Goal: Task Accomplishment & Management: Complete application form

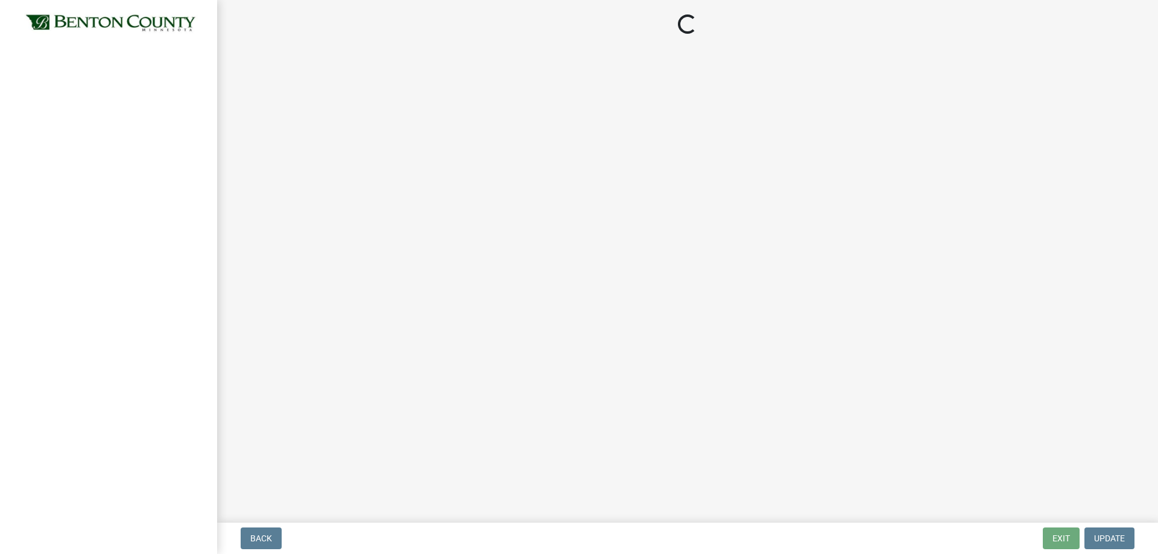
select select "17bfa135-5610-45df-8ce7-87530b7d86d4"
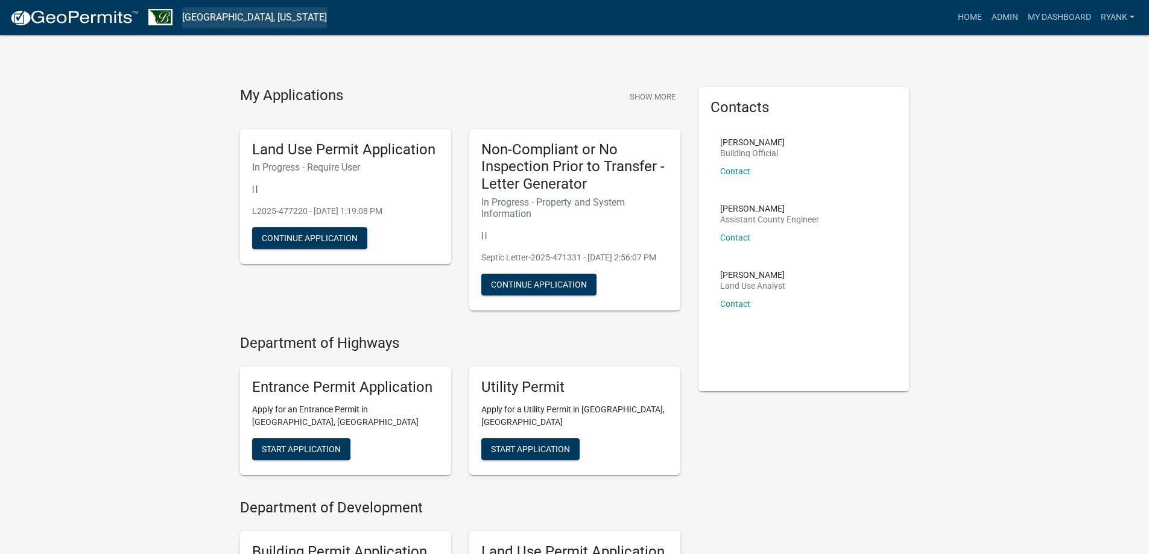
click at [258, 25] on link "Benton County, Minnesota" at bounding box center [254, 17] width 145 height 20
click at [253, 23] on link "[GEOGRAPHIC_DATA], [US_STATE]" at bounding box center [254, 17] width 145 height 20
click at [103, 20] on img at bounding box center [74, 18] width 129 height 18
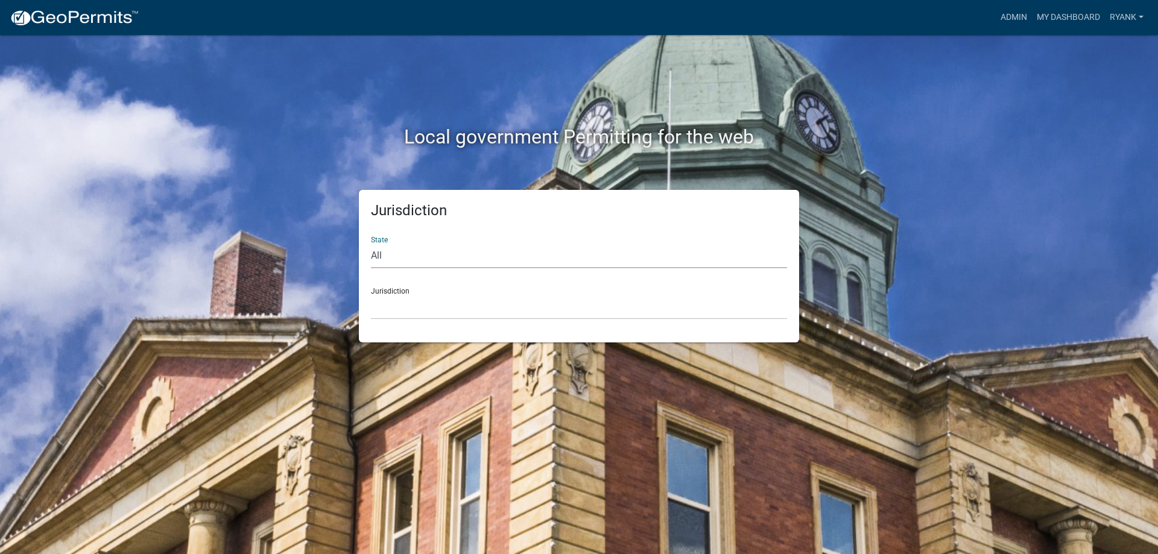
click at [438, 251] on select "All Colorado Georgia Indiana Iowa Kansas Minnesota Ohio South Carolina Wisconsin" at bounding box center [579, 256] width 416 height 25
select select "Minnesota"
click at [371, 244] on select "All Colorado Georgia Indiana Iowa Kansas Minnesota Ohio South Carolina Wisconsin" at bounding box center [579, 256] width 416 height 25
click at [414, 313] on select "Becker County, Minnesota Benton County, Minnesota Carlton County, Minnesota Cit…" at bounding box center [579, 307] width 416 height 25
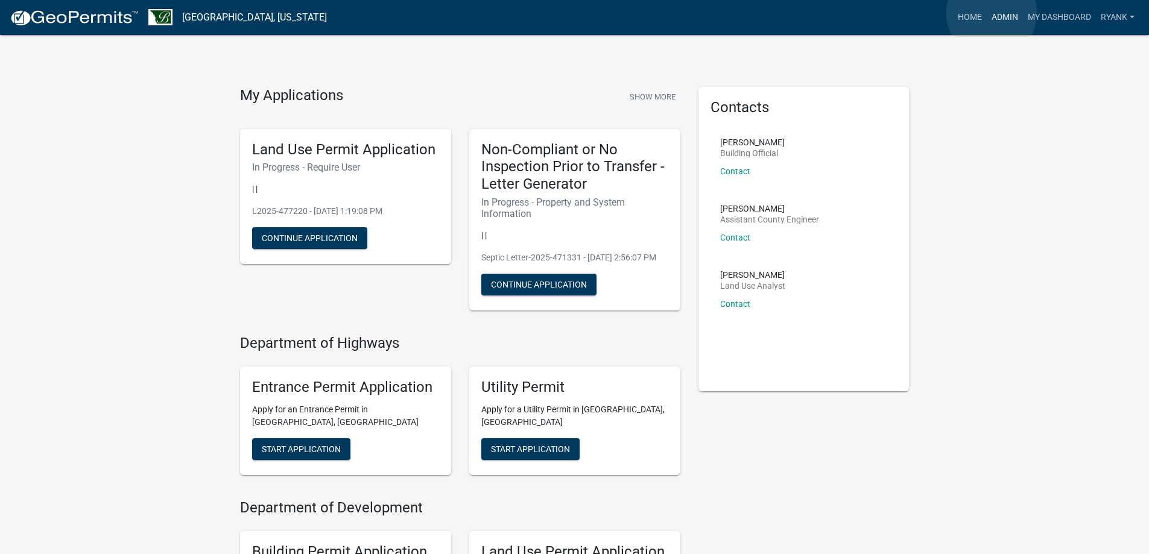
click at [991, 13] on link "Admin" at bounding box center [1004, 17] width 36 height 23
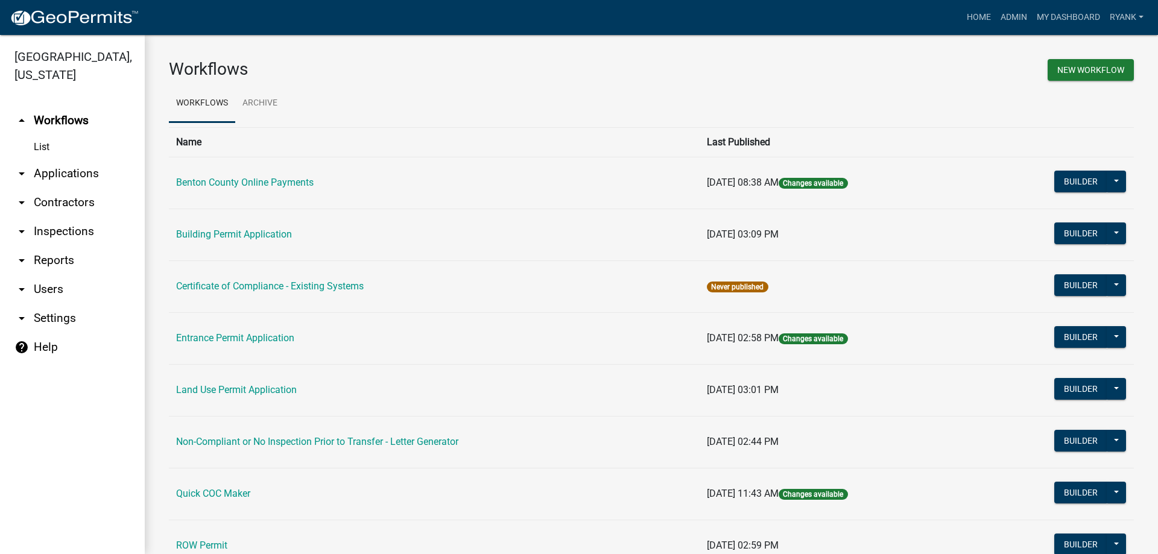
click at [84, 177] on link "arrow_drop_down Applications" at bounding box center [72, 173] width 145 height 29
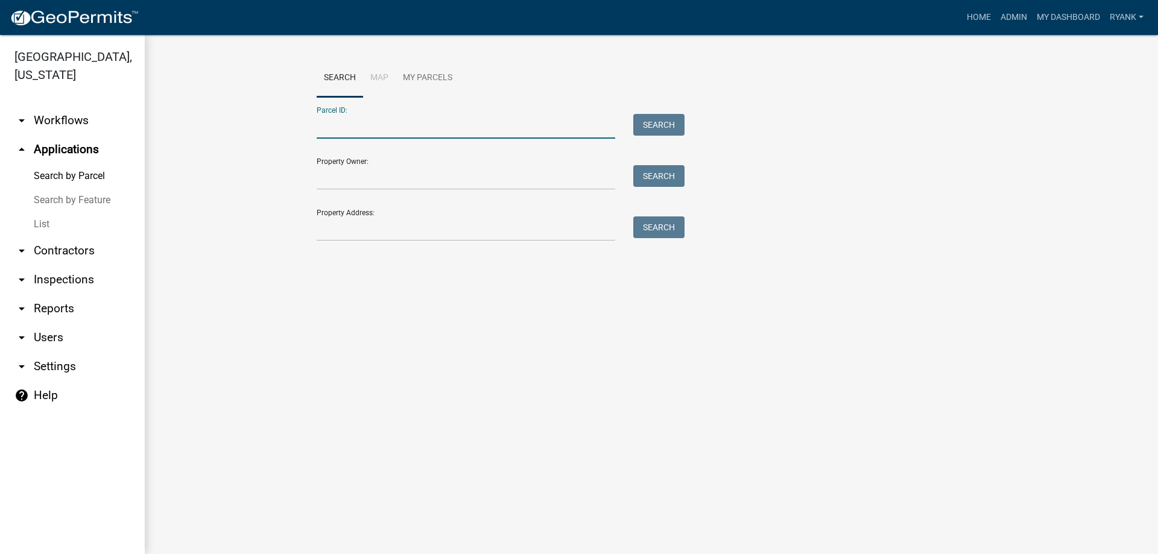
click at [427, 137] on input "Parcel ID:" at bounding box center [466, 126] width 298 height 25
type input "050031202"
click at [664, 124] on button "Search" at bounding box center [658, 125] width 51 height 22
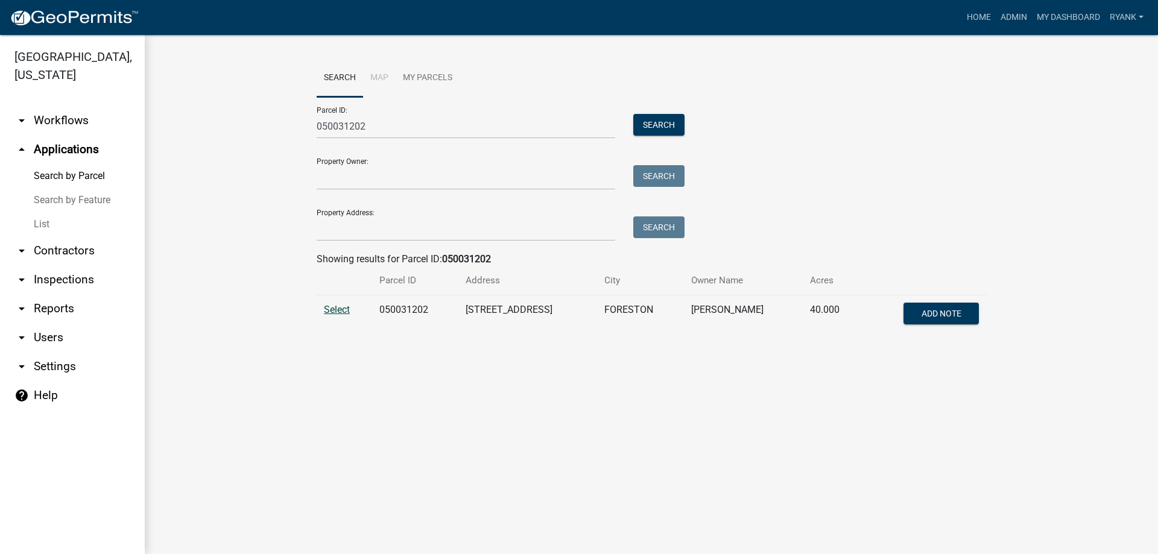
click at [341, 307] on span "Select" at bounding box center [337, 309] width 26 height 11
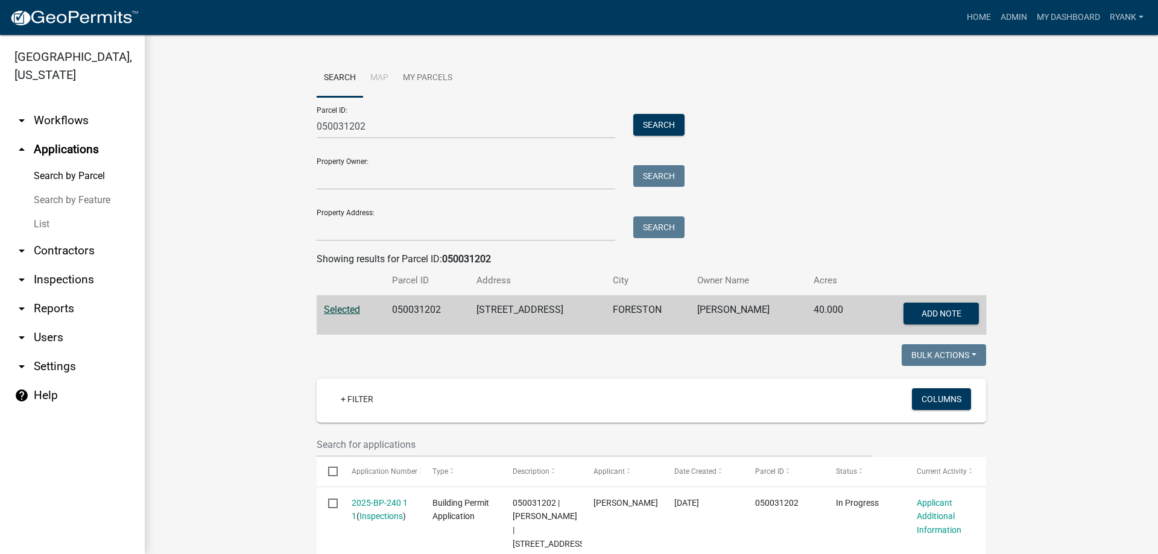
scroll to position [78, 0]
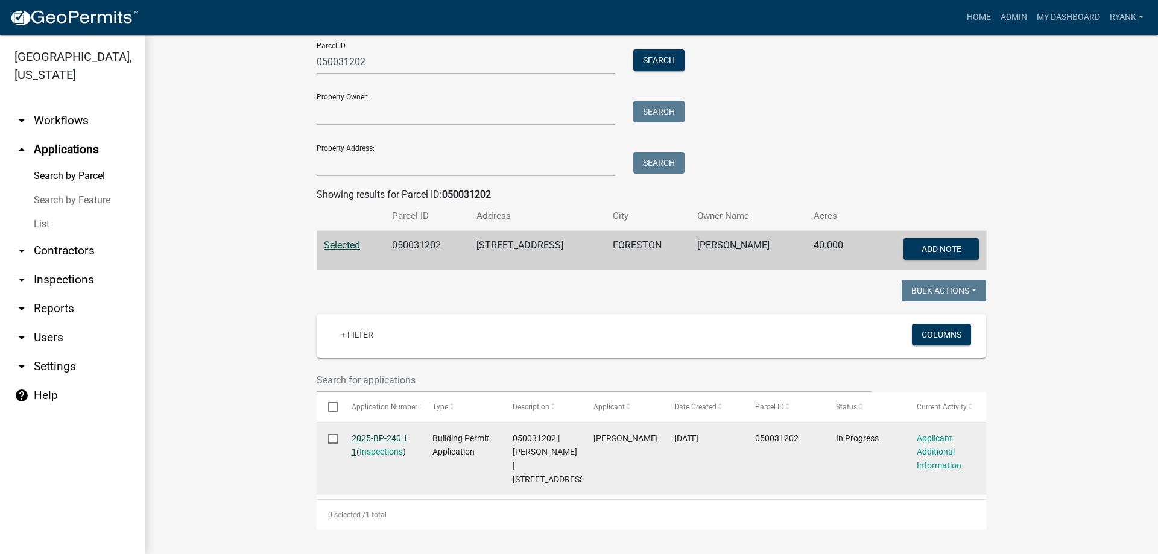
click at [370, 433] on link "2025-BP-240 1 1" at bounding box center [380, 445] width 56 height 24
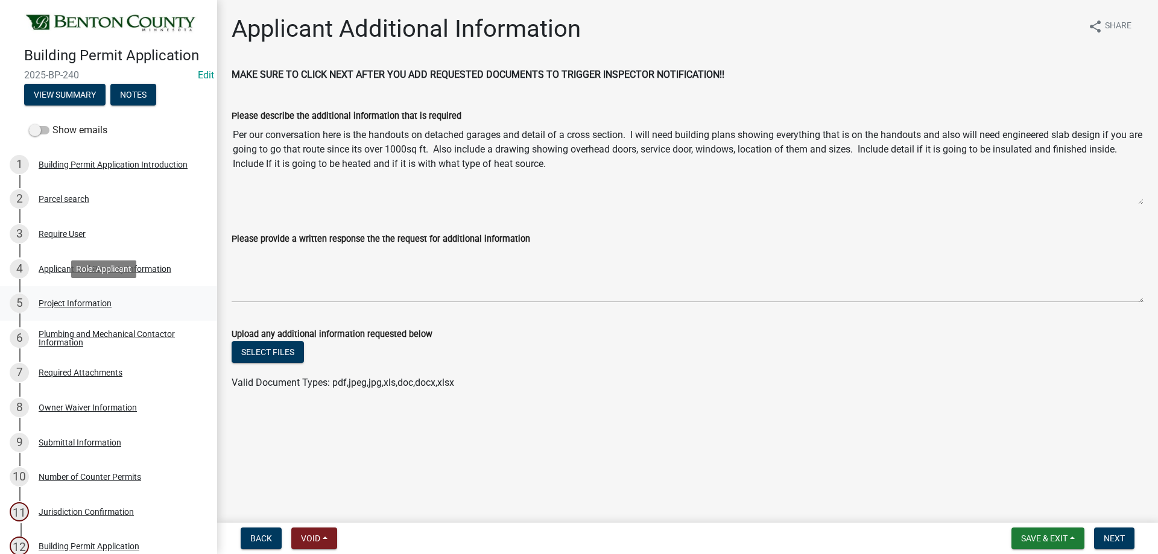
click at [75, 300] on div "Project Information" at bounding box center [75, 303] width 73 height 8
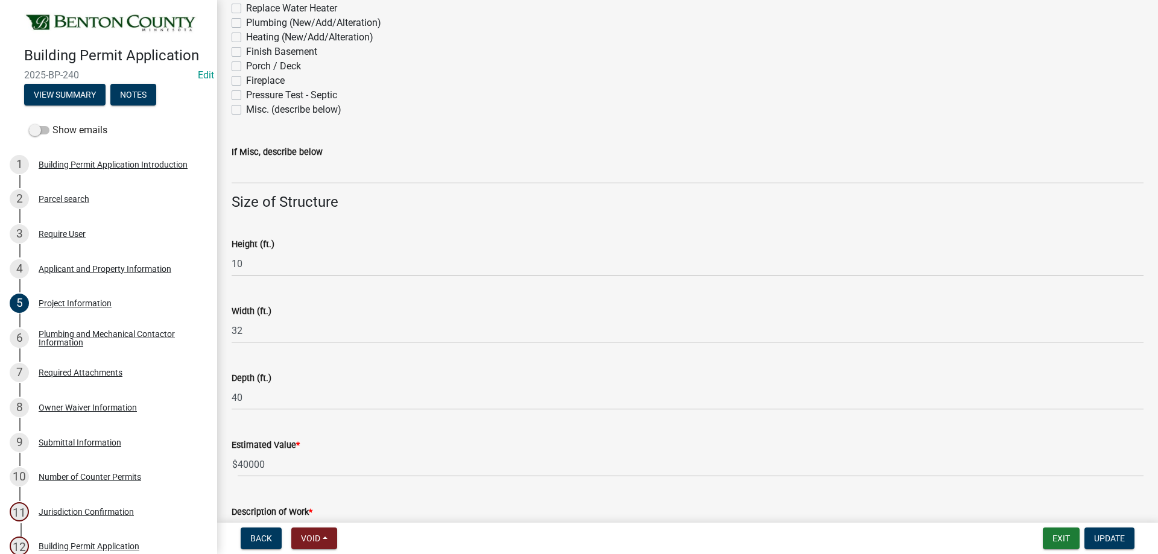
scroll to position [717, 0]
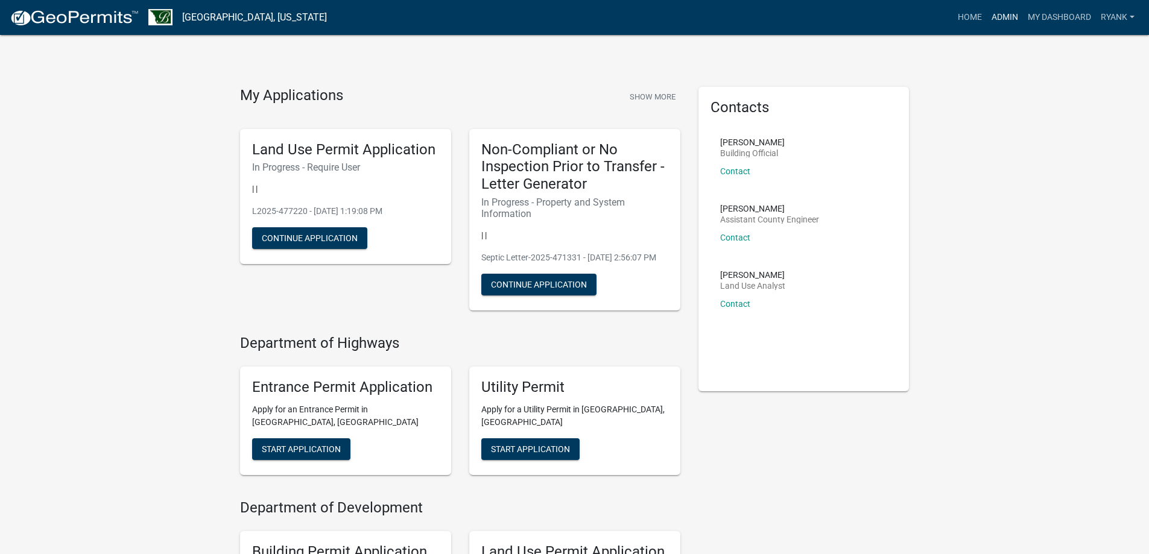
click at [997, 16] on link "Admin" at bounding box center [1004, 17] width 36 height 23
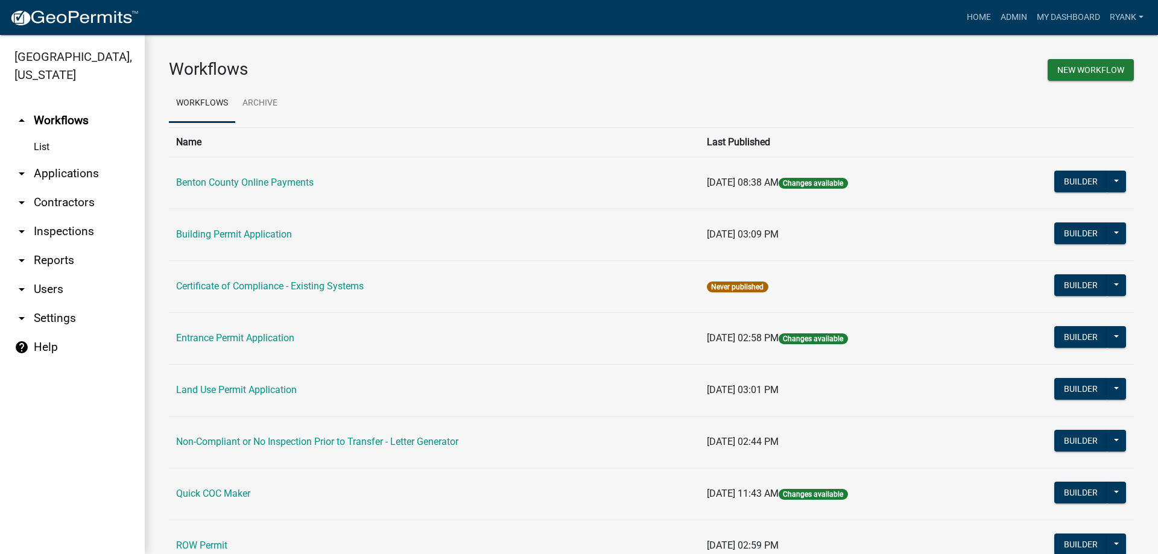
click at [65, 172] on link "arrow_drop_down Applications" at bounding box center [72, 173] width 145 height 29
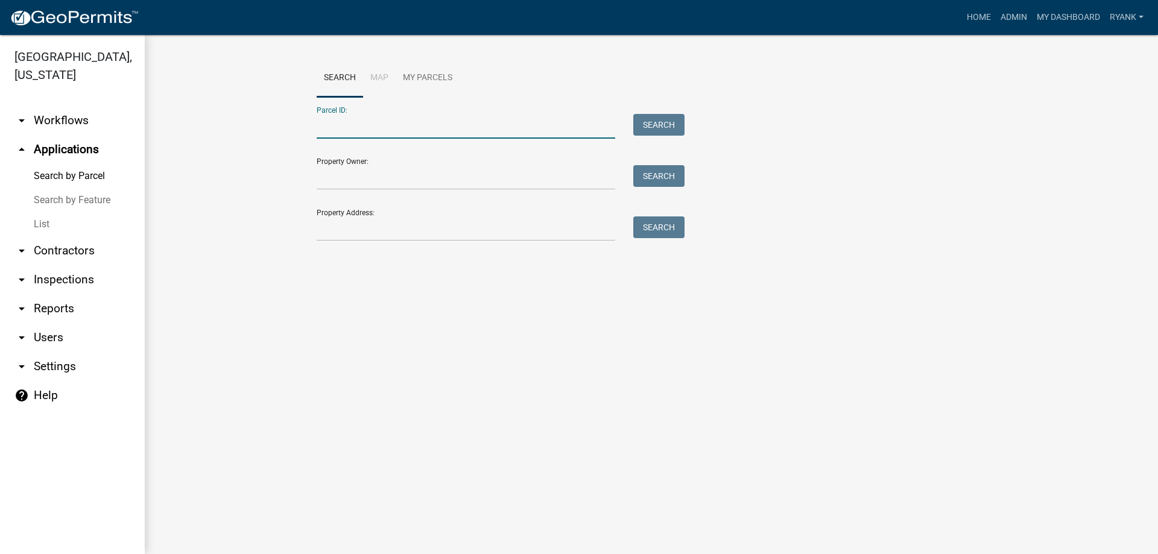
drag, startPoint x: 420, startPoint y: 122, endPoint x: 420, endPoint y: 129, distance: 7.3
click at [420, 129] on input "Parcel ID:" at bounding box center [466, 126] width 298 height 25
type input "050031202"
click at [647, 127] on button "Search" at bounding box center [658, 125] width 51 height 22
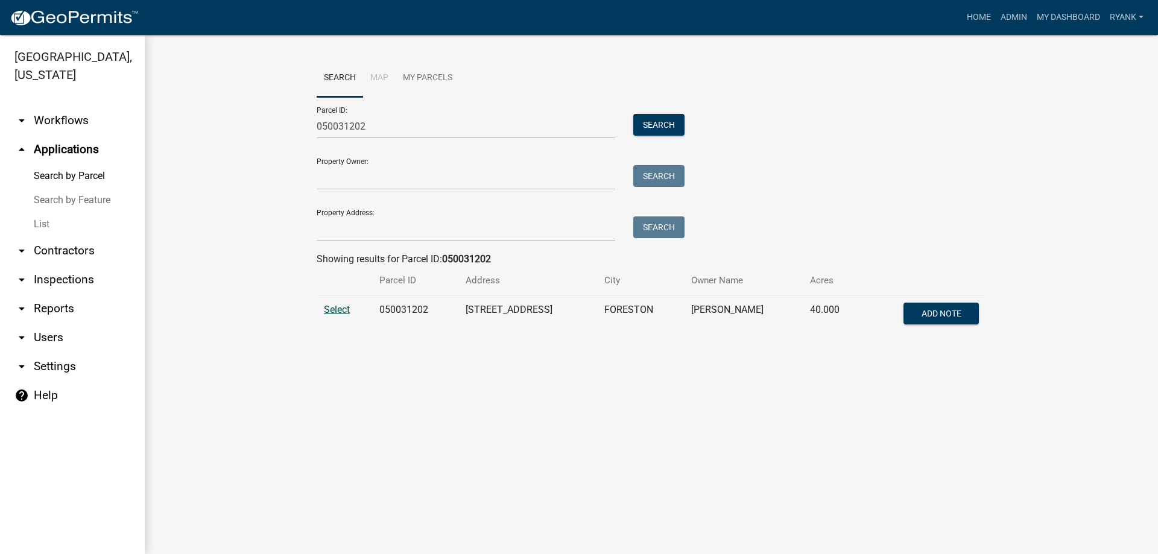
click at [344, 308] on span "Select" at bounding box center [337, 309] width 26 height 11
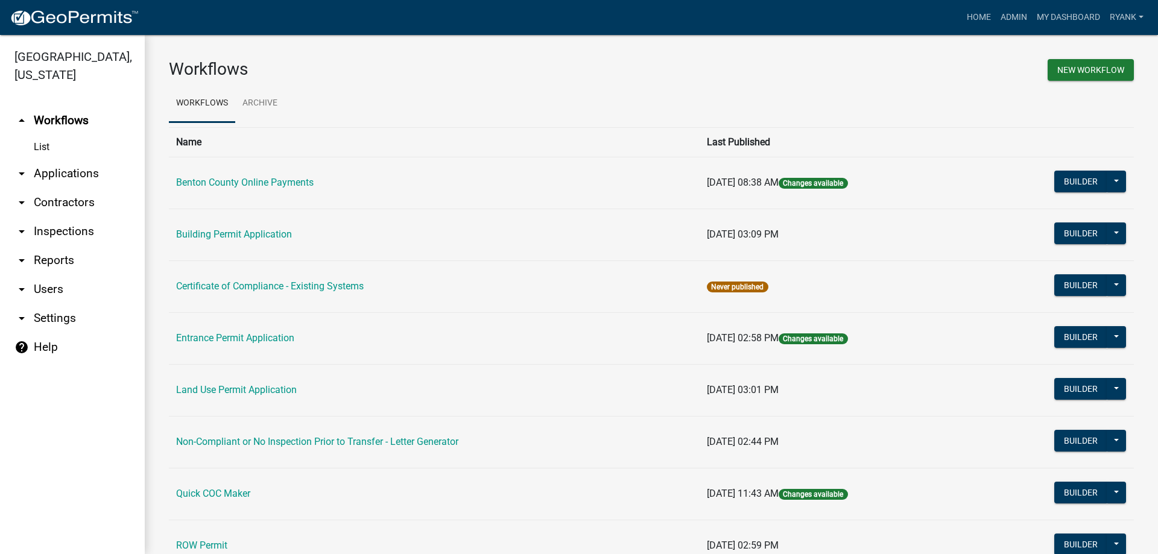
click at [78, 175] on link "arrow_drop_down Applications" at bounding box center [72, 173] width 145 height 29
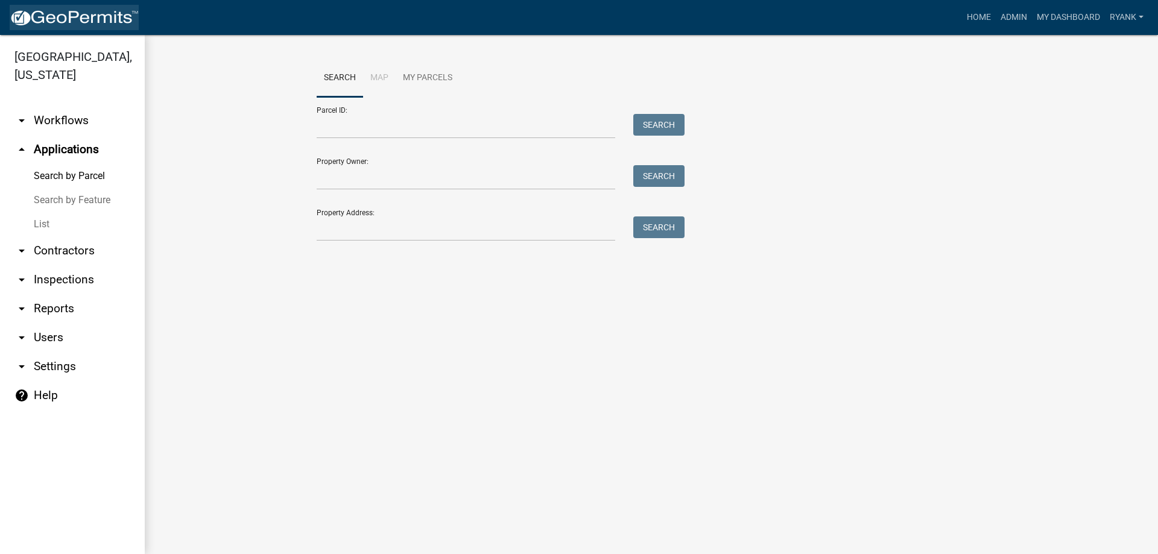
click at [43, 11] on img at bounding box center [74, 18] width 129 height 18
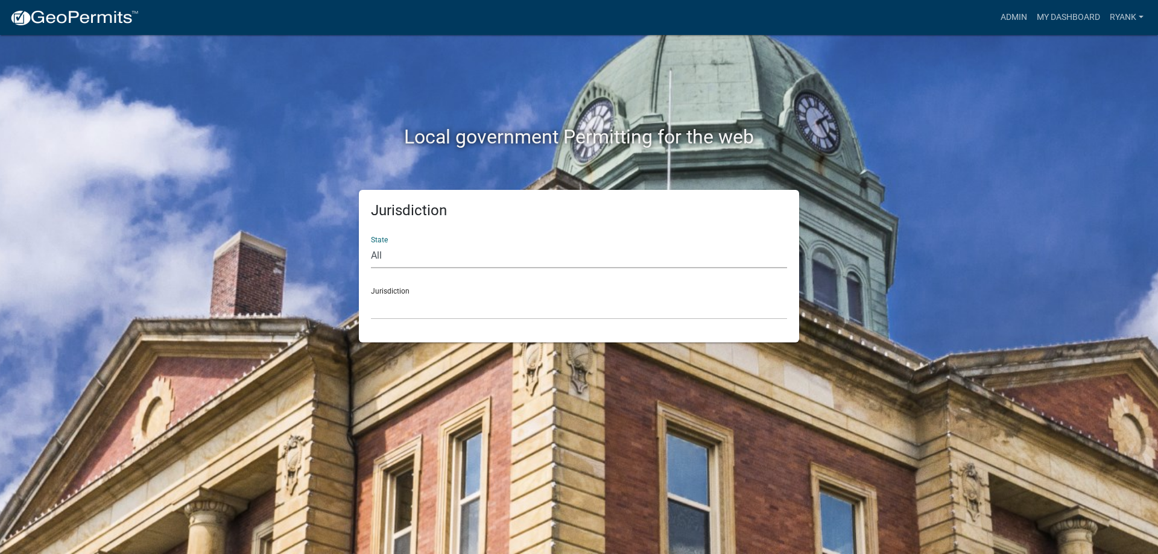
click at [427, 247] on select "All Colorado Georgia Indiana Iowa Kansas Minnesota Ohio South Carolina Wisconsin" at bounding box center [579, 256] width 416 height 25
select select "Minnesota"
click at [371, 244] on select "All Colorado Georgia Indiana Iowa Kansas Minnesota Ohio South Carolina Wisconsin" at bounding box center [579, 256] width 416 height 25
click at [414, 312] on select "Becker County, Minnesota Benton County, Minnesota Carlton County, Minnesota Cit…" at bounding box center [579, 307] width 416 height 25
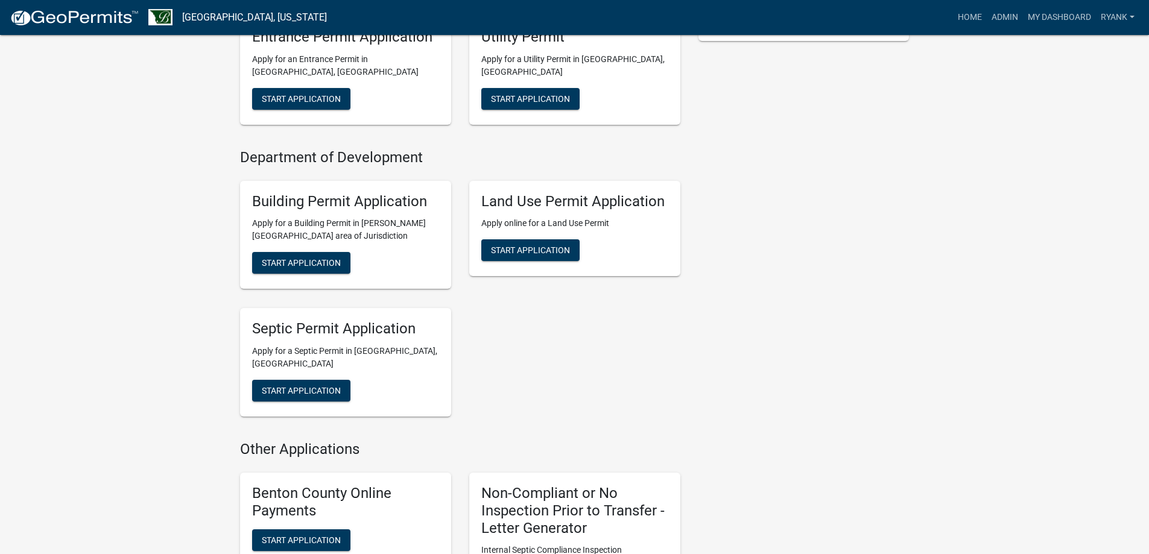
scroll to position [362, 0]
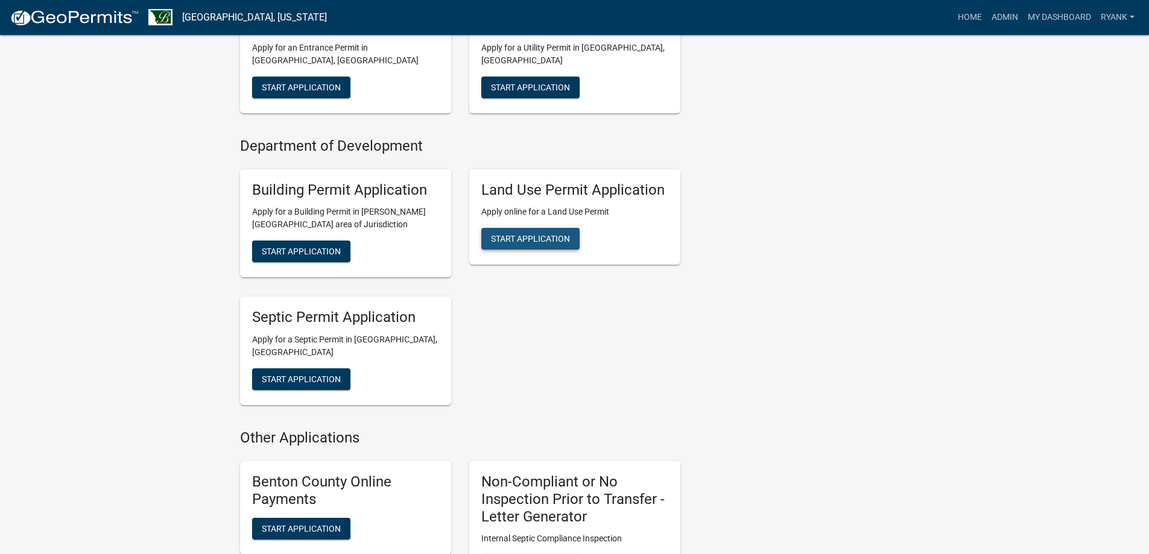
click at [533, 244] on span "Start Application" at bounding box center [530, 239] width 79 height 10
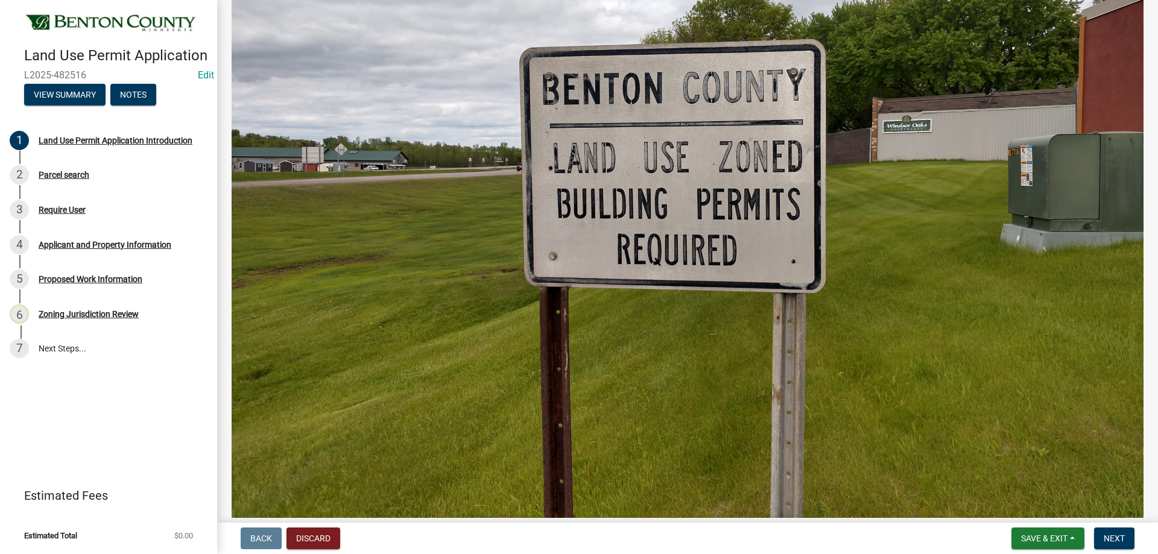
scroll to position [494, 0]
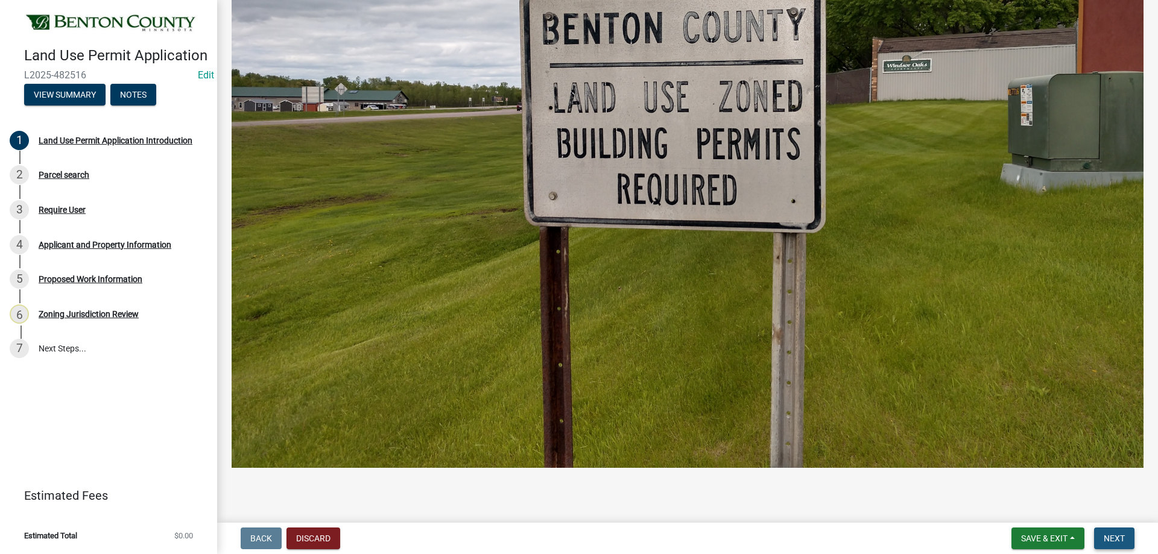
click at [1106, 543] on span "Next" at bounding box center [1113, 539] width 21 height 10
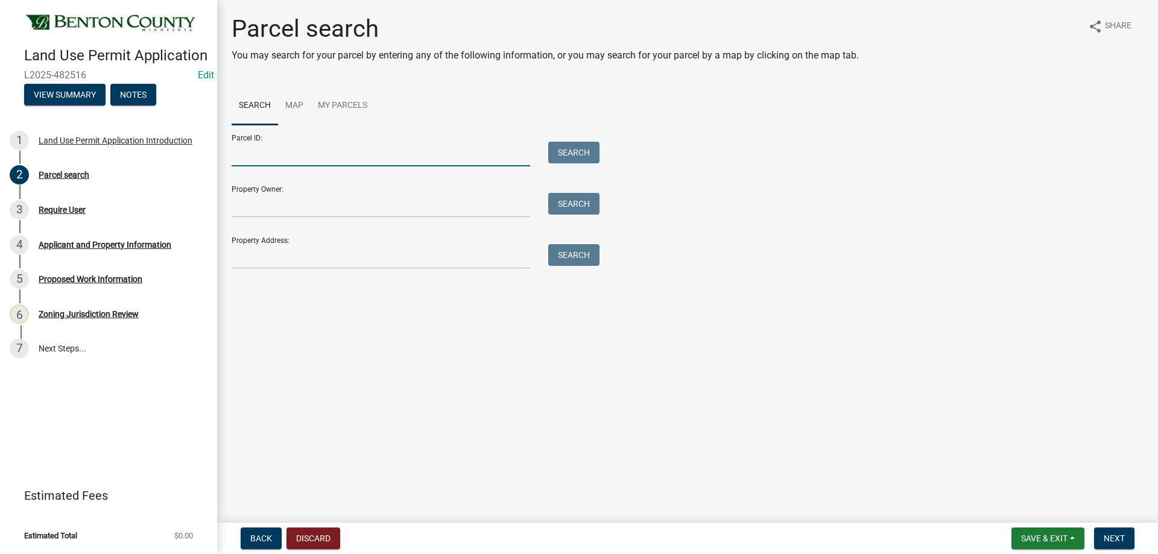
click at [300, 151] on input "Parcel ID:" at bounding box center [381, 154] width 298 height 25
type input "050031202"
click at [560, 153] on button "Search" at bounding box center [573, 153] width 51 height 22
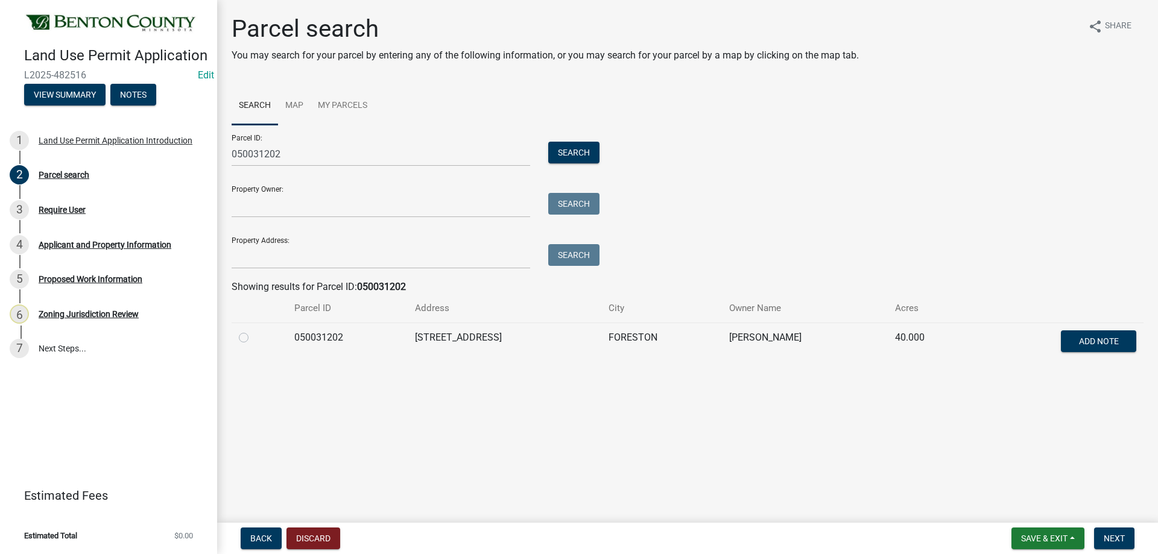
click at [253, 330] on label at bounding box center [253, 330] width 0 height 0
click at [253, 336] on input "radio" at bounding box center [257, 334] width 8 height 8
radio input "true"
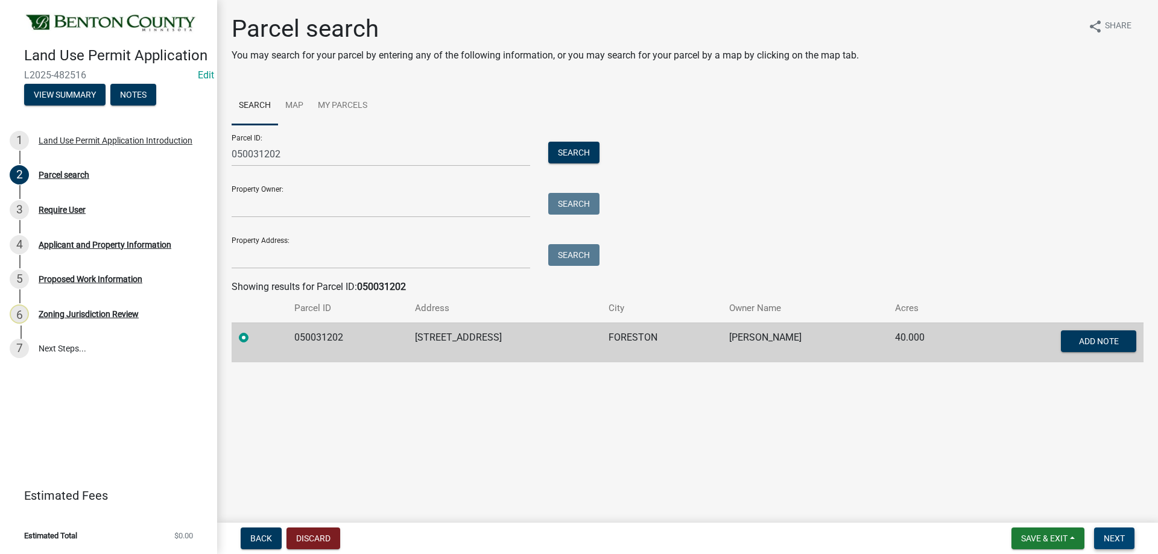
click at [1113, 531] on button "Next" at bounding box center [1114, 539] width 40 height 22
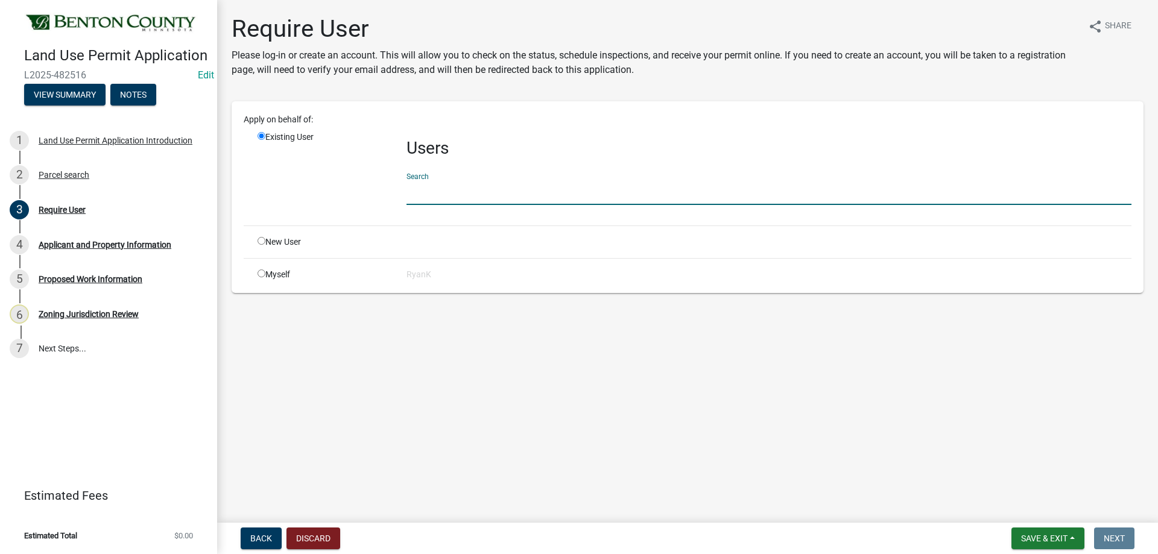
click at [474, 192] on input "text" at bounding box center [768, 192] width 725 height 25
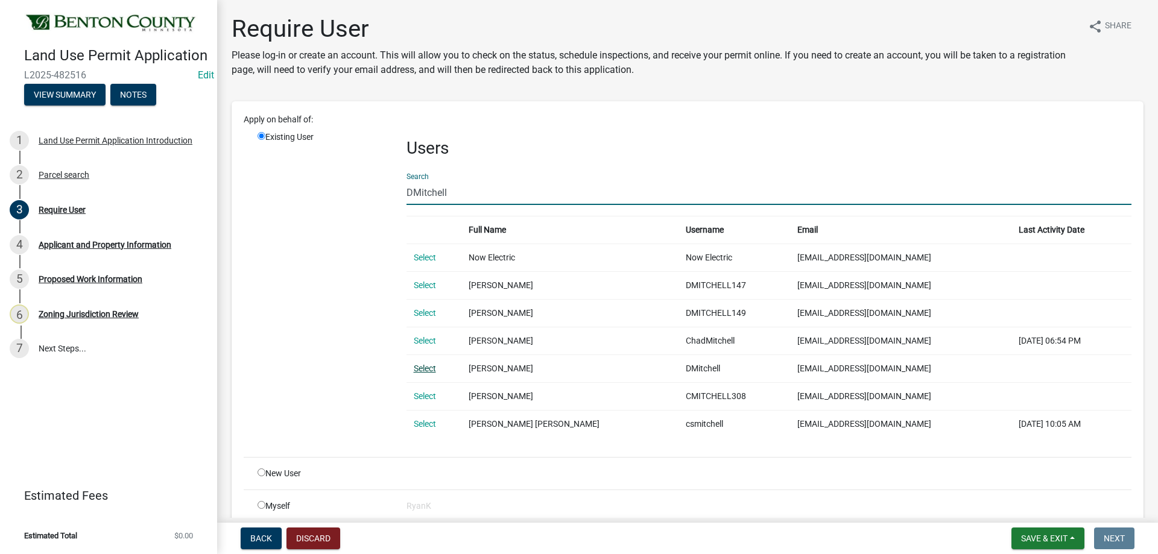
type input "DMitchell"
click at [419, 367] on link "Select" at bounding box center [425, 369] width 22 height 10
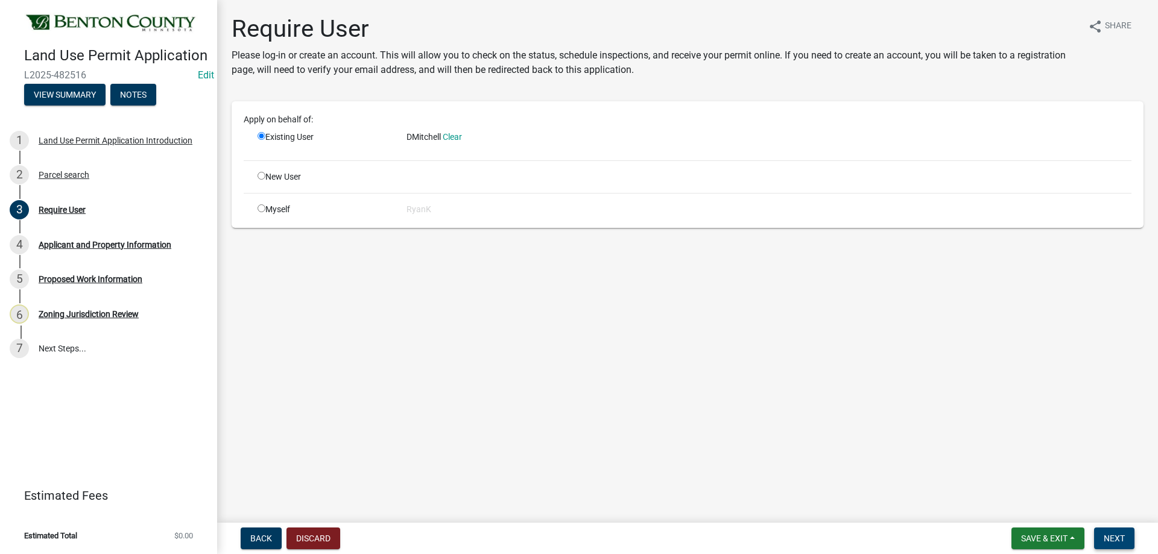
click at [1110, 535] on span "Next" at bounding box center [1113, 539] width 21 height 10
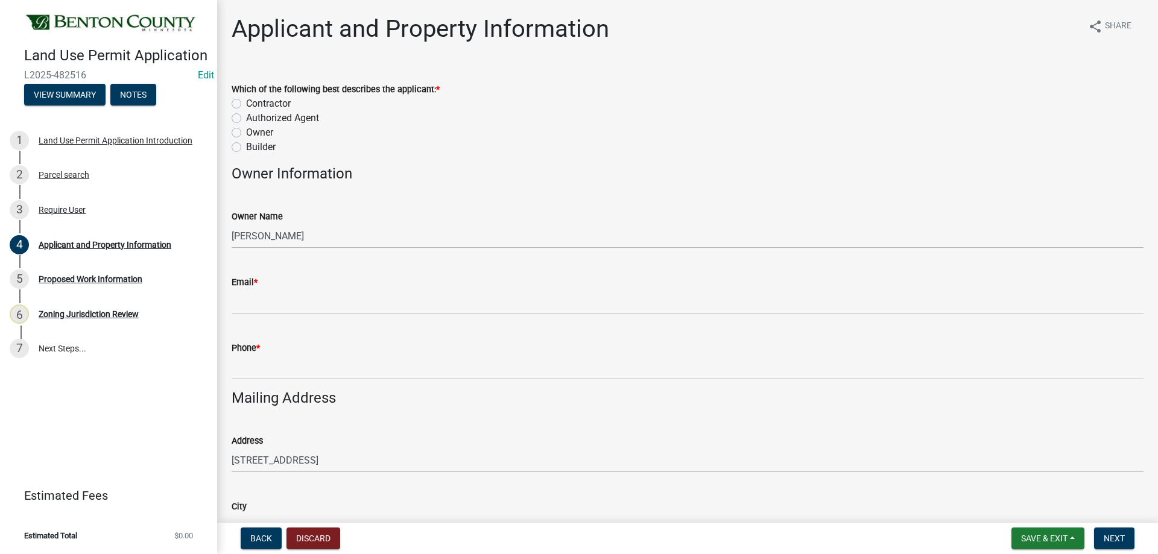
click at [246, 132] on label "Owner" at bounding box center [259, 132] width 27 height 14
click at [246, 132] on input "Owner" at bounding box center [250, 129] width 8 height 8
radio input "true"
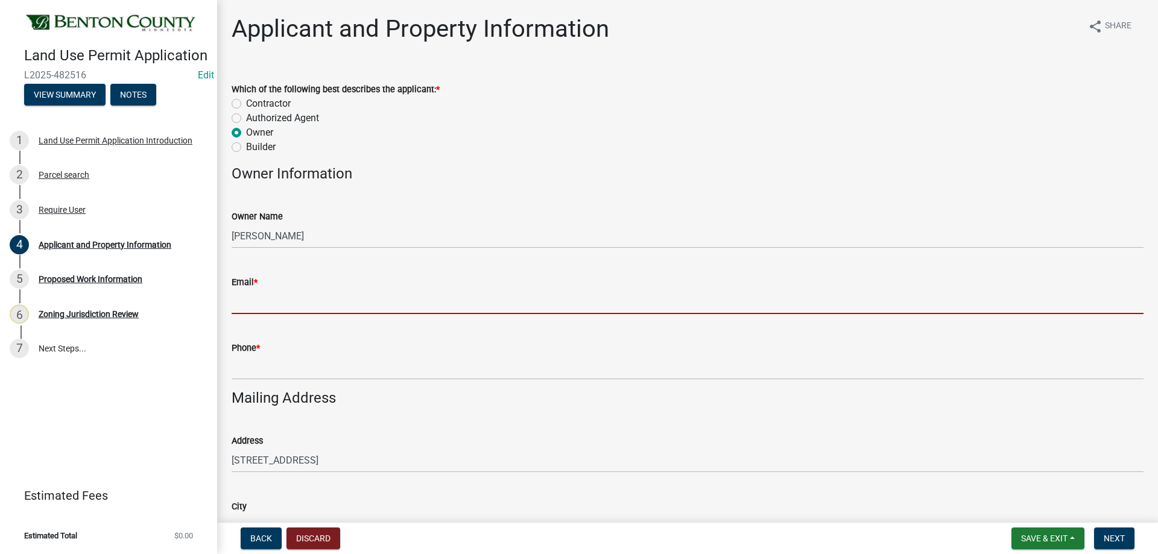
click at [289, 304] on input "Email *" at bounding box center [688, 301] width 912 height 25
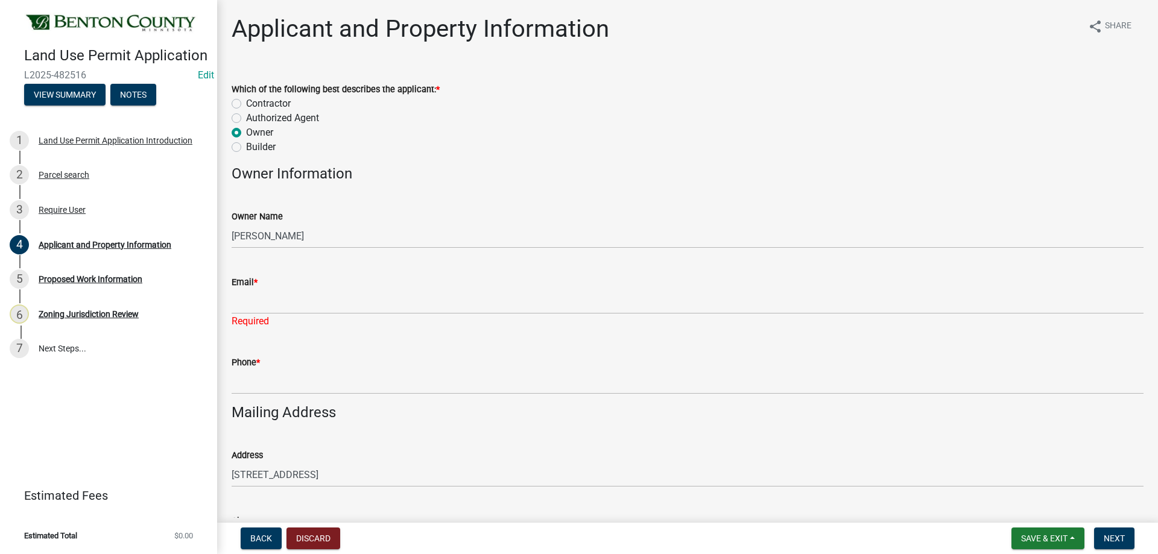
click at [282, 288] on div "Email *" at bounding box center [688, 282] width 912 height 14
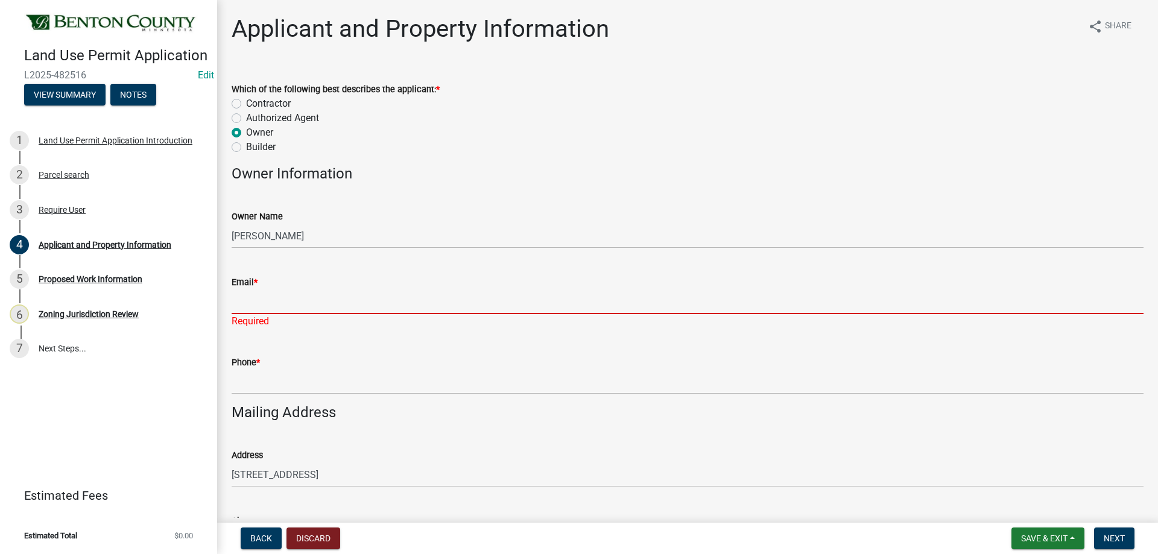
click at [286, 298] on input "Email *" at bounding box center [688, 301] width 912 height 25
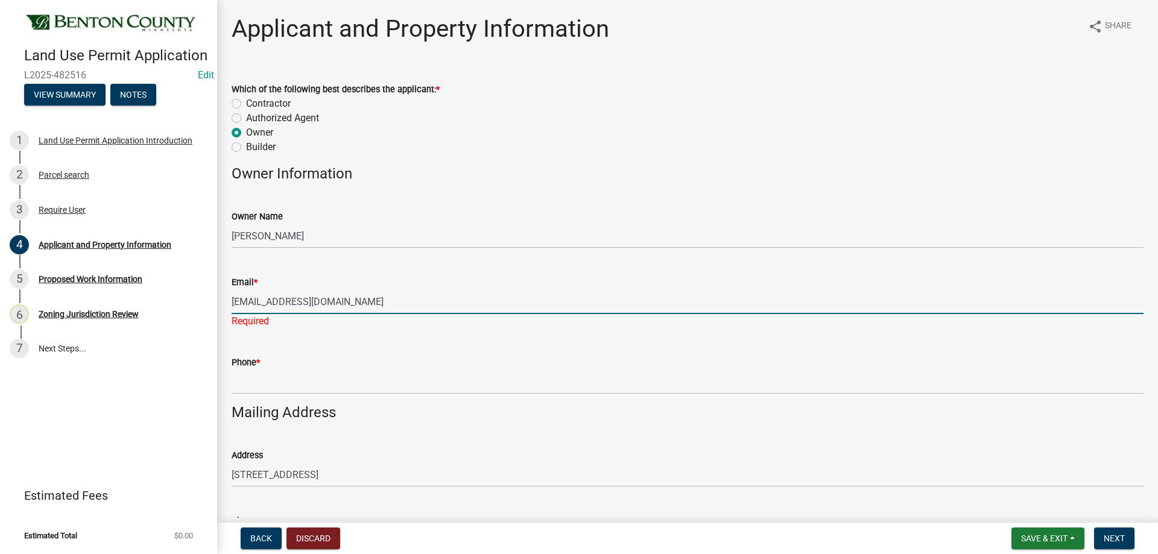
type input "davemitchell259@yahoo.com"
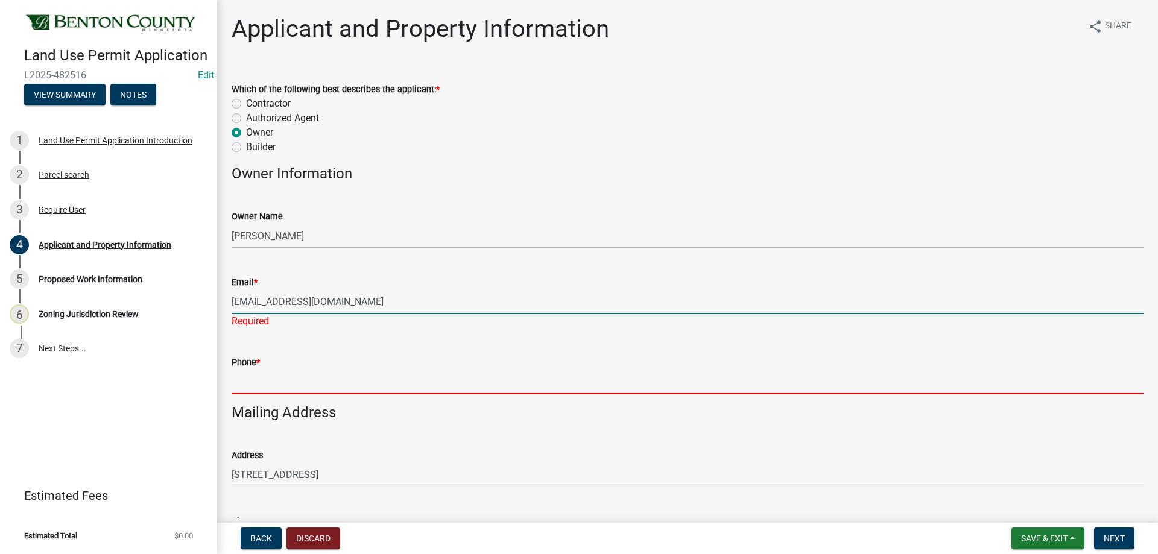
click at [265, 385] on wm-data-entity-input "Phone *" at bounding box center [688, 371] width 912 height 66
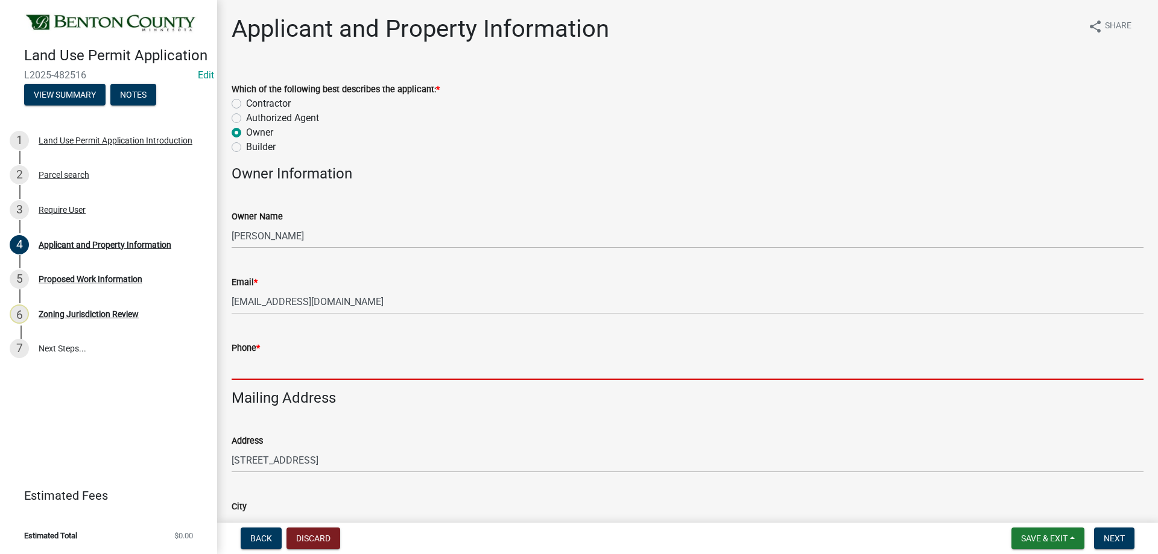
type input "0"
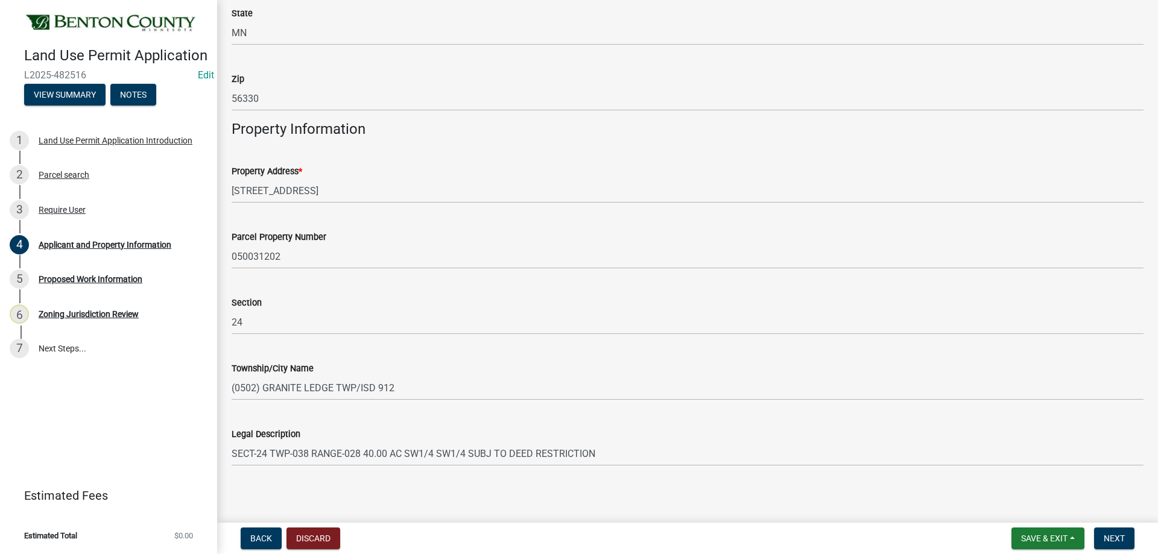
scroll to position [564, 0]
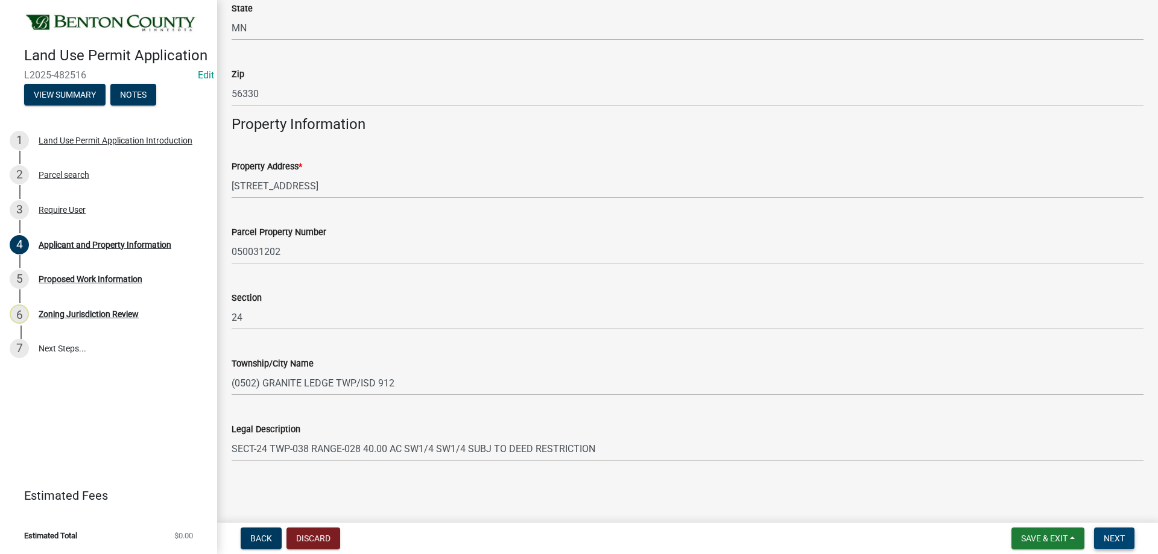
type input "320-259-5979"
click at [1120, 531] on button "Next" at bounding box center [1114, 539] width 40 height 22
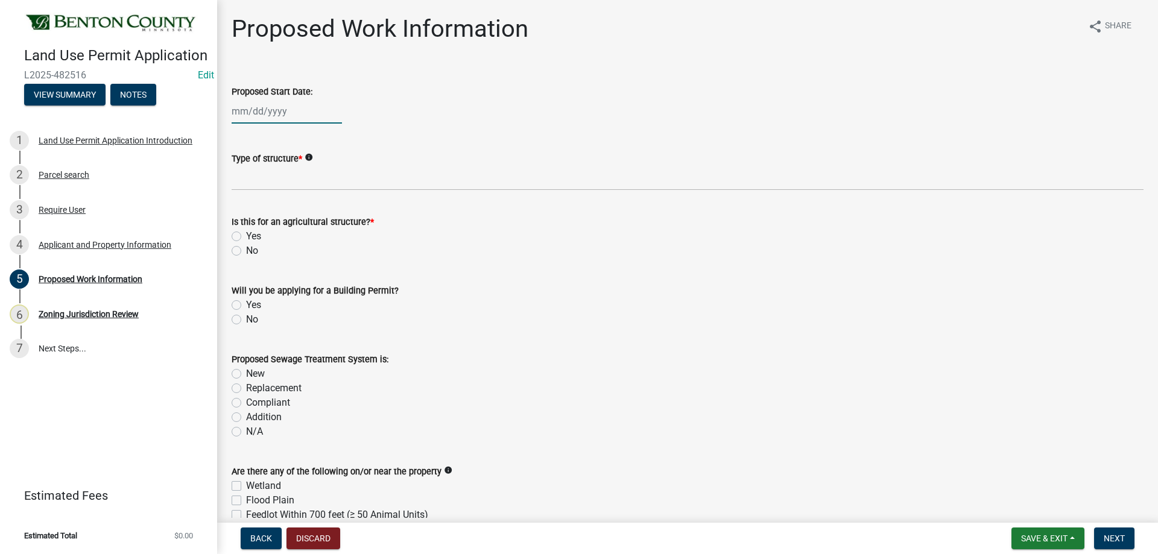
click at [275, 110] on div at bounding box center [287, 111] width 110 height 25
select select "9"
select select "2025"
click at [269, 231] on div "23" at bounding box center [262, 233] width 19 height 19
type input "09/23/2025"
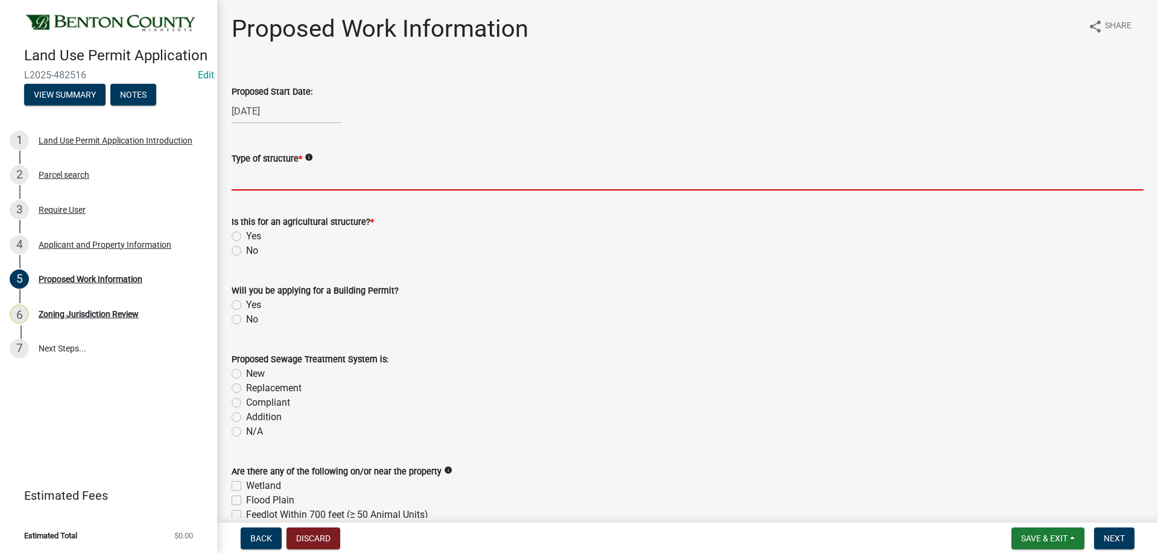
click at [260, 181] on input "Type of structure *" at bounding box center [688, 178] width 912 height 25
select select "9"
select select "2025"
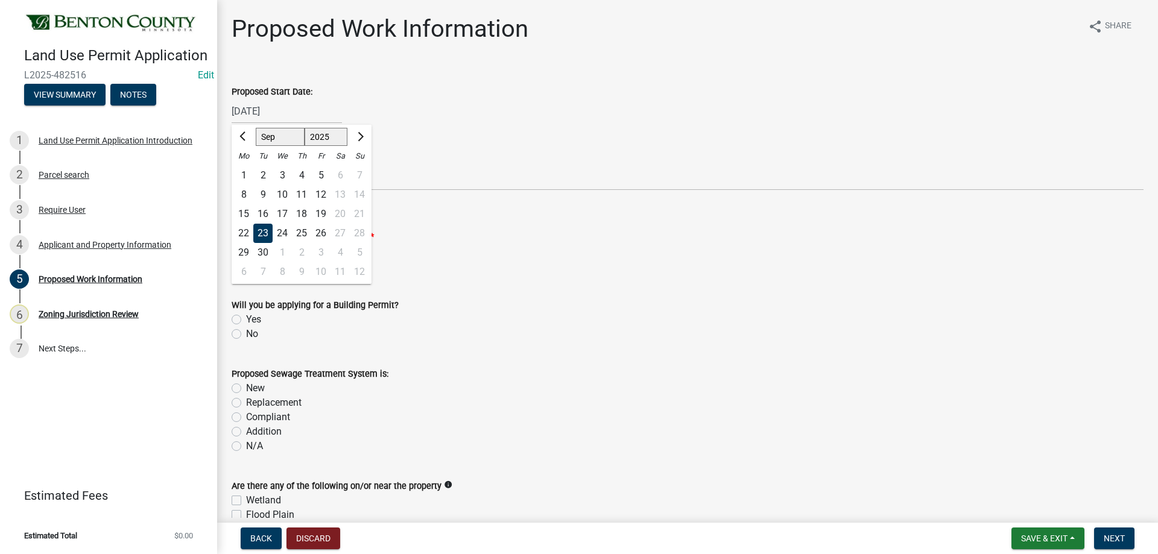
click at [266, 114] on div "09/23/2025 Jan Feb Mar Apr May Jun Jul Aug Sep Oct Nov Dec 1525 1526 1527 1528 …" at bounding box center [287, 111] width 110 height 25
click at [313, 109] on input "09/23/2025" at bounding box center [287, 111] width 110 height 25
drag, startPoint x: 313, startPoint y: 109, endPoint x: 192, endPoint y: 93, distance: 121.7
click at [192, 93] on div "Land Use Permit Application L2025-482516 Edit View Summary Notes 1 Land Use Per…" at bounding box center [579, 277] width 1158 height 554
click at [660, 286] on form "Will you be applying for a Building Permit? Yes No" at bounding box center [688, 312] width 912 height 58
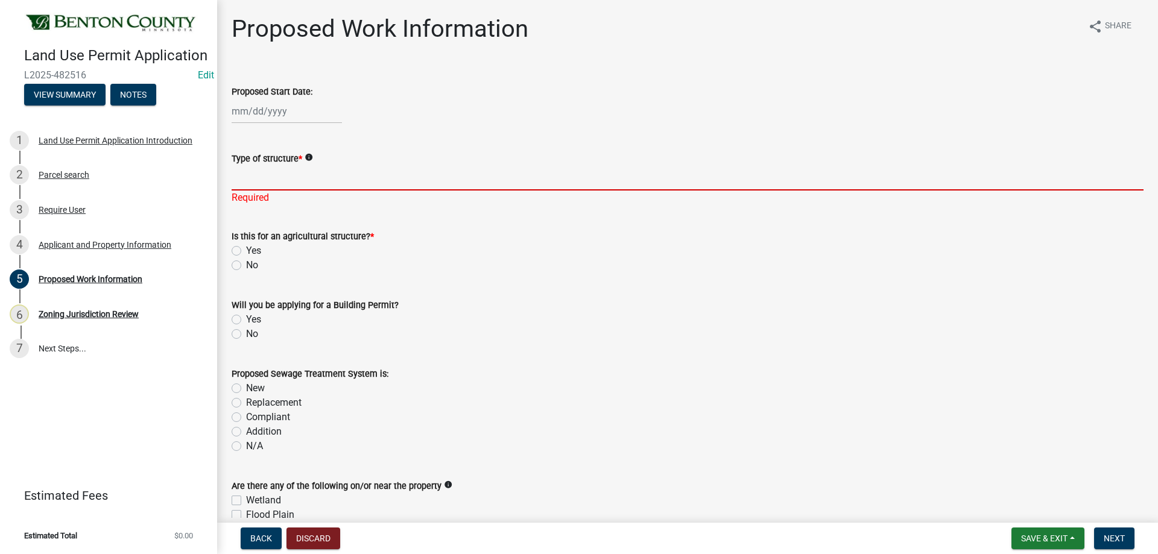
click at [323, 180] on input "Type of structure *" at bounding box center [688, 178] width 912 height 25
click at [379, 186] on input "Type of structure *" at bounding box center [688, 178] width 912 height 25
type input "S"
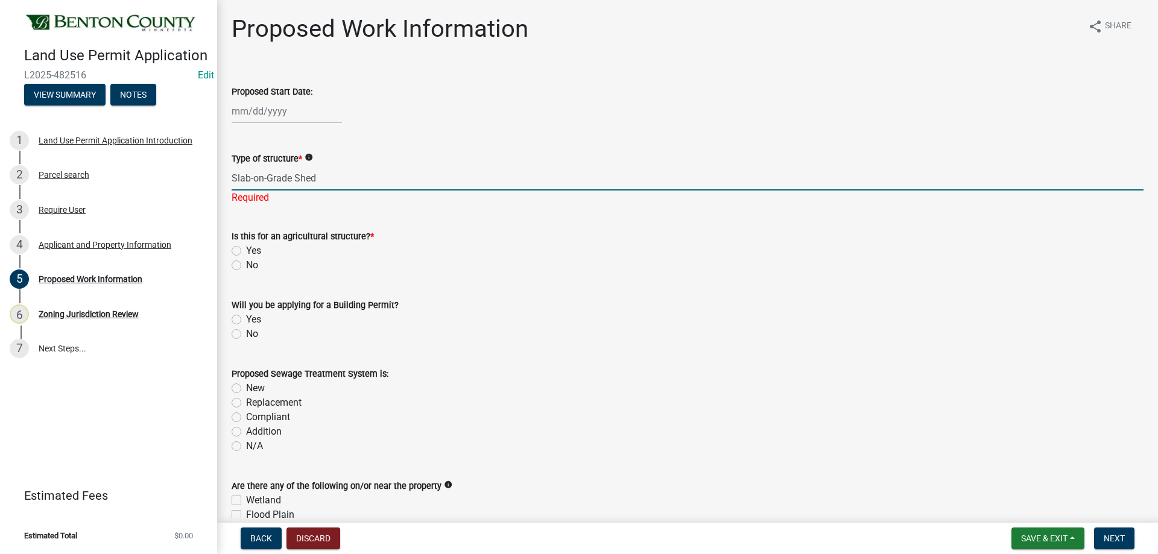
type input "Slab-on-Grade Shed"
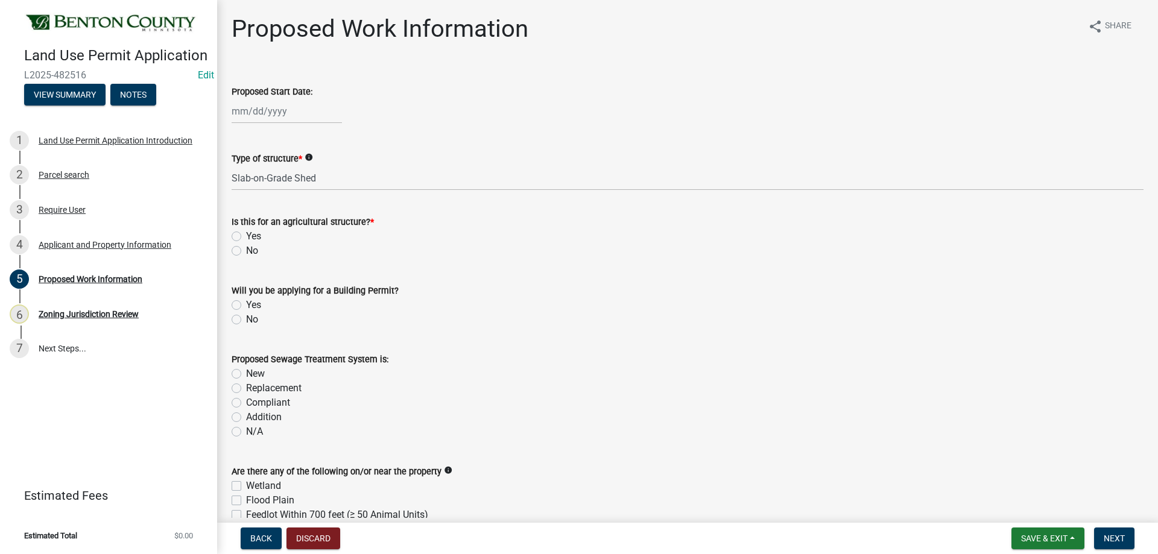
click at [233, 264] on wm-data-entity-input "Is this for an agricultural structure? * Yes No" at bounding box center [688, 234] width 912 height 69
click at [238, 264] on wm-data-entity-input "Is this for an agricultural structure? * Yes No" at bounding box center [688, 234] width 912 height 69
click at [246, 252] on label "No" at bounding box center [252, 251] width 12 height 14
click at [246, 251] on input "No" at bounding box center [250, 248] width 8 height 8
radio input "true"
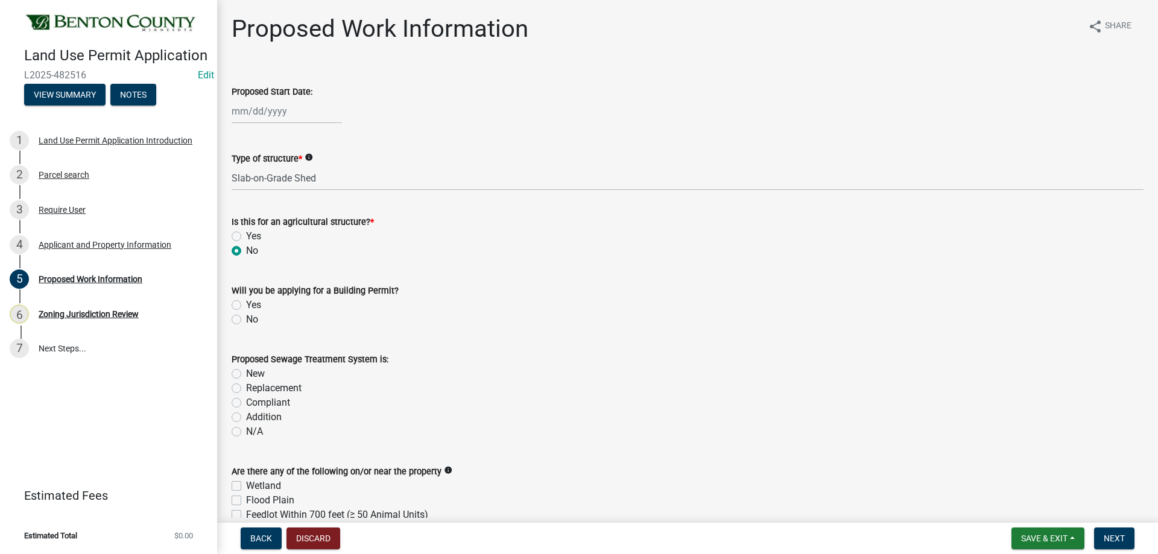
click at [246, 304] on label "Yes" at bounding box center [253, 305] width 15 height 14
click at [246, 304] on input "Yes" at bounding box center [250, 302] width 8 height 8
radio input "true"
click at [246, 431] on label "N/A" at bounding box center [254, 431] width 17 height 14
click at [246, 431] on input "N/A" at bounding box center [250, 428] width 8 height 8
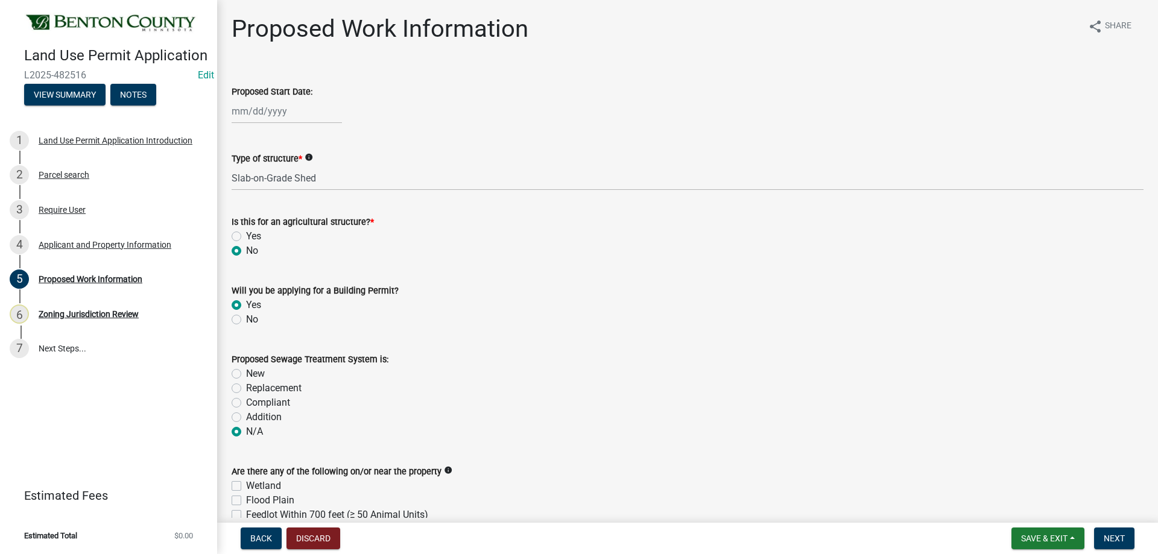
radio input "true"
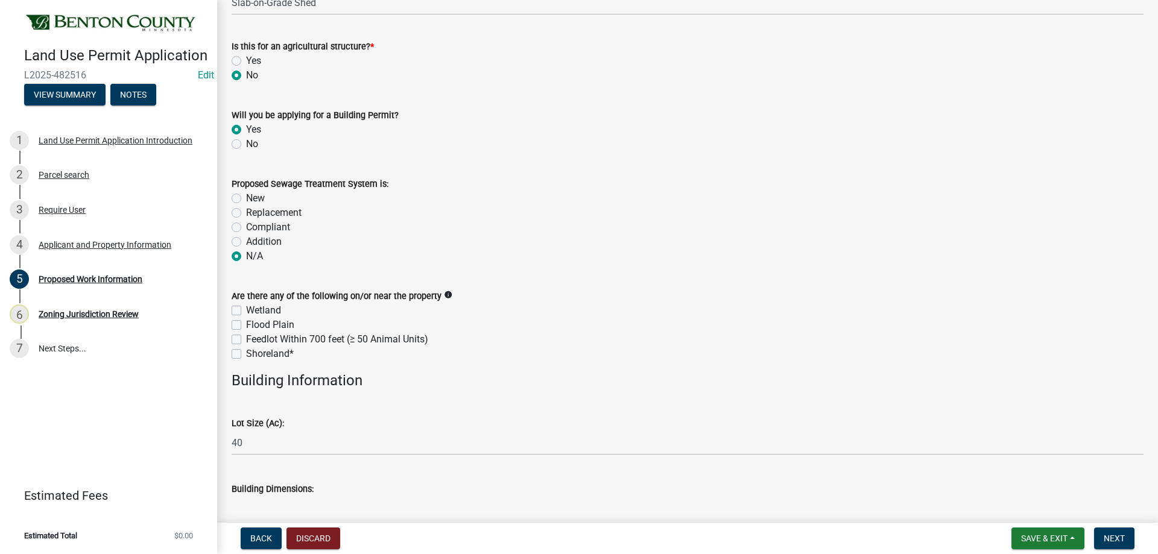
scroll to position [181, 0]
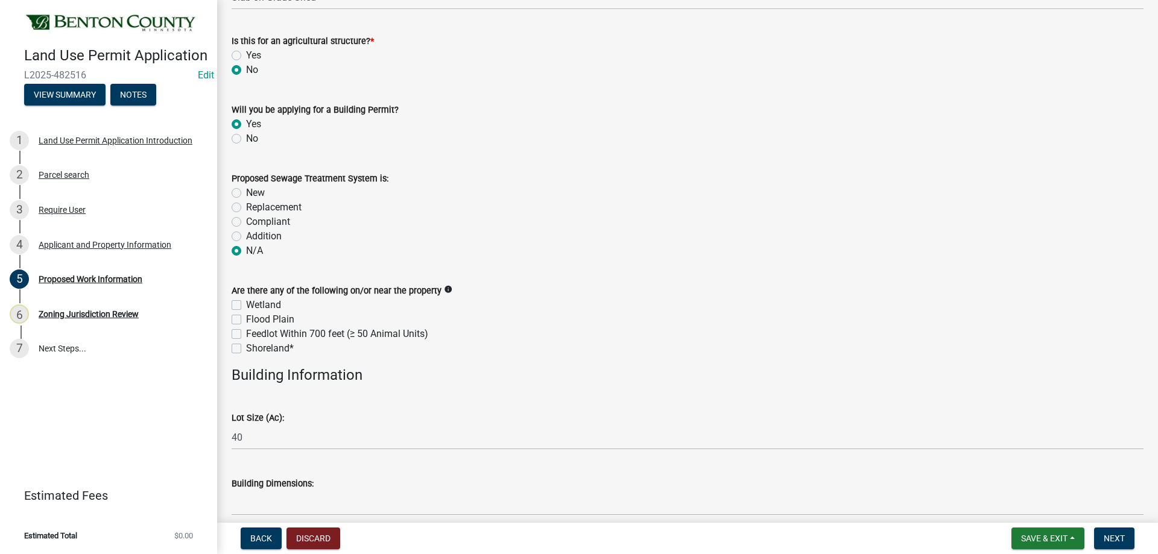
click at [247, 303] on label "Wetland" at bounding box center [263, 305] width 35 height 14
click at [247, 303] on input "Wetland" at bounding box center [250, 302] width 8 height 8
checkbox input "true"
checkbox input "false"
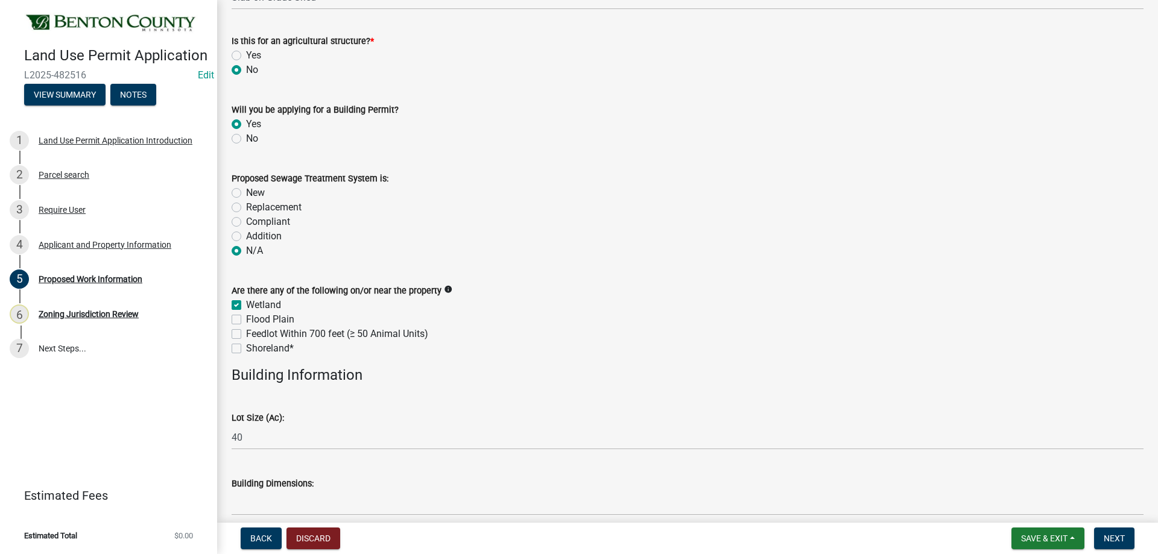
checkbox input "false"
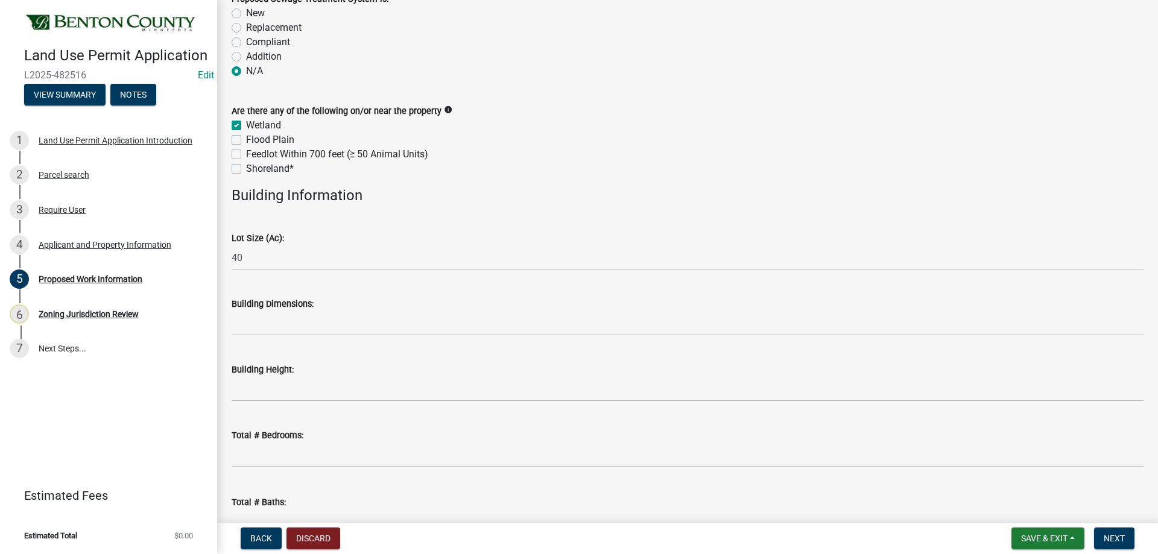
scroll to position [362, 0]
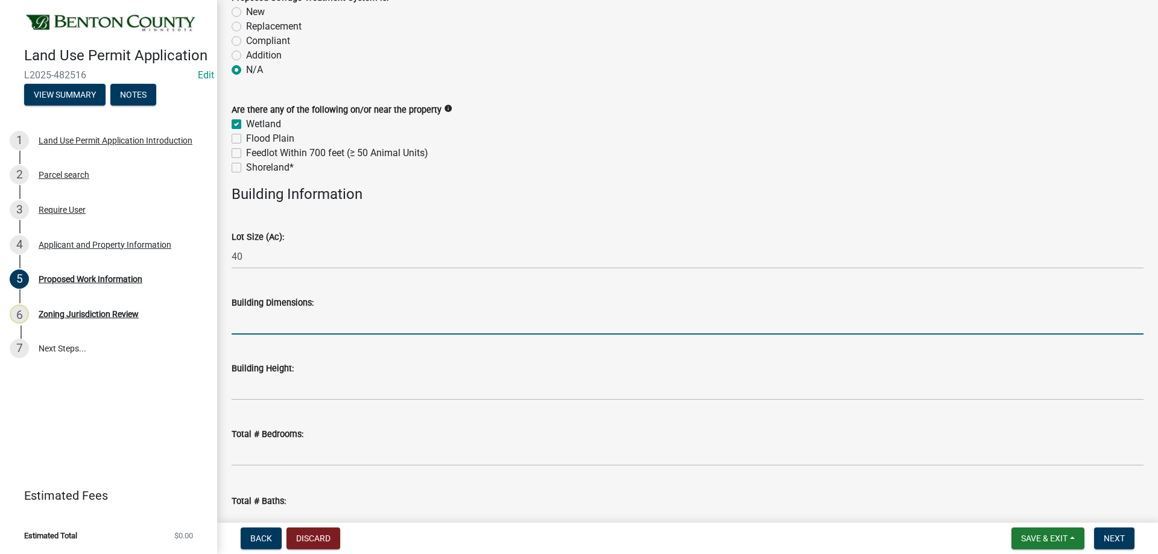
click at [288, 321] on input "Building Dimensions:" at bounding box center [688, 322] width 912 height 25
type input "32'x40'"
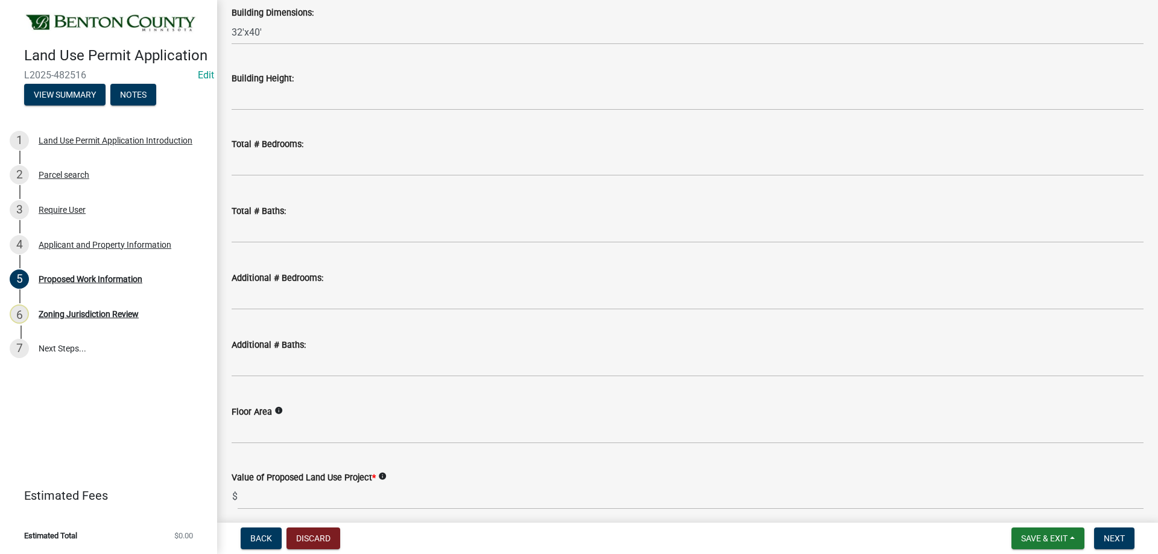
scroll to position [701, 0]
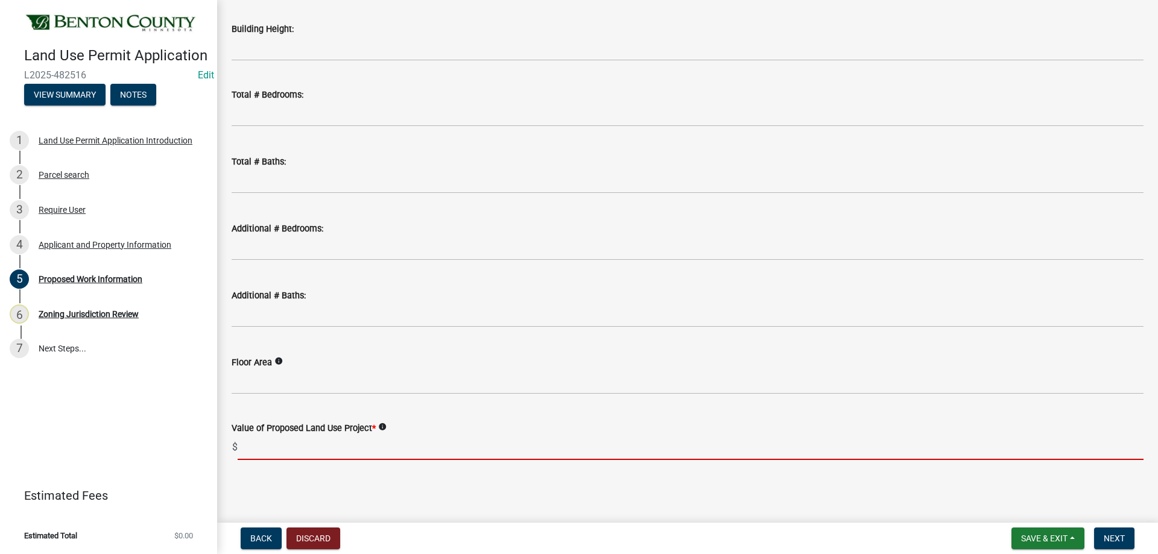
click at [310, 455] on input "text" at bounding box center [691, 447] width 906 height 25
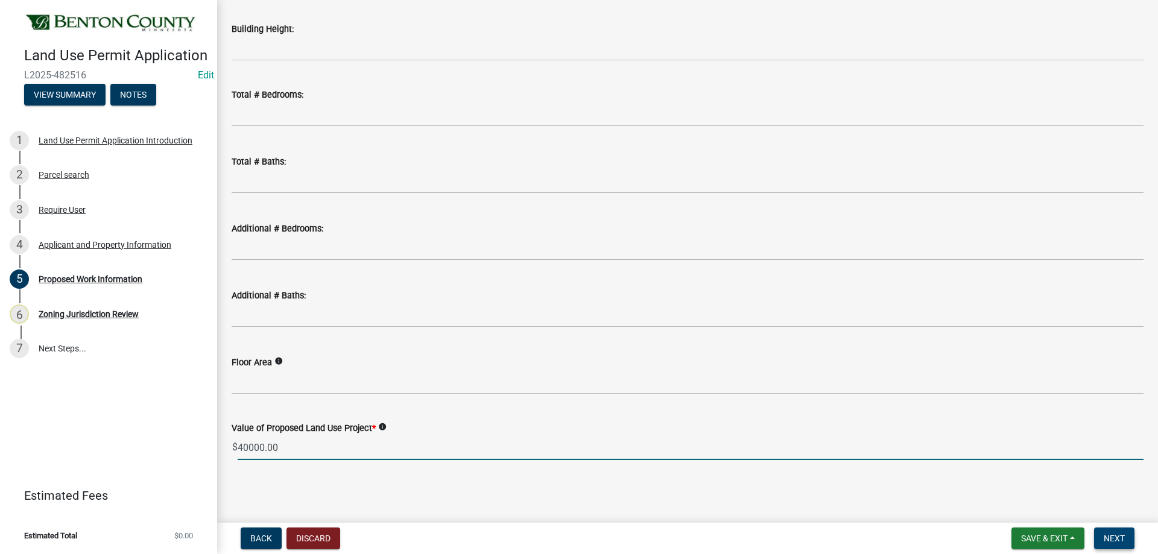
type input "40000"
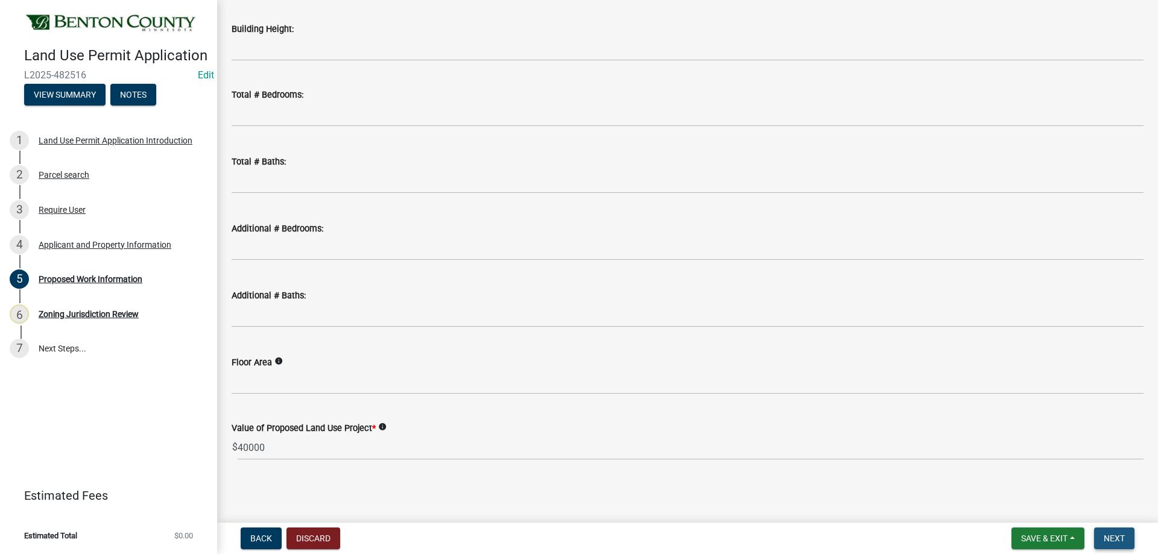
click at [1127, 538] on button "Next" at bounding box center [1114, 539] width 40 height 22
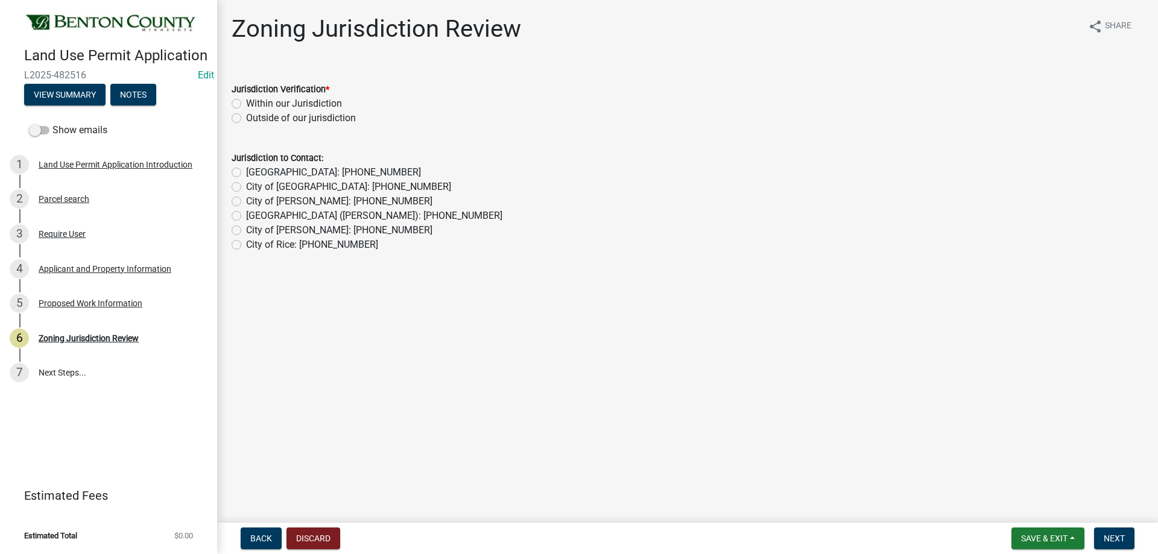
click at [246, 103] on label "Within our Jurisdiction" at bounding box center [294, 103] width 96 height 14
click at [246, 103] on input "Within our Jurisdiction" at bounding box center [250, 100] width 8 height 8
radio input "true"
click at [1111, 532] on button "Next" at bounding box center [1114, 539] width 40 height 22
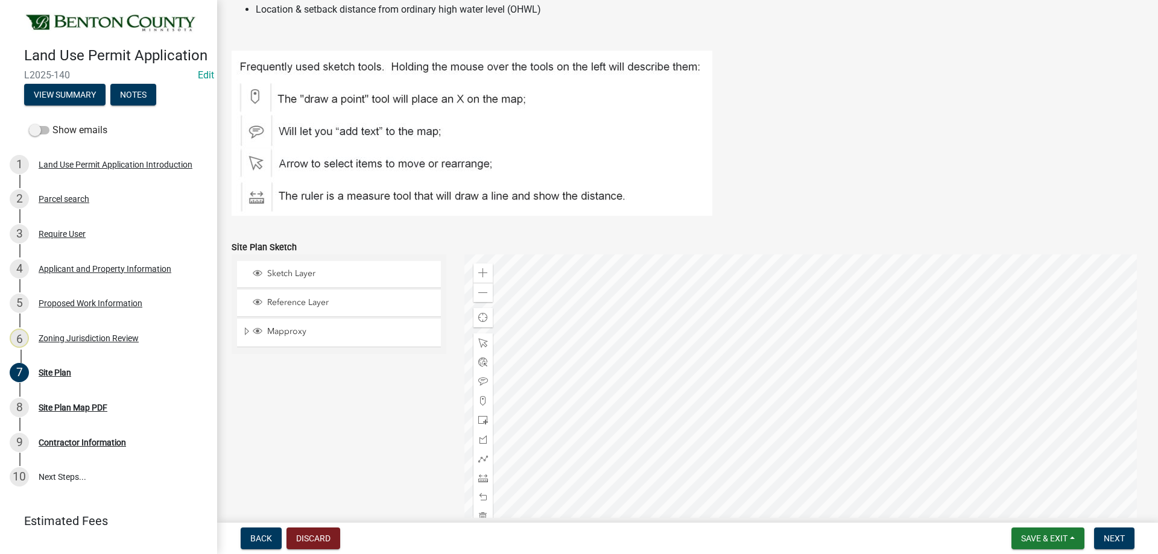
scroll to position [362, 0]
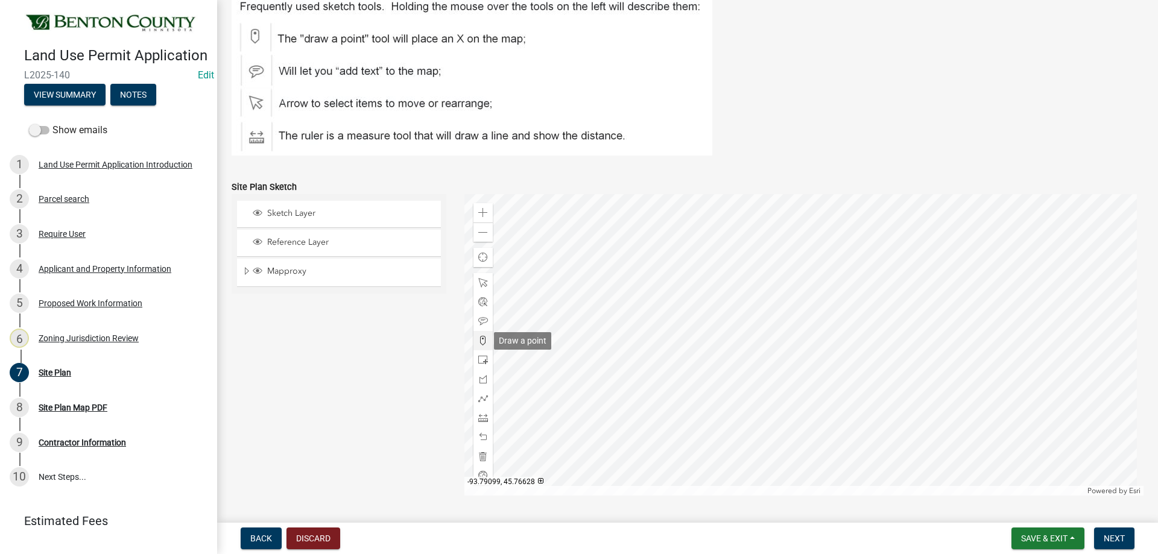
click at [486, 339] on div at bounding box center [482, 340] width 19 height 19
click at [737, 396] on div at bounding box center [803, 344] width 679 height 301
click at [1130, 528] on button "Next" at bounding box center [1114, 539] width 40 height 22
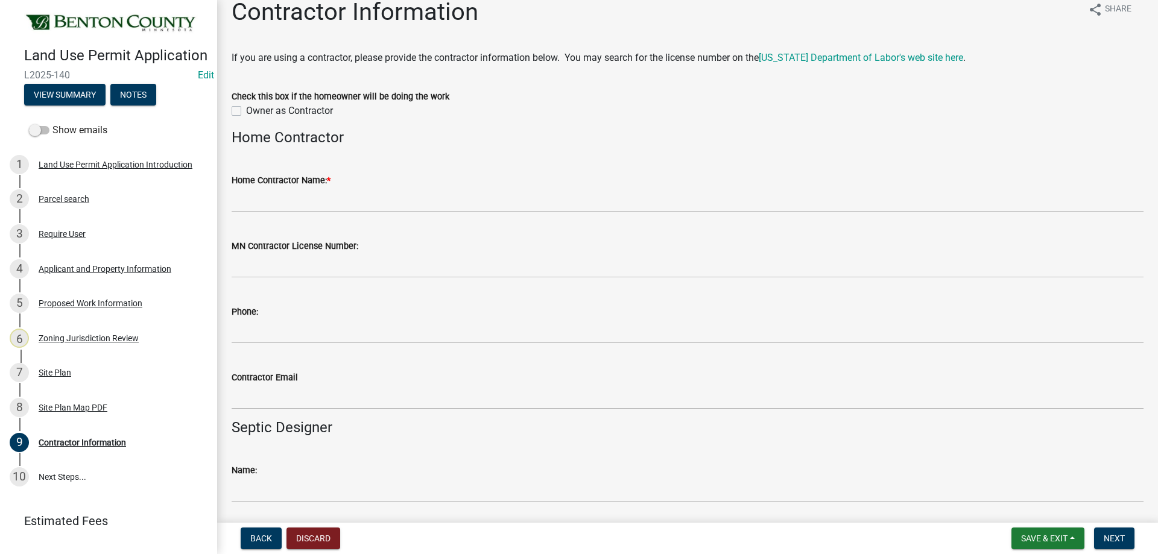
scroll to position [0, 0]
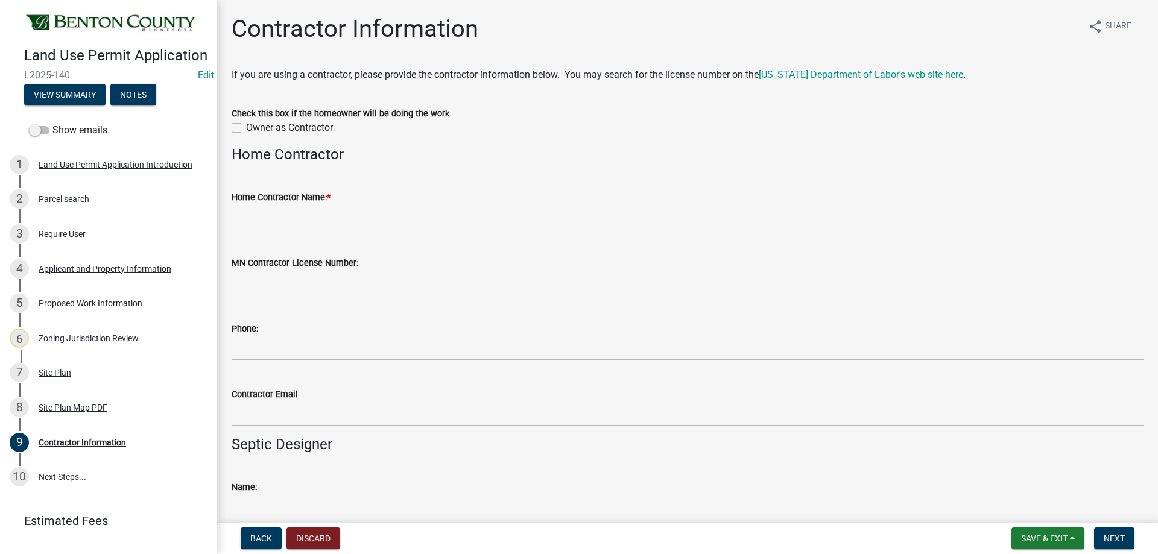
click at [230, 121] on div "Check this box if the homeowner will be doing the work Owner as Contractor" at bounding box center [687, 113] width 930 height 43
click at [246, 128] on label "Owner as Contractor" at bounding box center [289, 128] width 87 height 14
click at [246, 128] on input "Owner as Contractor" at bounding box center [250, 125] width 8 height 8
checkbox input "true"
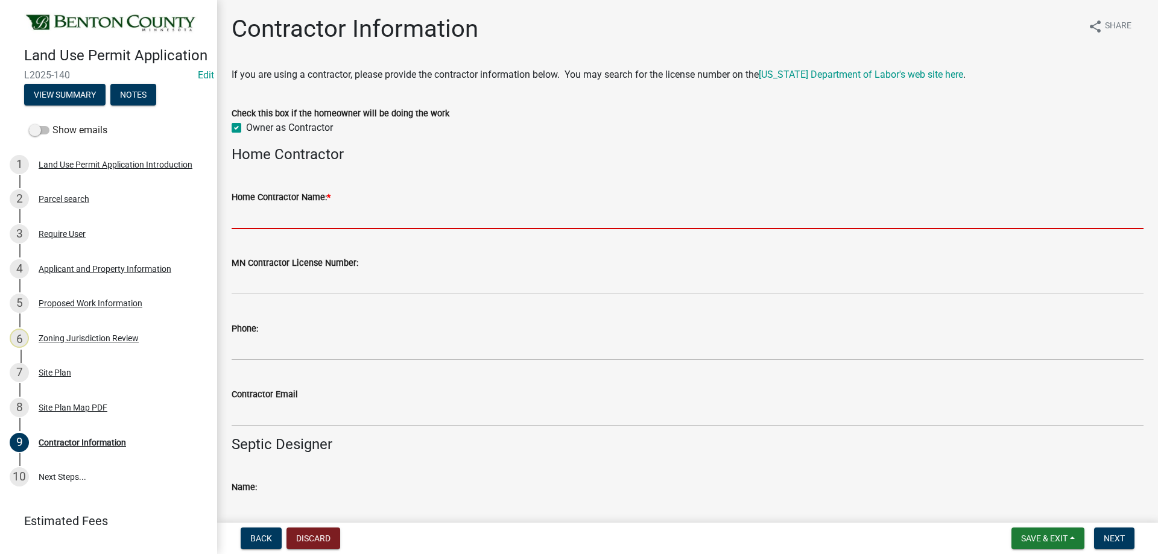
click at [254, 216] on input "Home Contractor Name: *" at bounding box center [688, 216] width 912 height 25
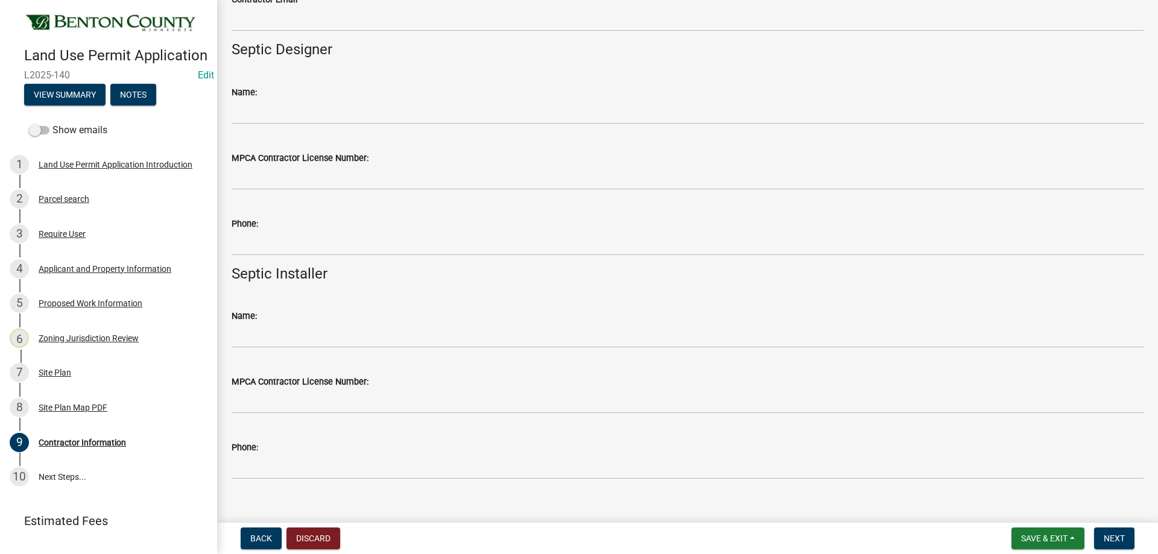
scroll to position [413, 0]
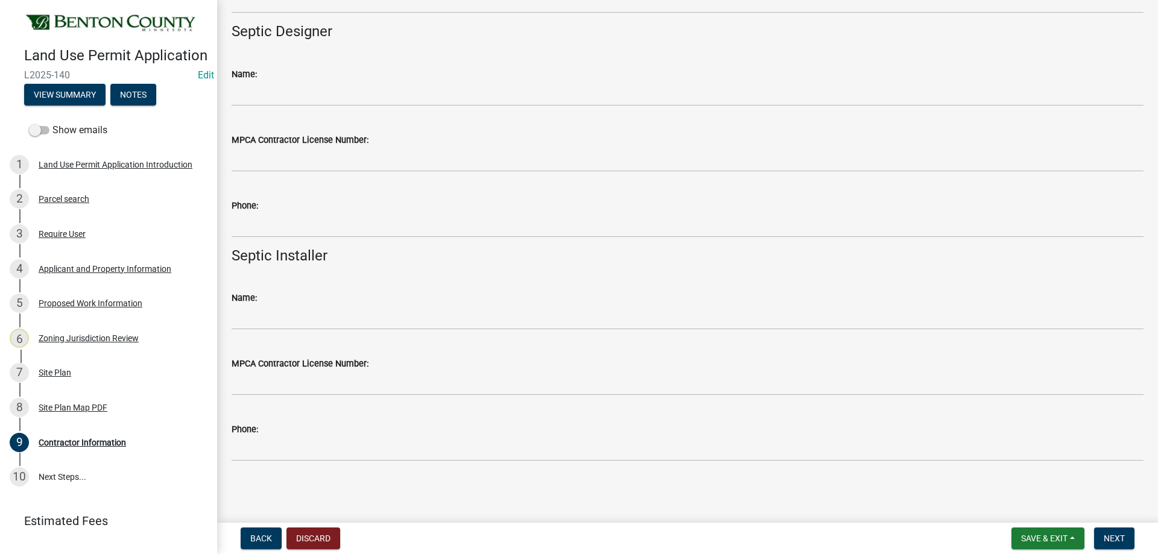
type input "Dave Mitchell"
click at [1119, 529] on button "Next" at bounding box center [1114, 539] width 40 height 22
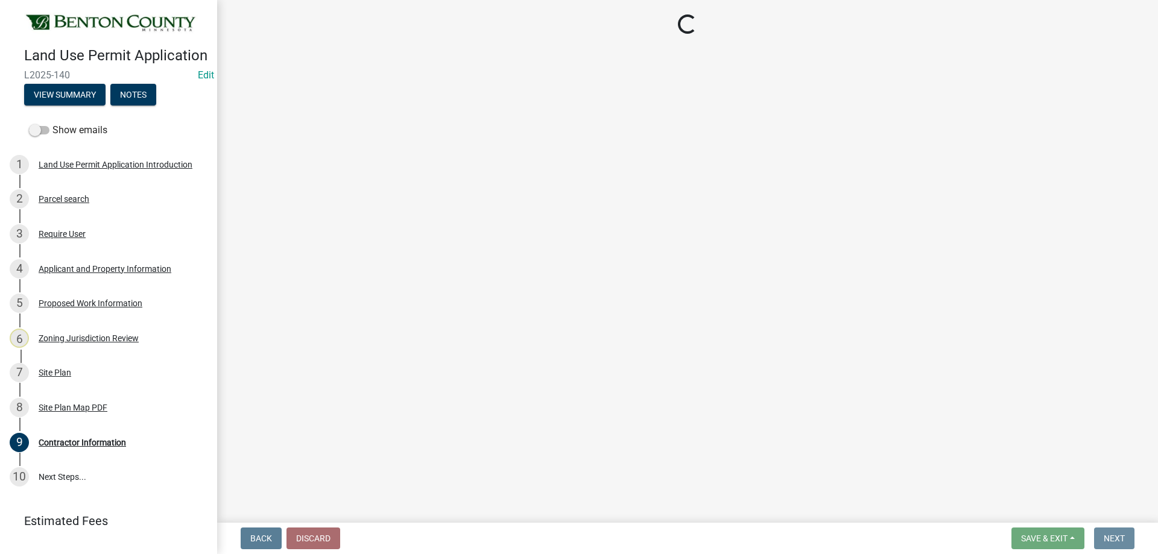
scroll to position [0, 0]
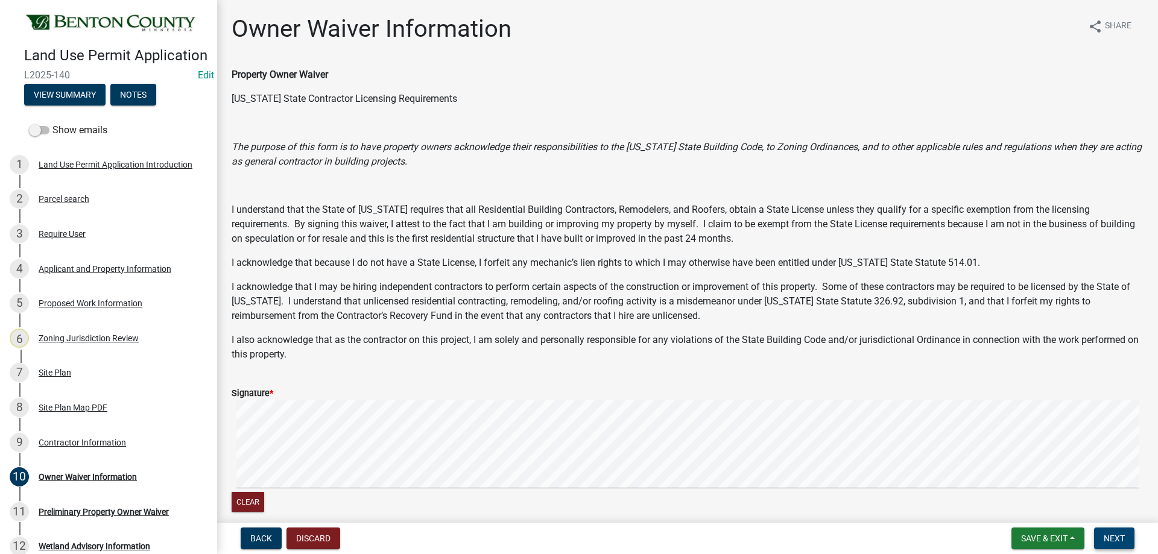
click at [1107, 531] on button "Next" at bounding box center [1114, 539] width 40 height 22
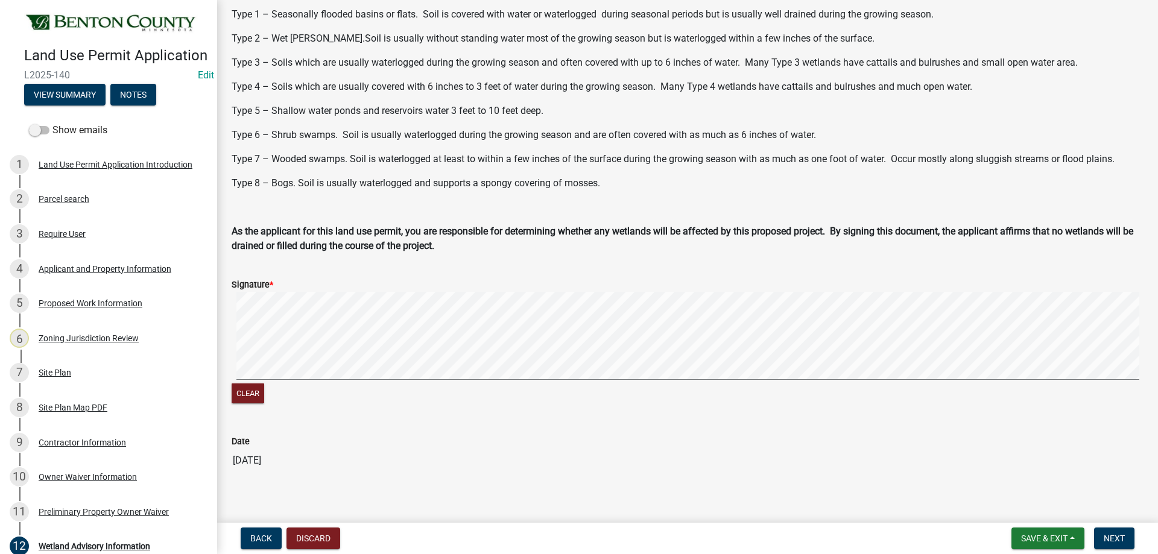
scroll to position [313, 0]
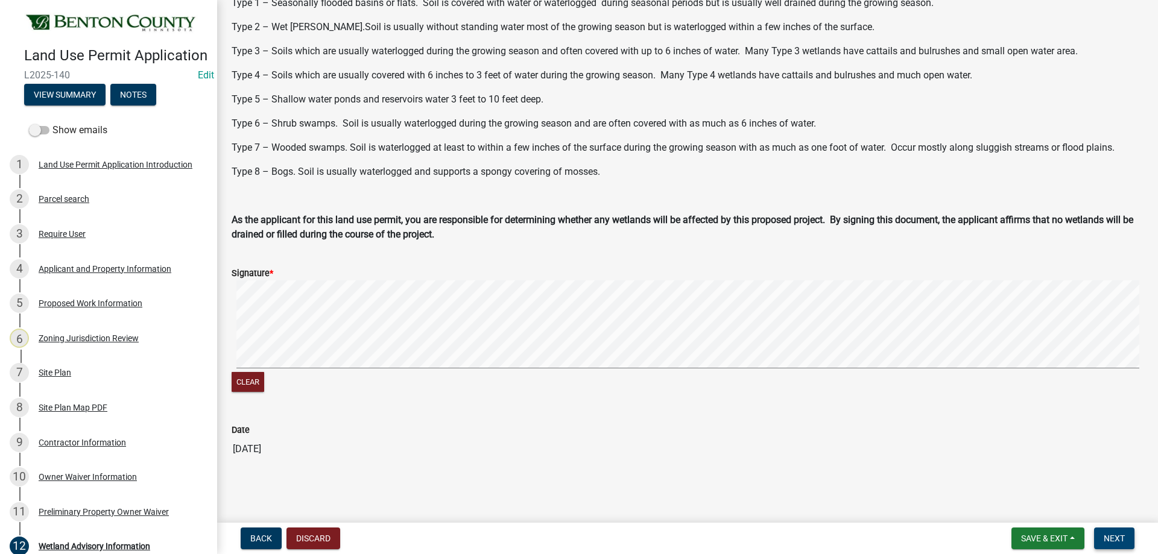
click at [1126, 530] on button "Next" at bounding box center [1114, 539] width 40 height 22
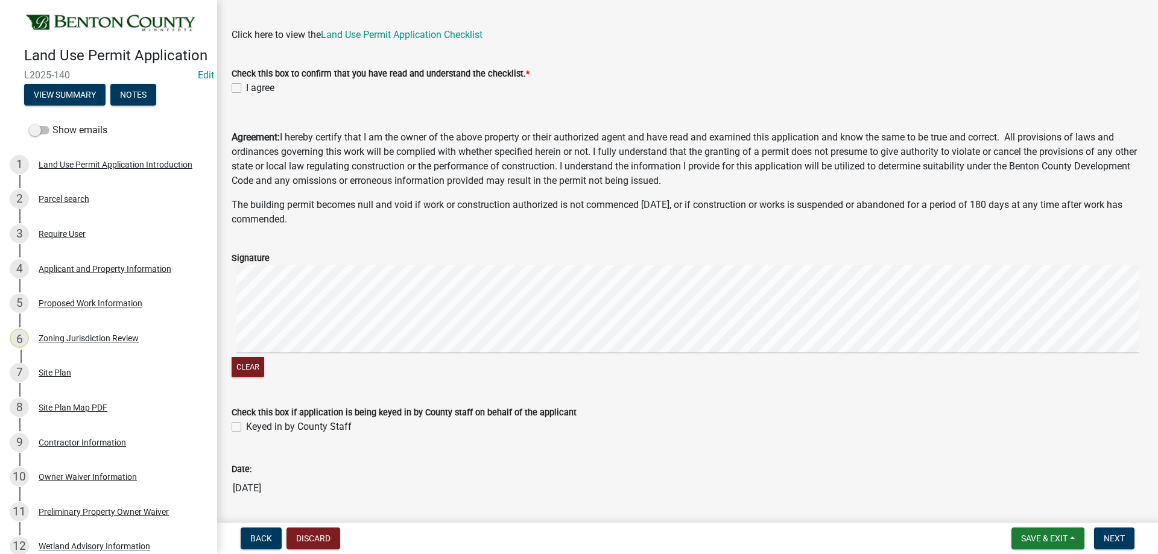
scroll to position [0, 0]
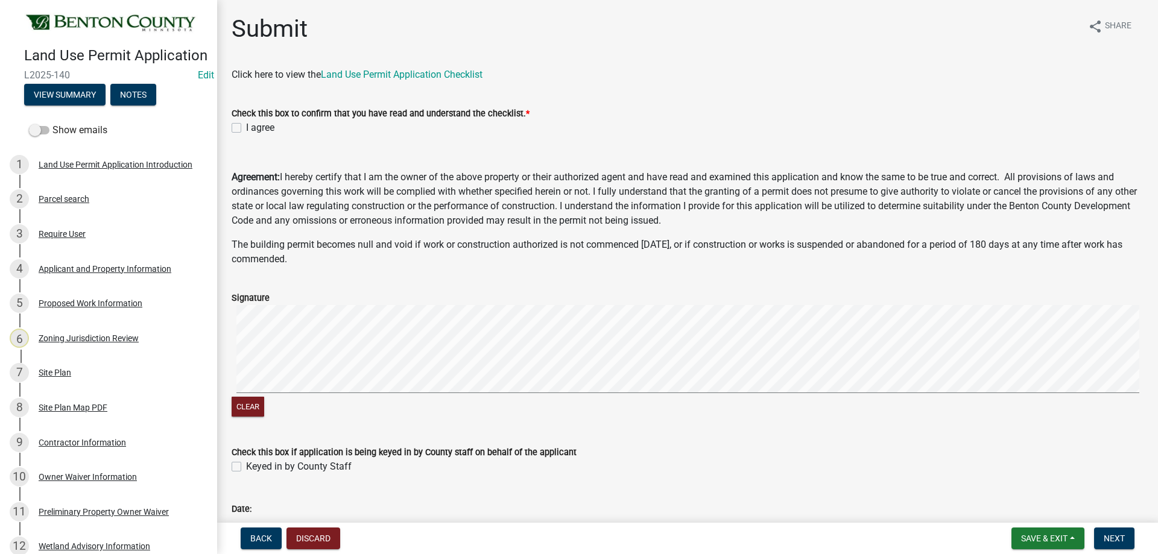
click at [246, 127] on label "I agree" at bounding box center [260, 128] width 28 height 14
click at [246, 127] on input "I agree" at bounding box center [250, 125] width 8 height 8
checkbox input "true"
click at [246, 461] on label "Keyed in by County Staff" at bounding box center [299, 466] width 106 height 14
click at [246, 461] on input "Keyed in by County Staff" at bounding box center [250, 463] width 8 height 8
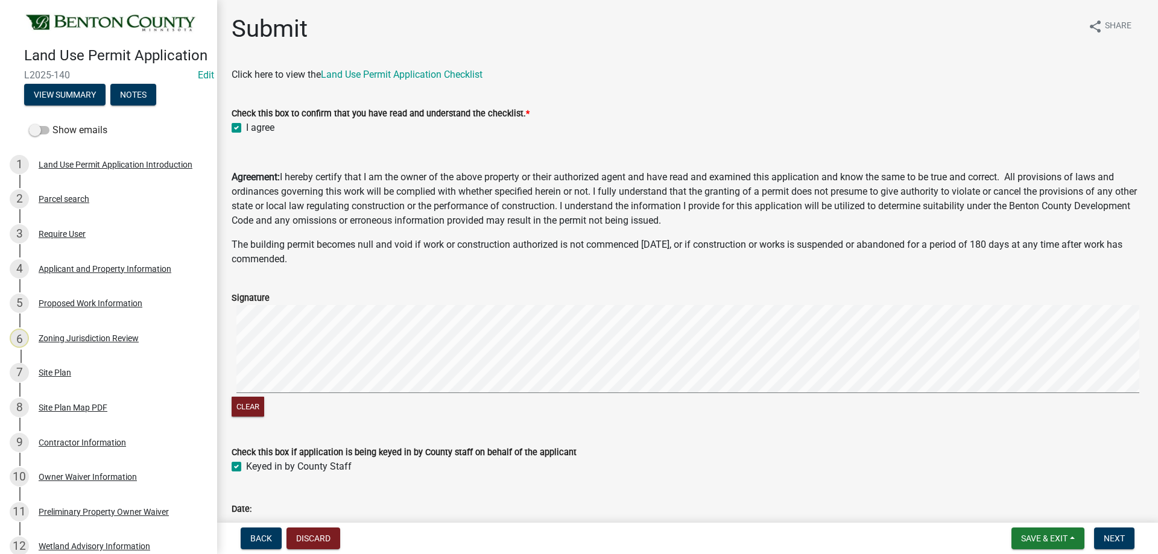
checkbox input "true"
click at [1111, 534] on span "Next" at bounding box center [1113, 539] width 21 height 10
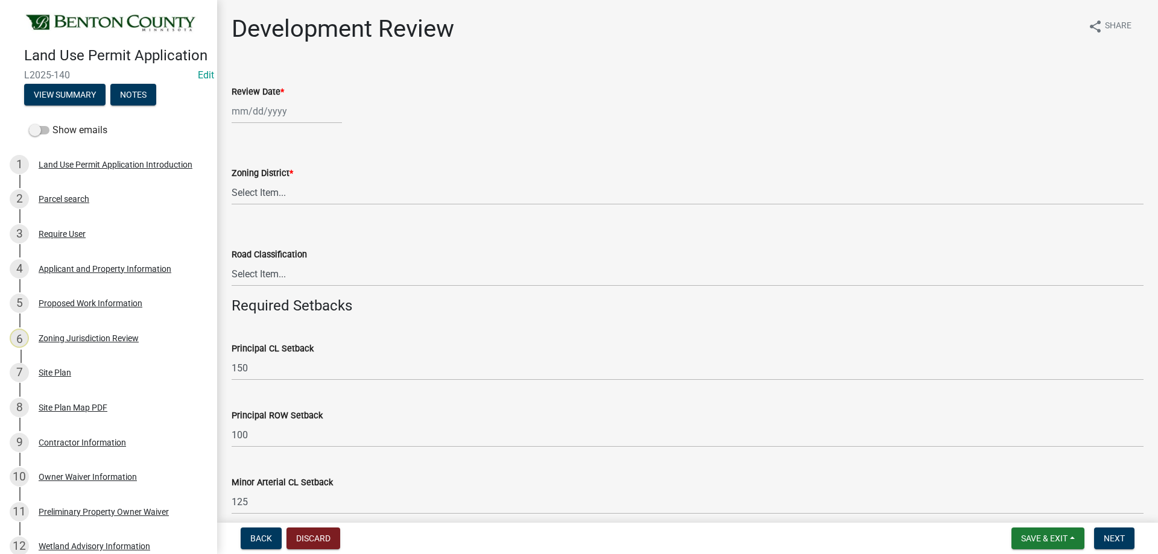
click at [245, 118] on div at bounding box center [287, 111] width 110 height 25
select select "9"
select select "2025"
click at [262, 230] on div "23" at bounding box center [262, 233] width 19 height 19
type input "09/23/2025"
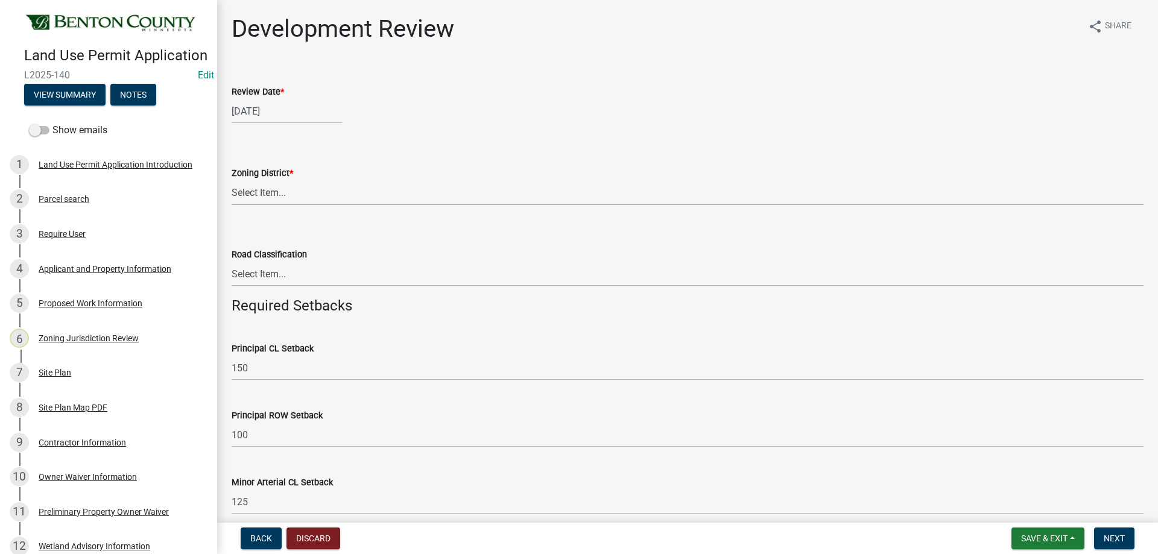
click at [304, 184] on select "Select Item... A B B-2 I-1 I-2 OSD/R-1 PUD R-1 R-2 R-3 R-3/MUD R-A R-S Sauk Rap…" at bounding box center [688, 192] width 912 height 25
click at [232, 180] on select "Select Item... A B B-2 I-1 I-2 OSD/R-1 PUD R-1 R-2 R-3 R-3/MUD R-A R-S Sauk Rap…" at bounding box center [688, 192] width 912 height 25
select select "b4eecdd6-a45e-45ed-b984-0f46224eb588"
click at [279, 276] on select "Select Item... Principal Arterial Minor Arterial County Road Township Road Town…" at bounding box center [688, 274] width 912 height 25
click at [232, 262] on select "Select Item... Principal Arterial Minor Arterial County Road Township Road Town…" at bounding box center [688, 274] width 912 height 25
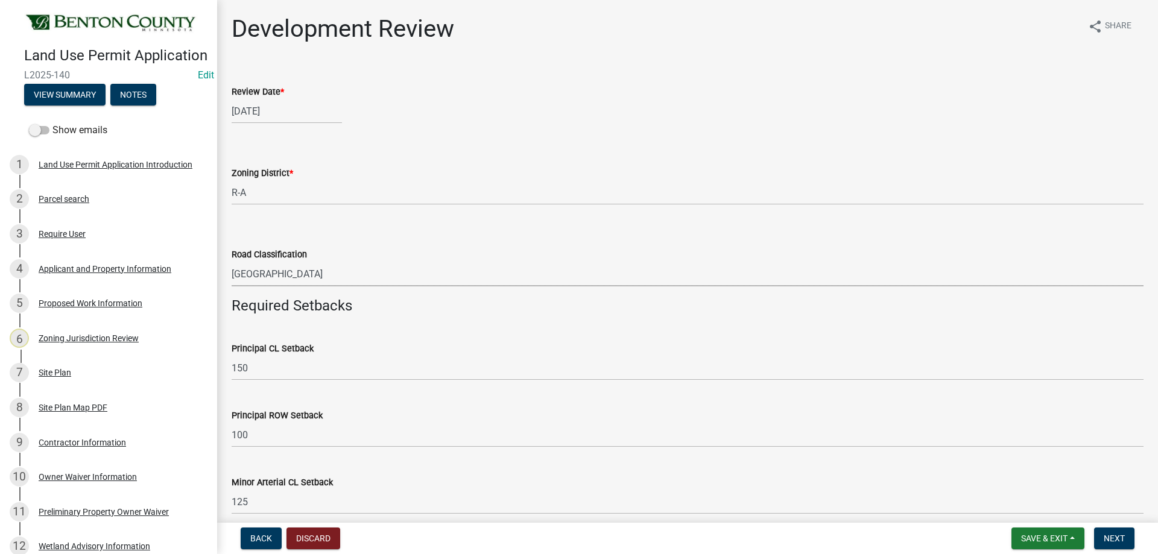
select select "0b2f72af-957f-4e5e-bc8d-0a492fb2505b"
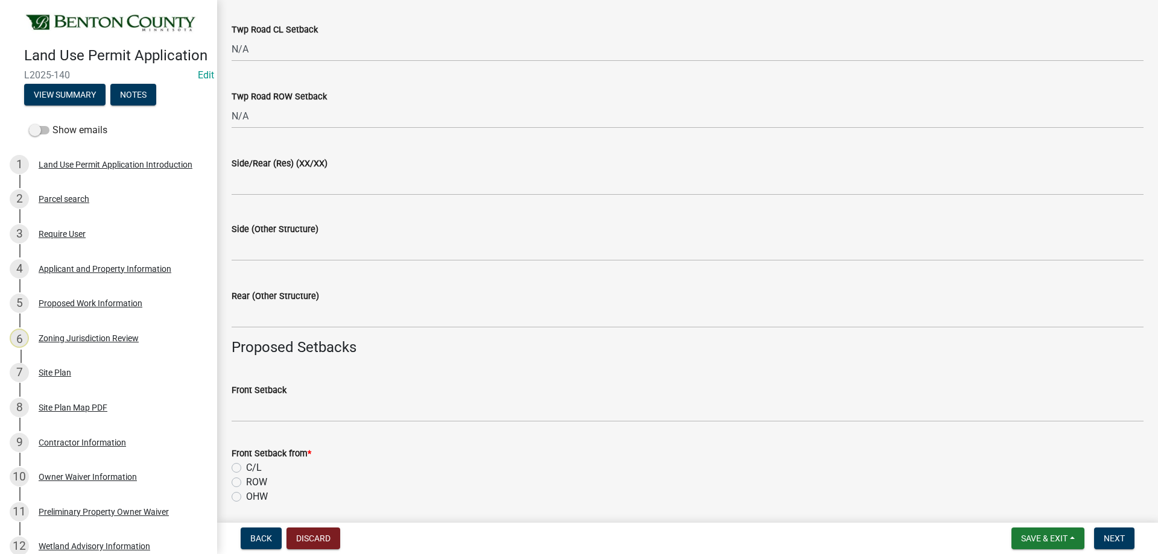
scroll to position [724, 0]
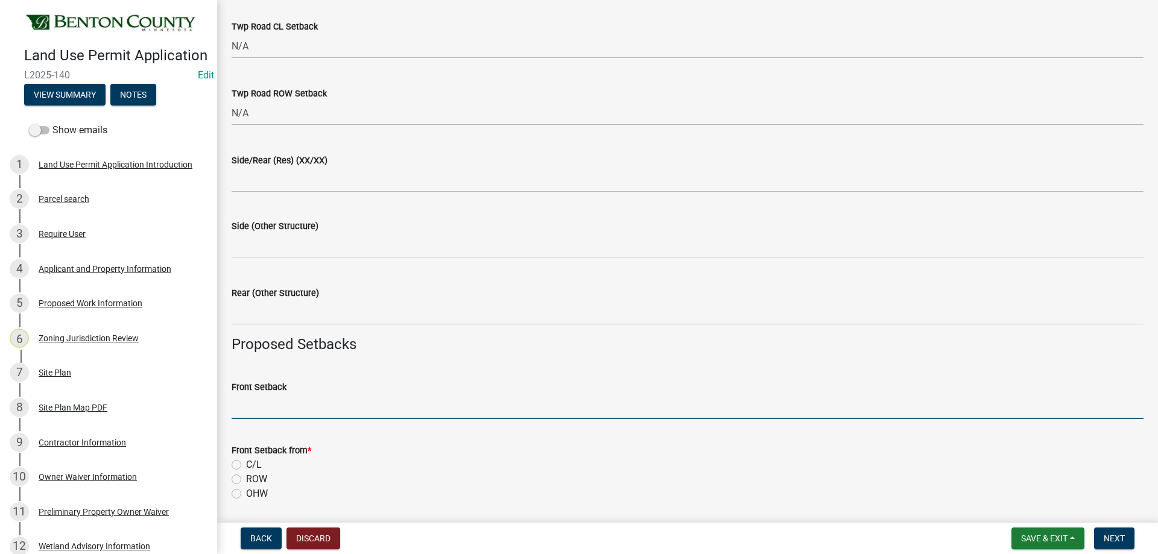
click at [304, 403] on input "Front Setback" at bounding box center [688, 406] width 912 height 25
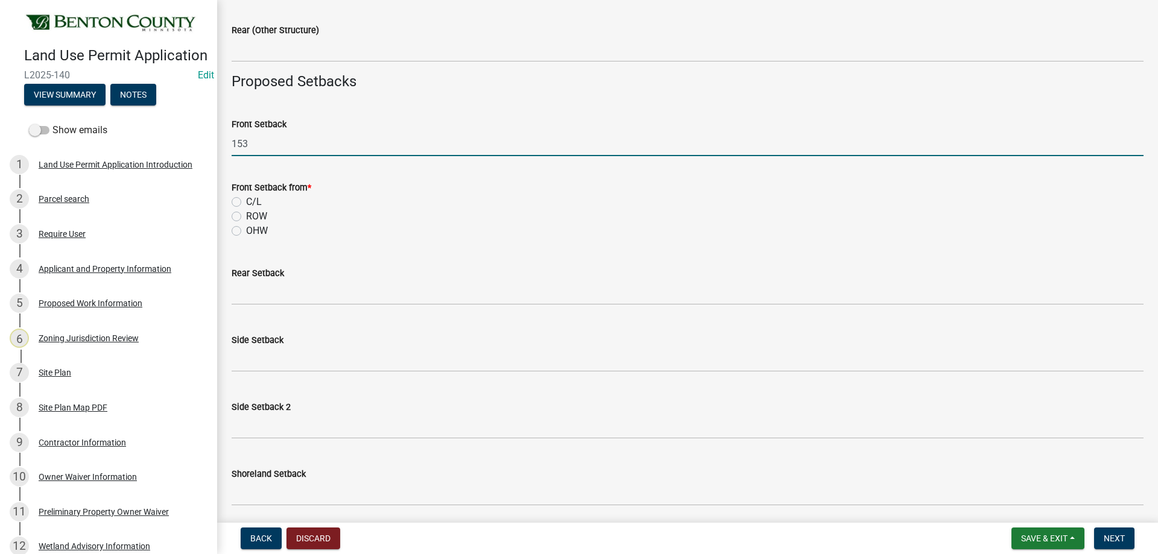
scroll to position [1025, 0]
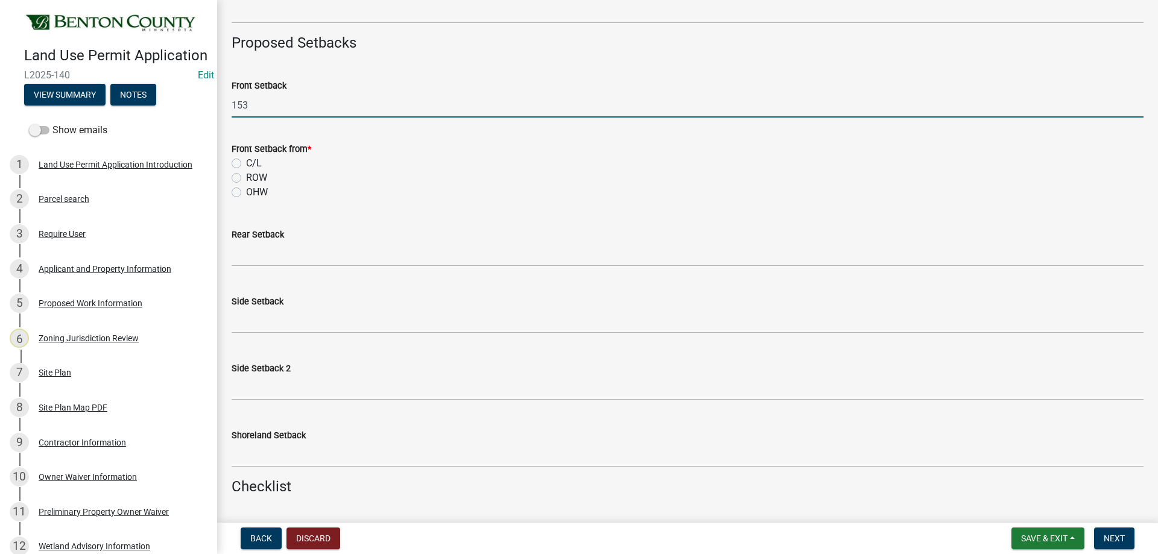
type input "153"
click at [246, 159] on label "C/L" at bounding box center [254, 163] width 16 height 14
click at [246, 159] on input "C/L" at bounding box center [250, 160] width 8 height 8
radio input "true"
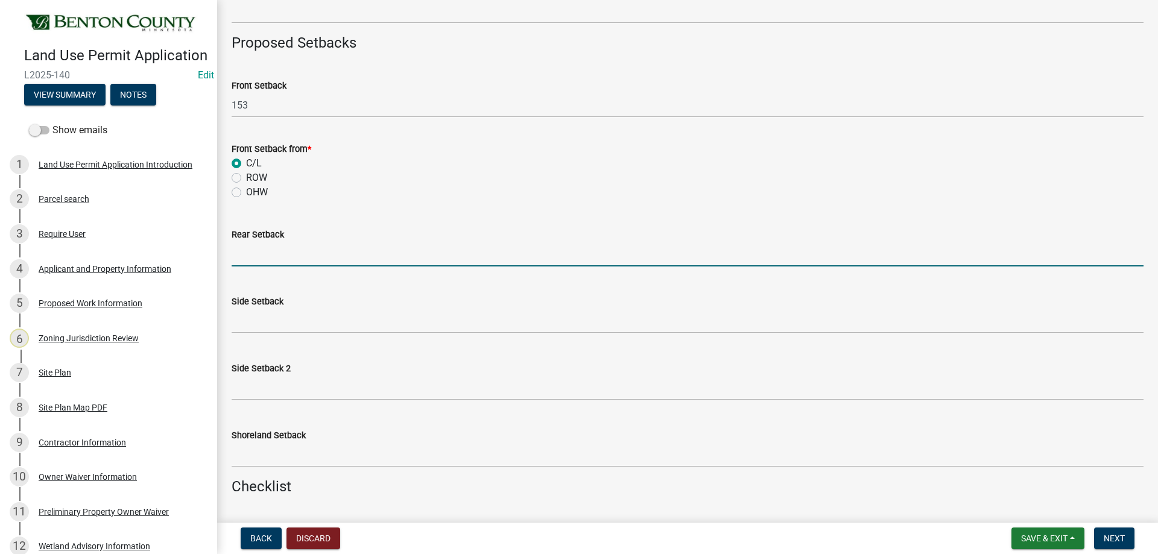
click at [247, 264] on input "text" at bounding box center [688, 254] width 912 height 25
type input "1164"
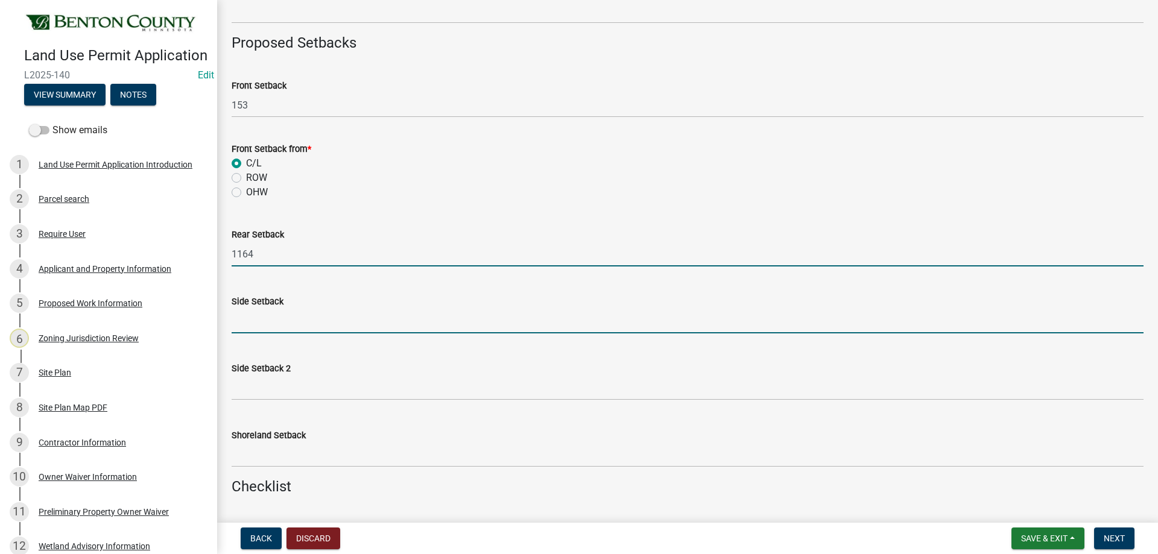
click at [250, 316] on input "text" at bounding box center [688, 321] width 912 height 25
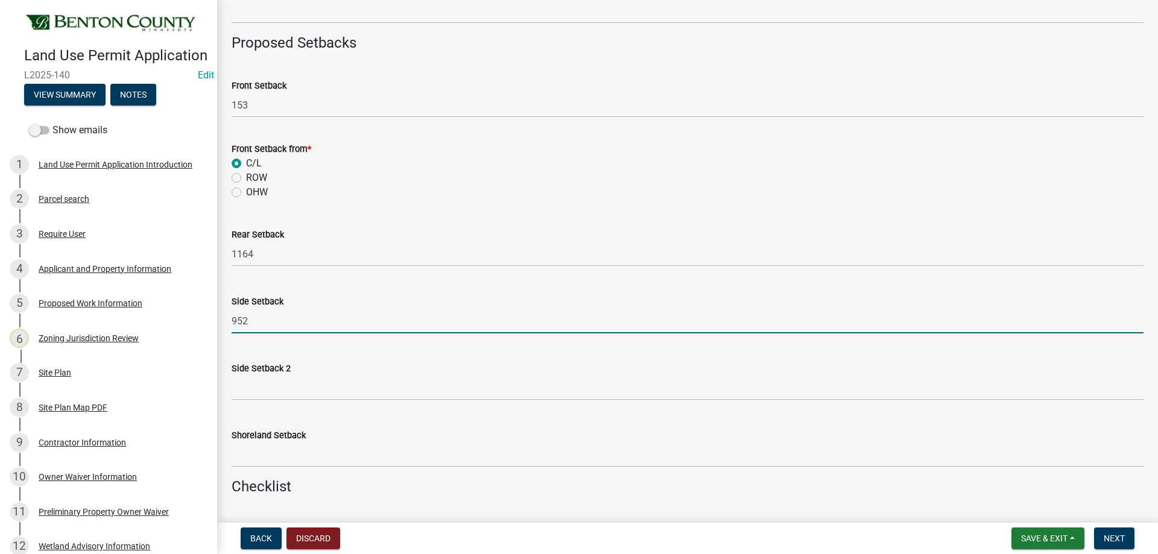
type input "952"
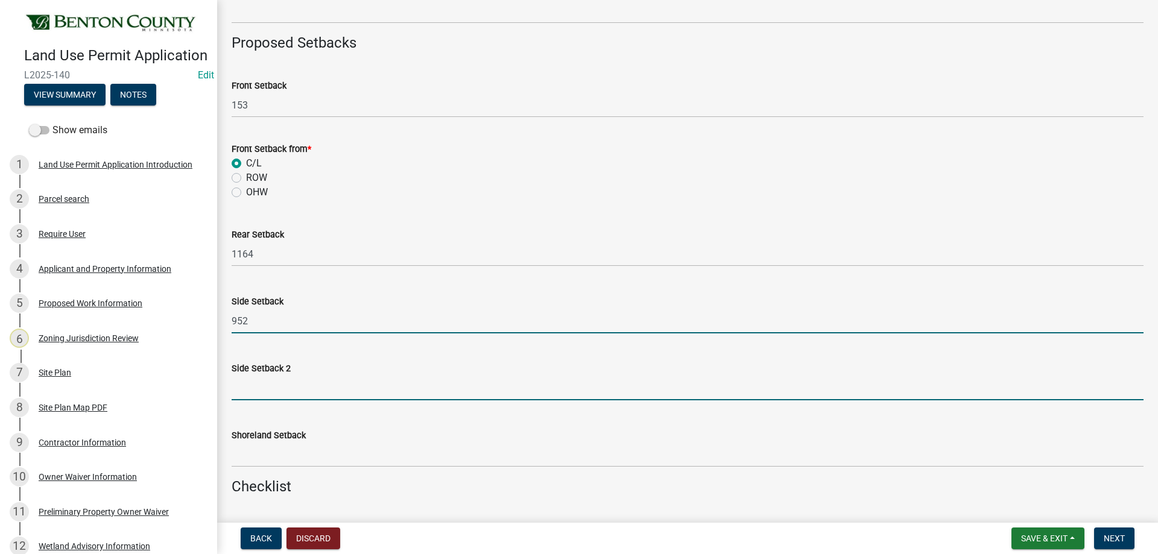
click at [270, 395] on input "text" at bounding box center [688, 388] width 912 height 25
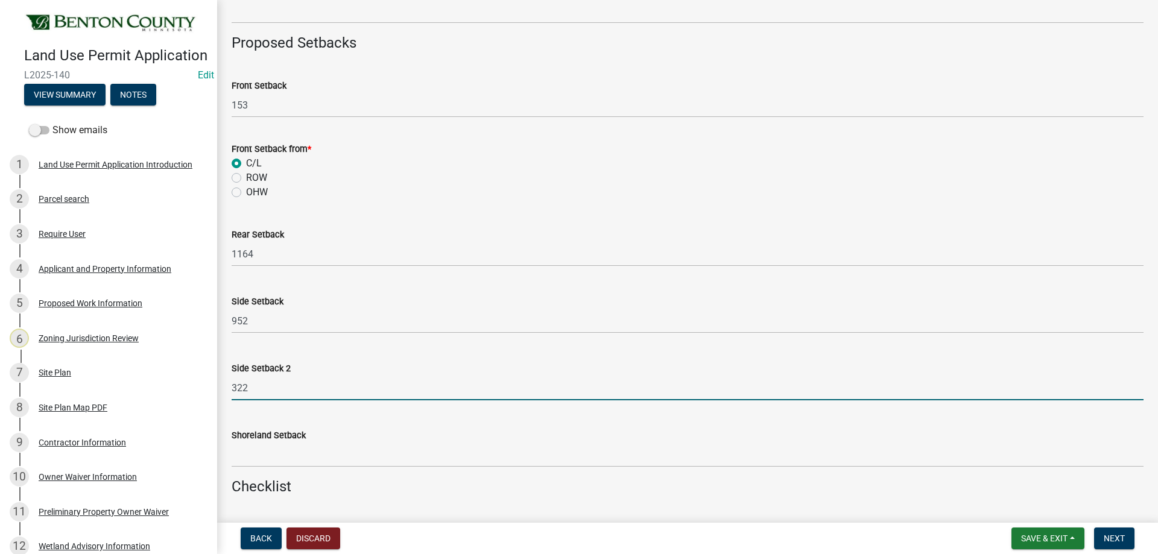
type input "322"
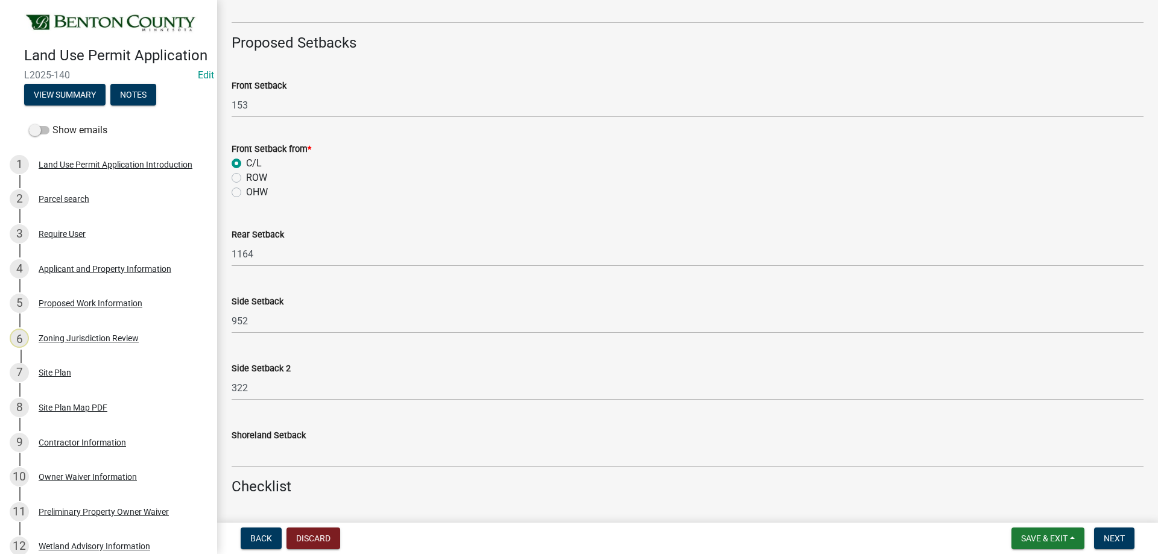
click at [420, 430] on div "Shoreland Setback" at bounding box center [688, 435] width 912 height 14
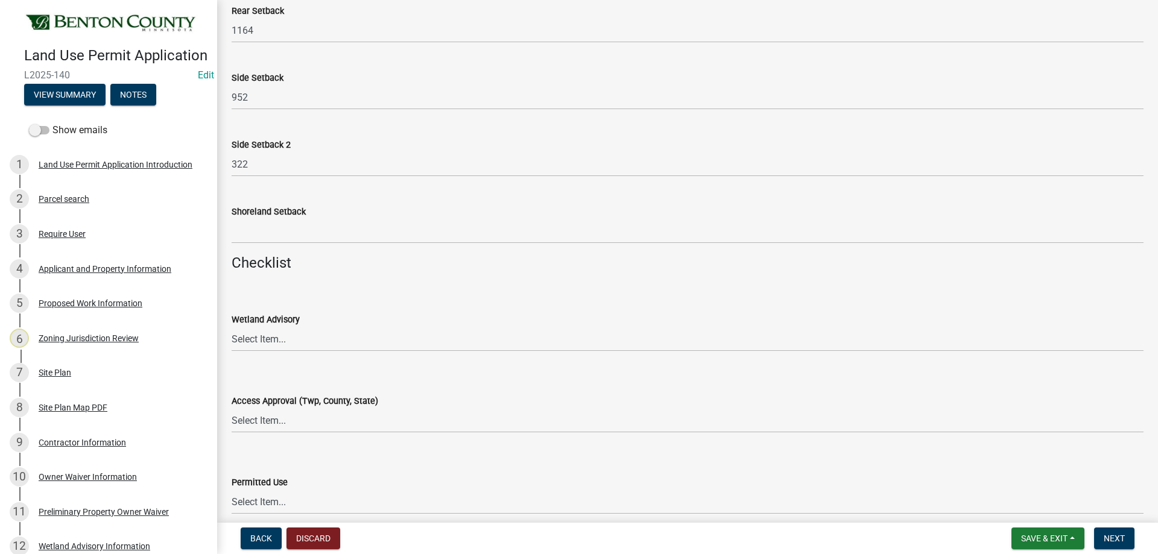
scroll to position [1266, 0]
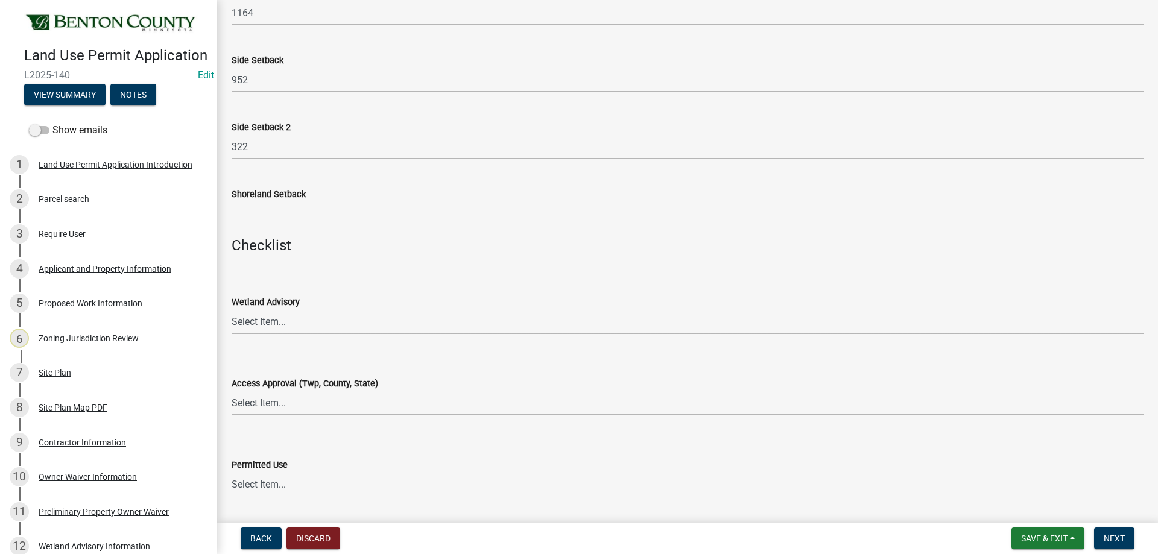
click at [272, 319] on select "Select Item... Yes No OK N/A" at bounding box center [688, 321] width 912 height 25
click at [232, 309] on select "Select Item... Yes No OK N/A" at bounding box center [688, 321] width 912 height 25
select select "29e042a6-806b-4b88-8ad4-222f55a74e1f"
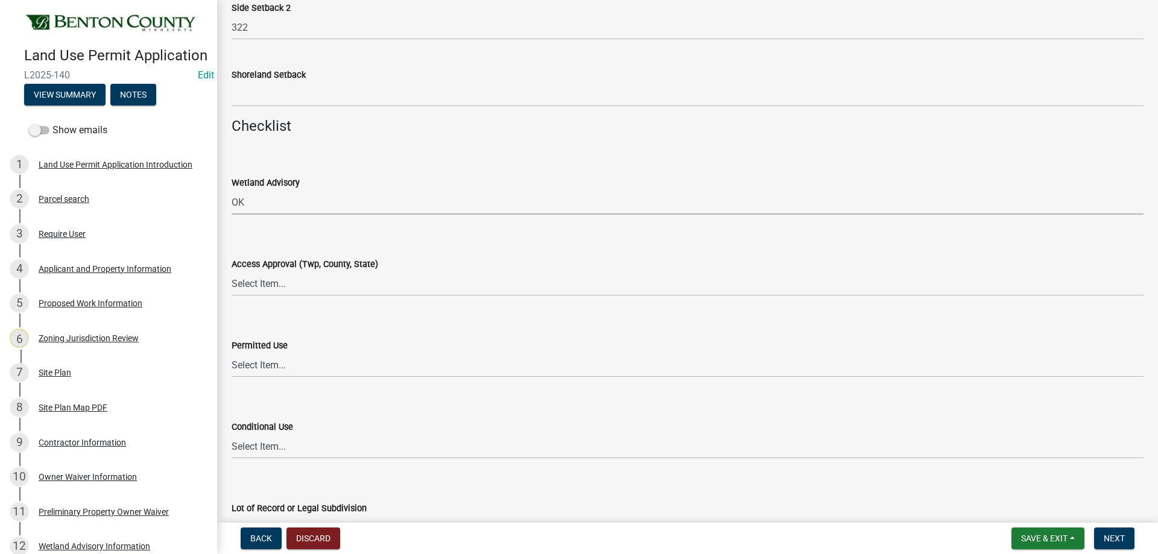
scroll to position [1387, 0]
click at [267, 288] on select "Select Item... Yes No OK N/A" at bounding box center [688, 282] width 912 height 25
click at [232, 270] on select "Select Item... Yes No OK N/A" at bounding box center [688, 282] width 912 height 25
select select "72748fc4-3f0a-45e2-b467-dc37e2b15731"
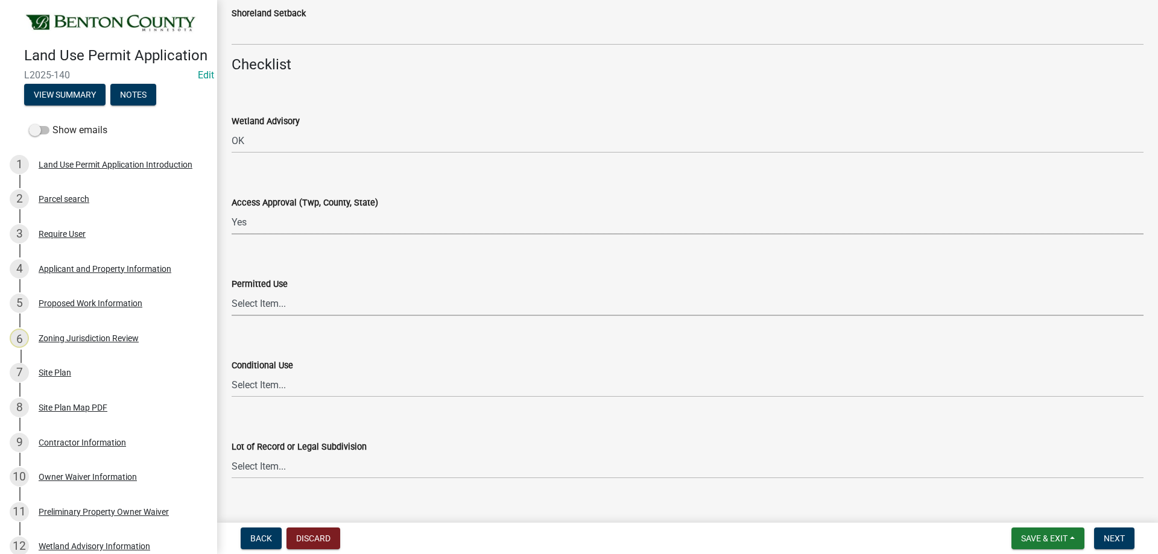
click at [259, 307] on select "Select Item... Yes No OK N/A" at bounding box center [688, 303] width 912 height 25
click at [232, 291] on select "Select Item... Yes No OK N/A" at bounding box center [688, 303] width 912 height 25
select select "29e042a6-806b-4b88-8ad4-222f55a74e1f"
click at [260, 393] on select "Select Item... Yes No OK N/A" at bounding box center [688, 385] width 912 height 25
click at [232, 373] on select "Select Item... Yes No OK N/A" at bounding box center [688, 385] width 912 height 25
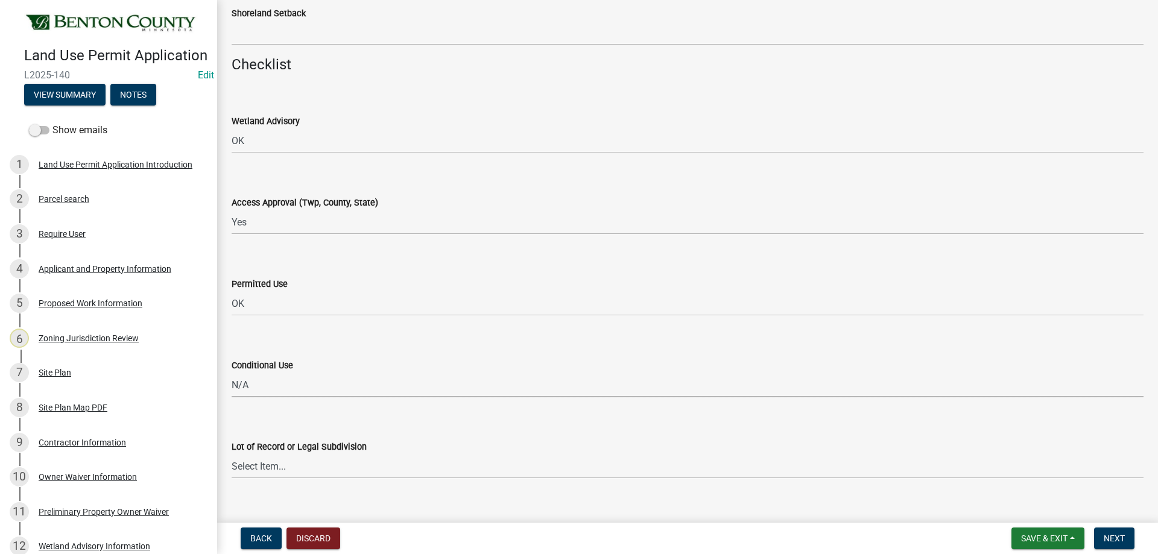
select select "886b3fcf-7535-4eb7-bda7-c47490aa8987"
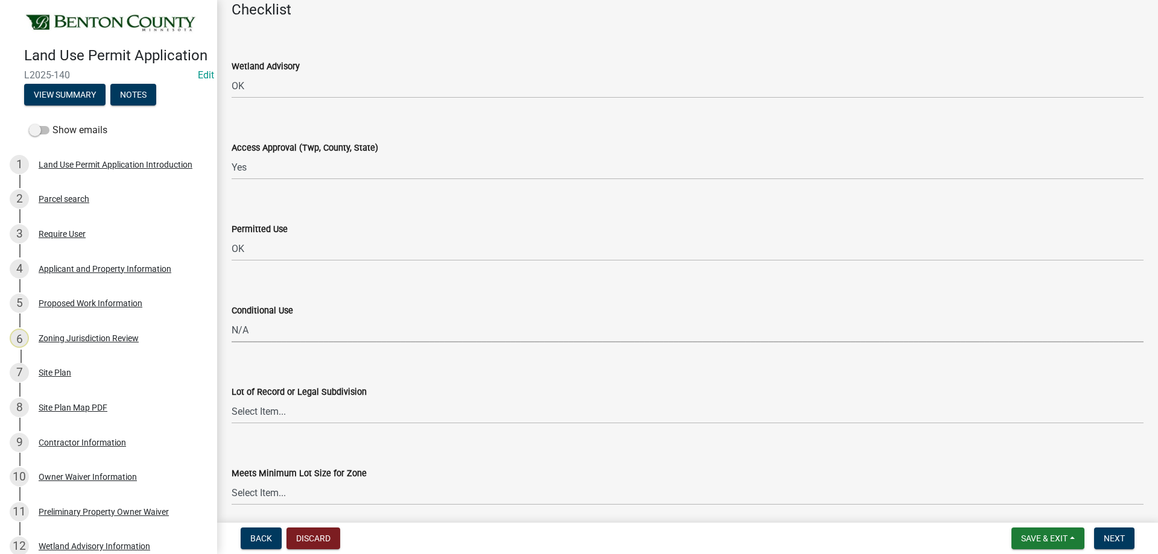
scroll to position [1568, 0]
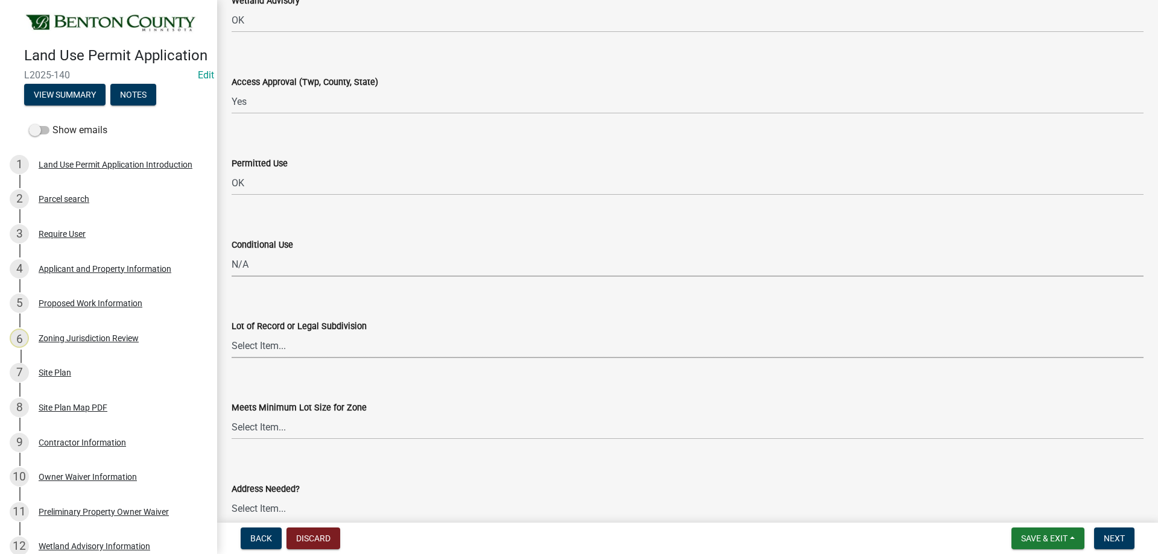
click at [259, 352] on select "Select Item... Yes No OK N/A" at bounding box center [688, 345] width 912 height 25
click at [232, 333] on select "Select Item... Yes No OK N/A" at bounding box center [688, 345] width 912 height 25
select select "29e042a6-806b-4b88-8ad4-222f55a74e1f"
click at [263, 433] on select "Select Item... Yes No OK N/A" at bounding box center [688, 427] width 912 height 25
click at [232, 415] on select "Select Item... Yes No OK N/A" at bounding box center [688, 427] width 912 height 25
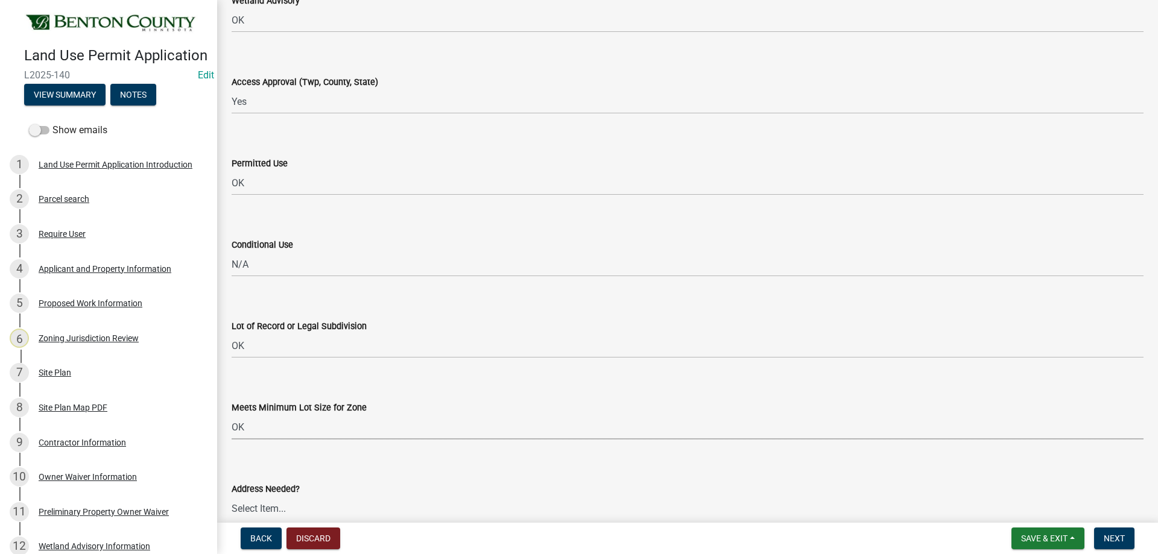
select select "29e042a6-806b-4b88-8ad4-222f55a74e1f"
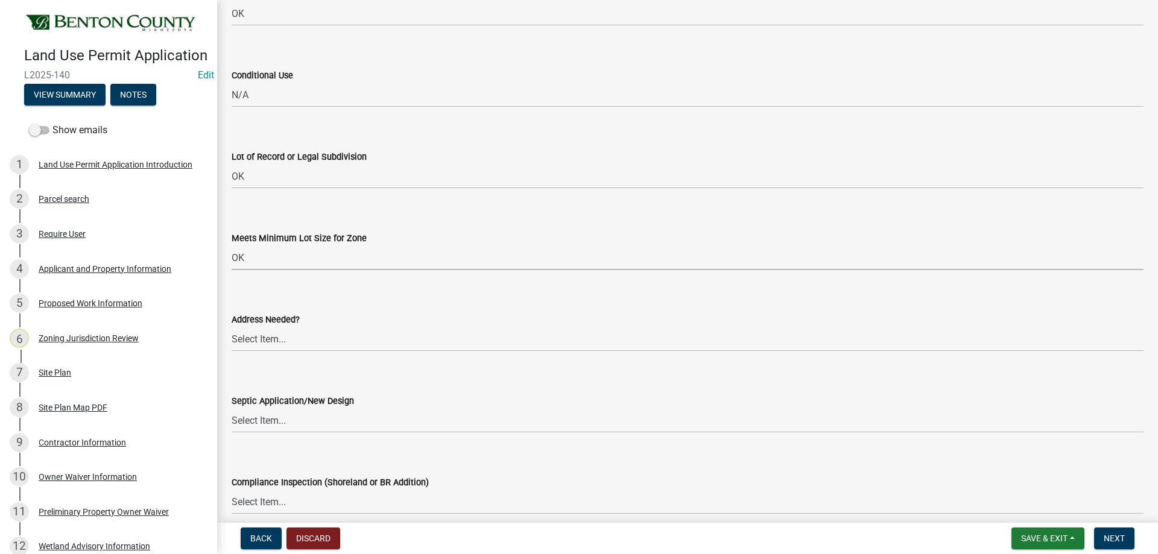
scroll to position [1748, 0]
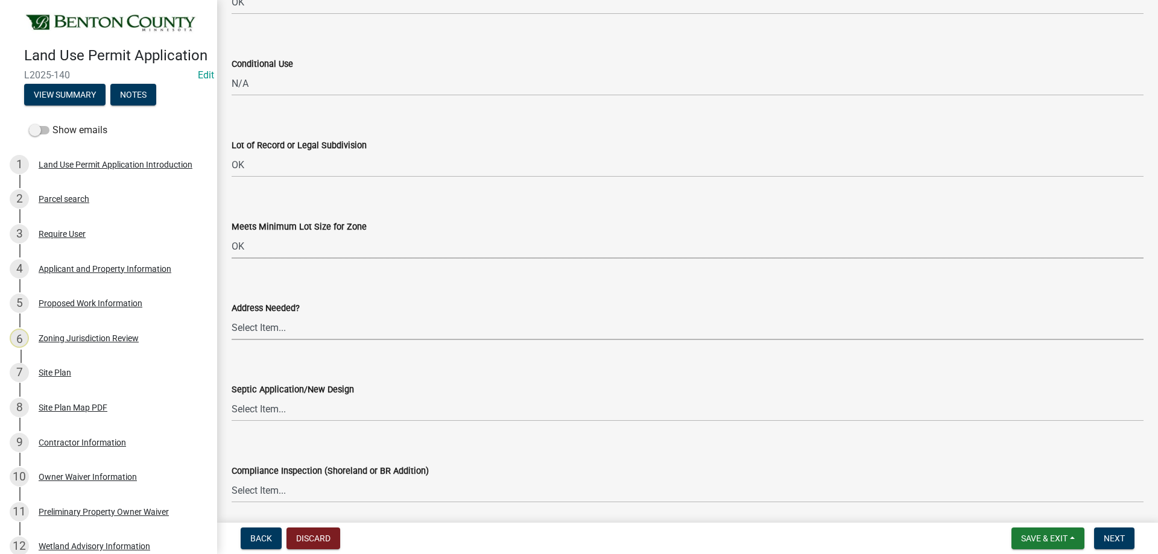
click at [277, 329] on select "Select Item... Yes No OK N/A" at bounding box center [688, 327] width 912 height 25
click at [232, 315] on select "Select Item... Yes No OK N/A" at bounding box center [688, 327] width 912 height 25
select select "445341f5-2b7a-4e9a-a8a7-43788b572440"
click at [303, 415] on select "Select Item... Yes No OK N/A" at bounding box center [688, 409] width 912 height 25
click at [232, 397] on select "Select Item... Yes No OK N/A" at bounding box center [688, 409] width 912 height 25
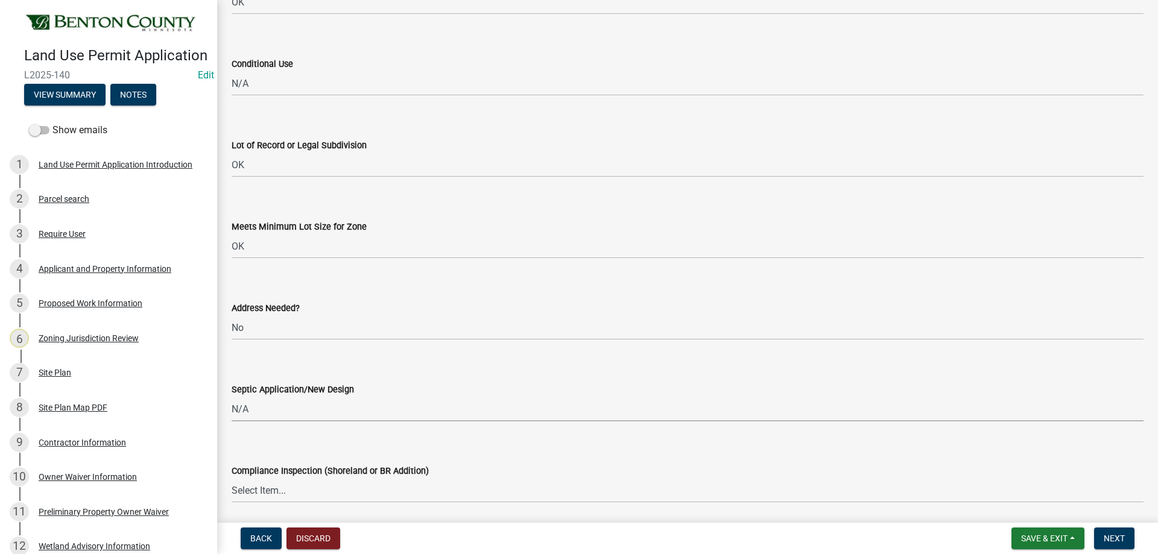
select select "886b3fcf-7535-4eb7-bda7-c47490aa8987"
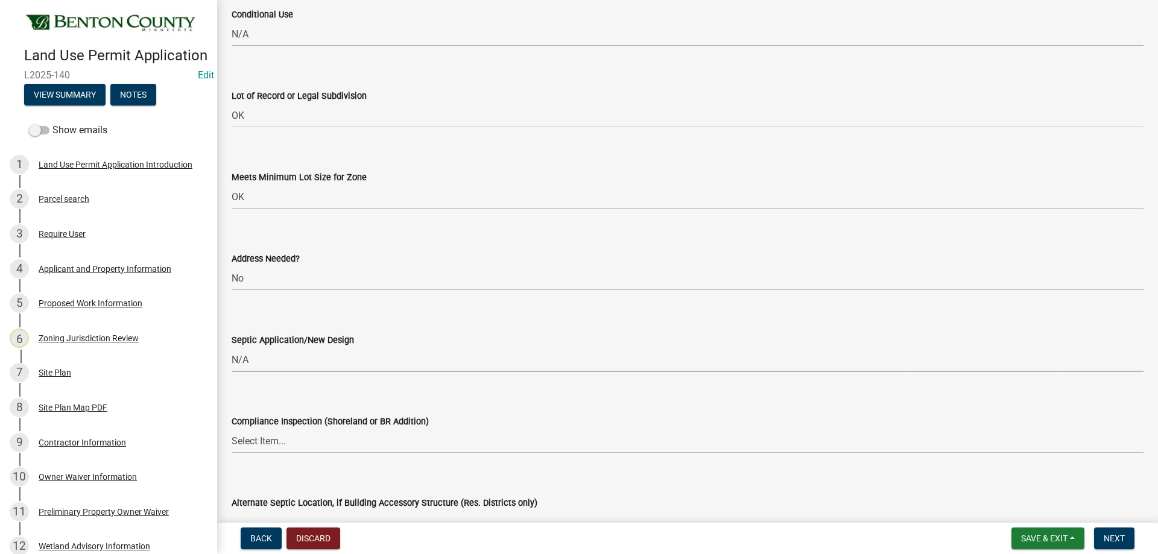
scroll to position [1869, 0]
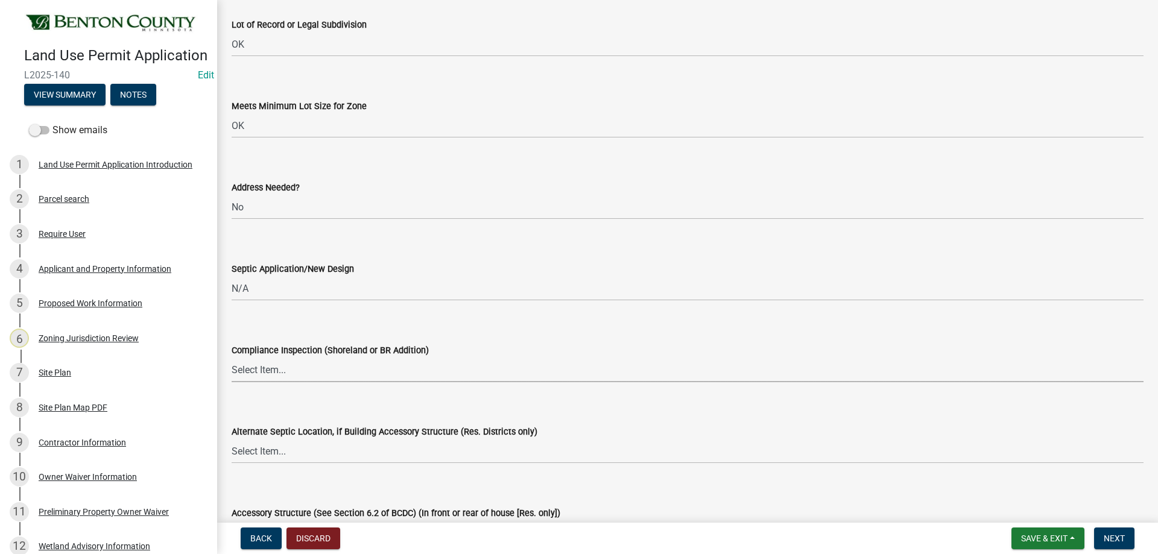
click at [312, 378] on select "Select Item... Yes No OK N/A" at bounding box center [688, 370] width 912 height 25
click at [232, 358] on select "Select Item... Yes No OK N/A" at bounding box center [688, 370] width 912 height 25
select select "886b3fcf-7535-4eb7-bda7-c47490aa8987"
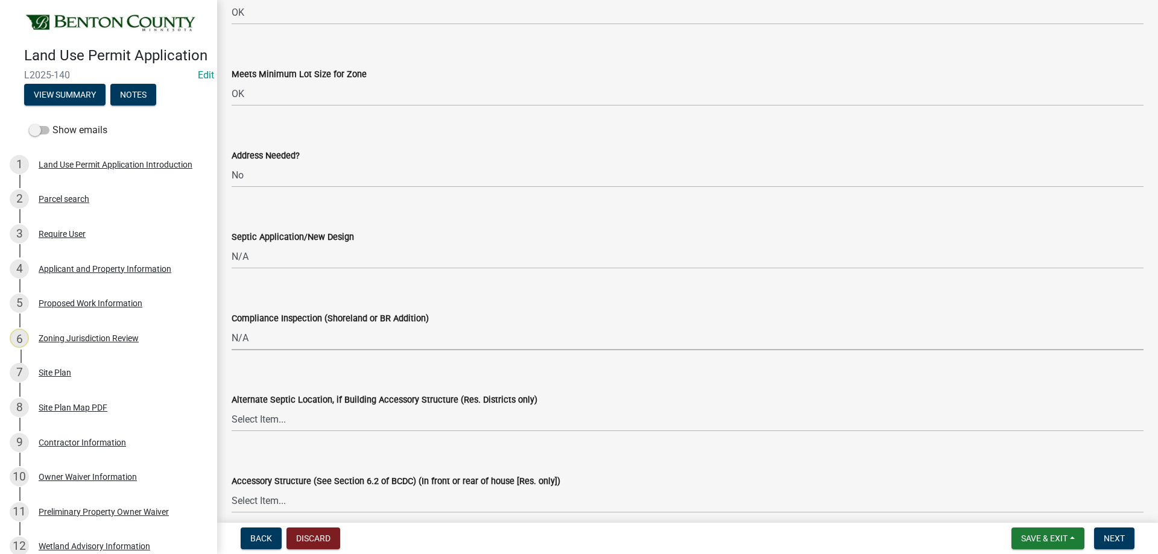
scroll to position [1929, 0]
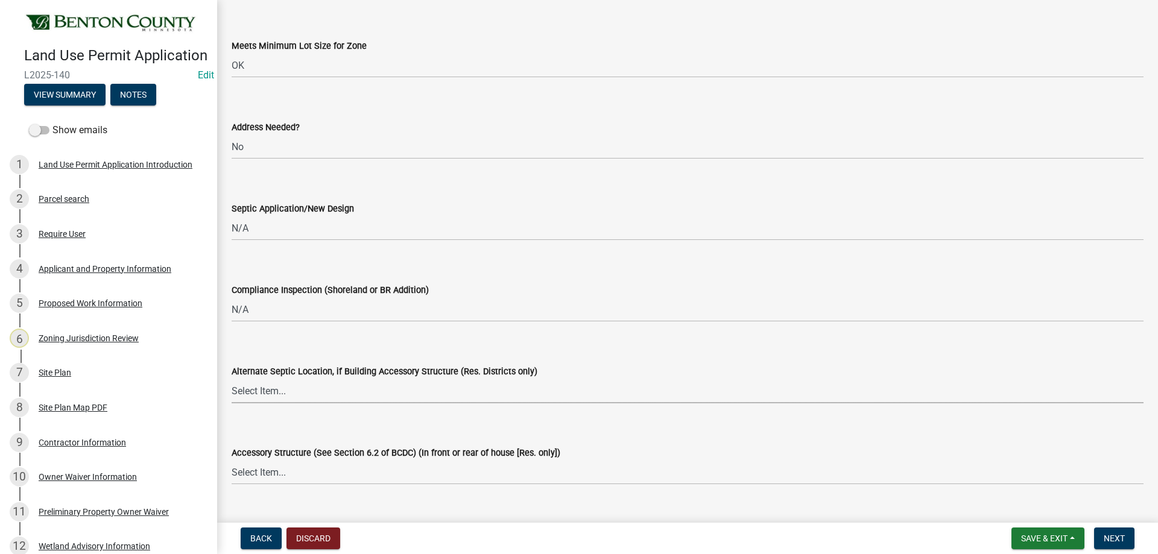
click at [265, 397] on select "Select Item... Yes No OK N/A" at bounding box center [688, 391] width 912 height 25
click at [232, 379] on select "Select Item... Yes No OK N/A" at bounding box center [688, 391] width 912 height 25
select select "29e042a6-806b-4b88-8ad4-222f55a74e1f"
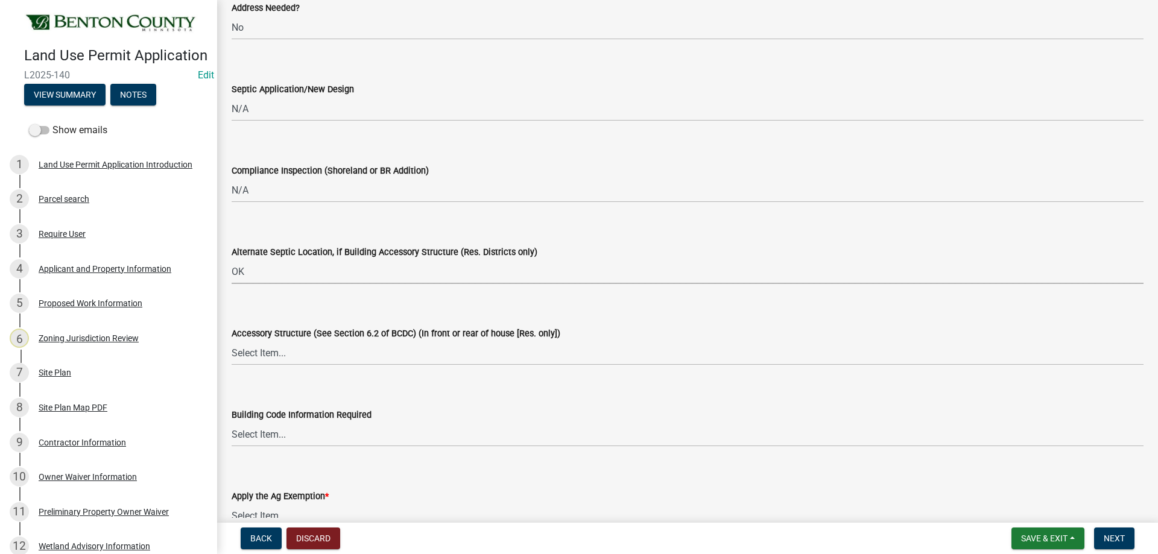
scroll to position [2050, 0]
click at [270, 358] on select "Select Item... Yes No OK N/A" at bounding box center [688, 351] width 912 height 25
click at [232, 339] on select "Select Item... Yes No OK N/A" at bounding box center [688, 351] width 912 height 25
select select "29e042a6-806b-4b88-8ad4-222f55a74e1f"
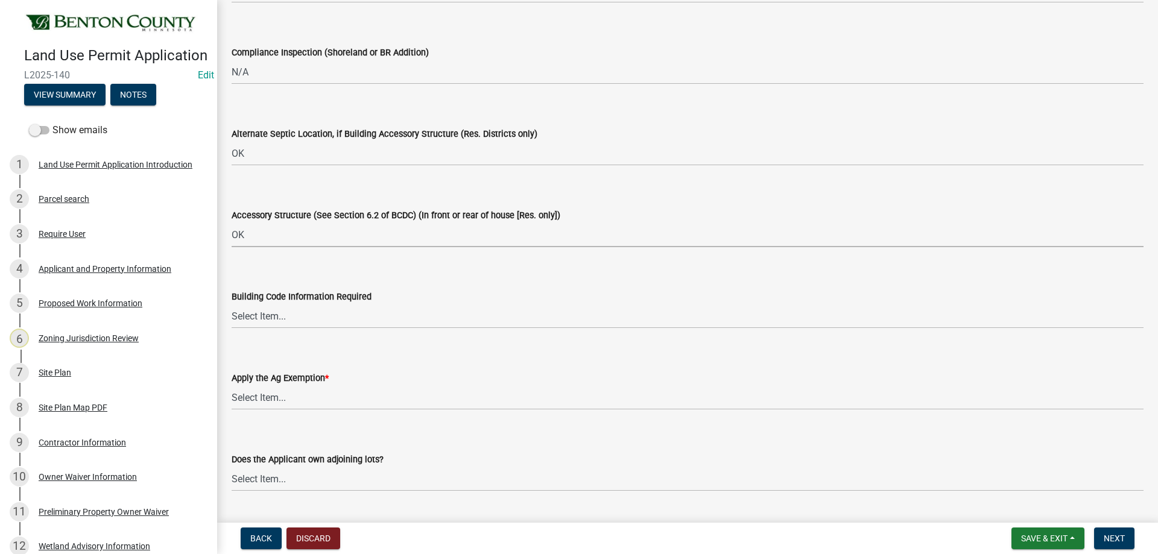
scroll to position [2171, 0]
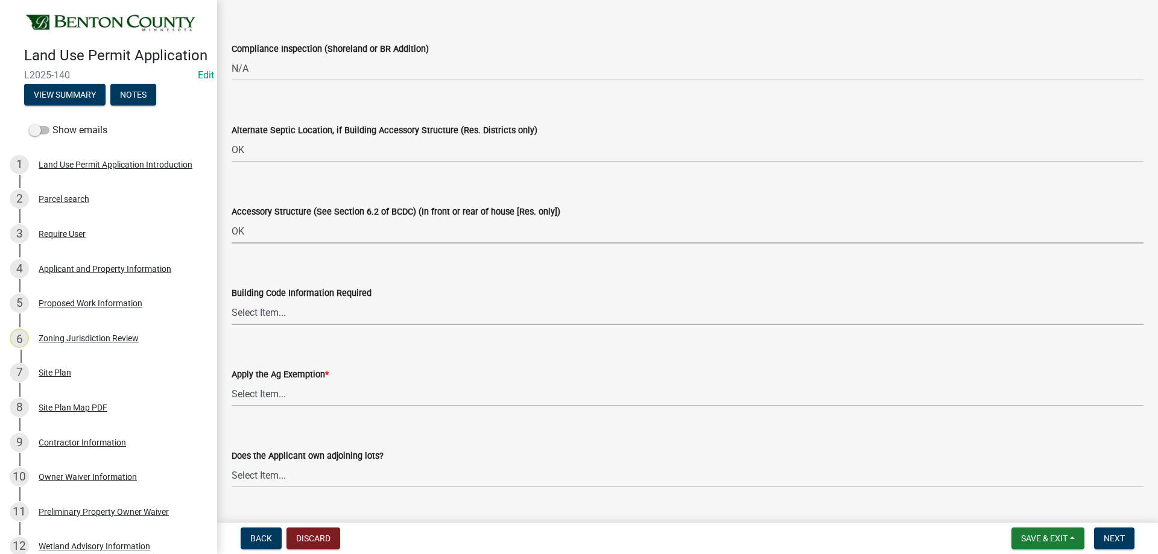
click at [286, 306] on select "Select Item... Yes No OK N/A" at bounding box center [688, 312] width 912 height 25
click at [232, 300] on select "Select Item... Yes No OK N/A" at bounding box center [688, 312] width 912 height 25
select select "72748fc4-3f0a-45e2-b467-dc37e2b15731"
click at [273, 404] on select "Select Item... Yes No" at bounding box center [688, 394] width 912 height 25
click at [232, 382] on select "Select Item... Yes No" at bounding box center [688, 394] width 912 height 25
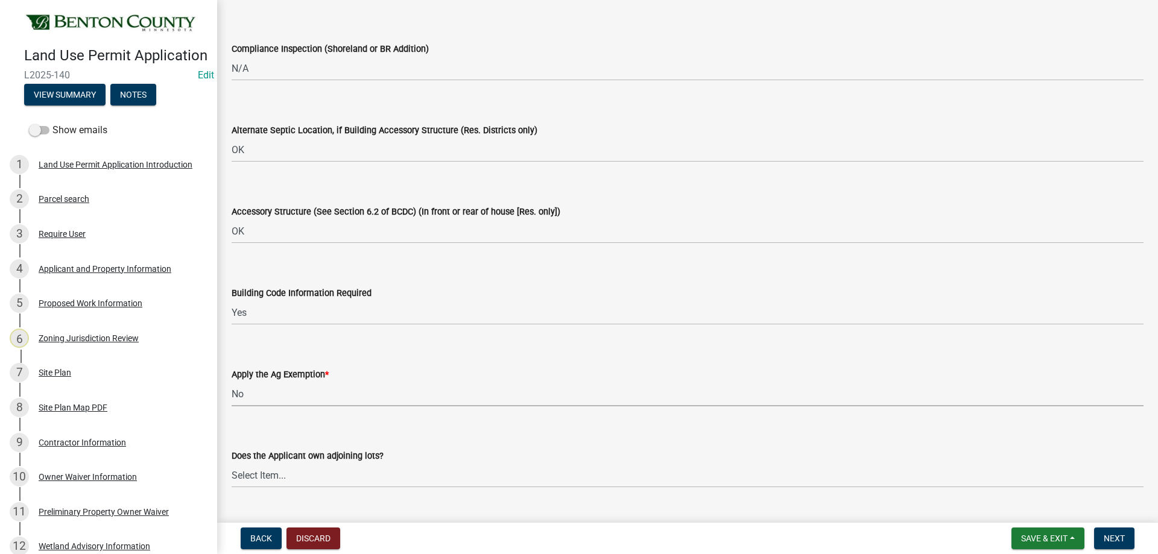
select select "523f7e88-fc73-440c-a56f-38c702f7ffe1"
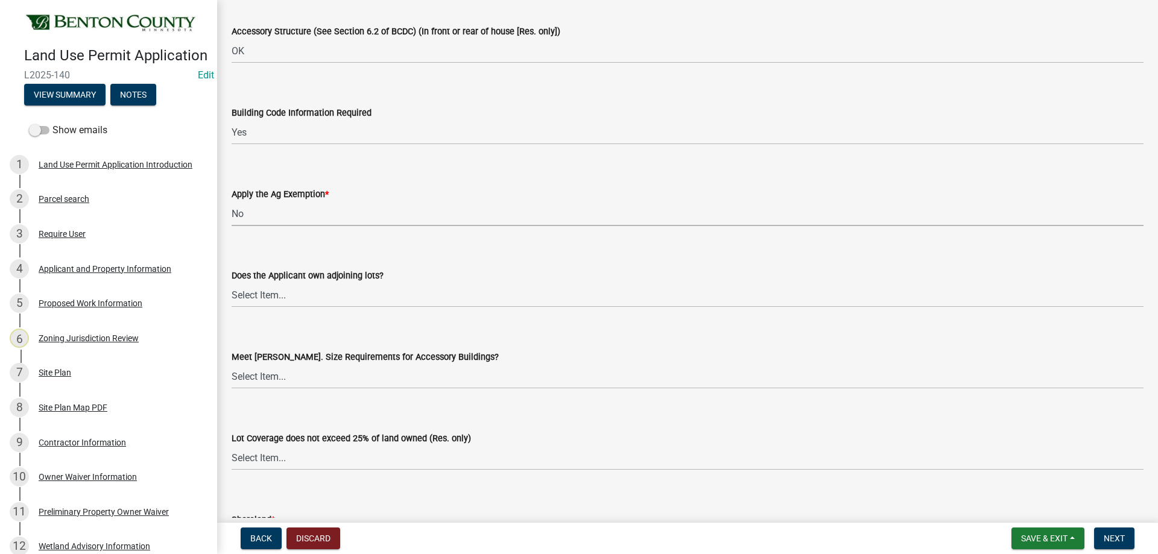
scroll to position [2351, 0]
click at [303, 304] on select "Select Item... Yes No OK N/A" at bounding box center [688, 294] width 912 height 25
click at [345, 298] on select "Select Item... Yes No OK N/A" at bounding box center [688, 294] width 912 height 25
click at [232, 282] on select "Select Item... Yes No OK N/A" at bounding box center [688, 294] width 912 height 25
select select "445341f5-2b7a-4e9a-a8a7-43788b572440"
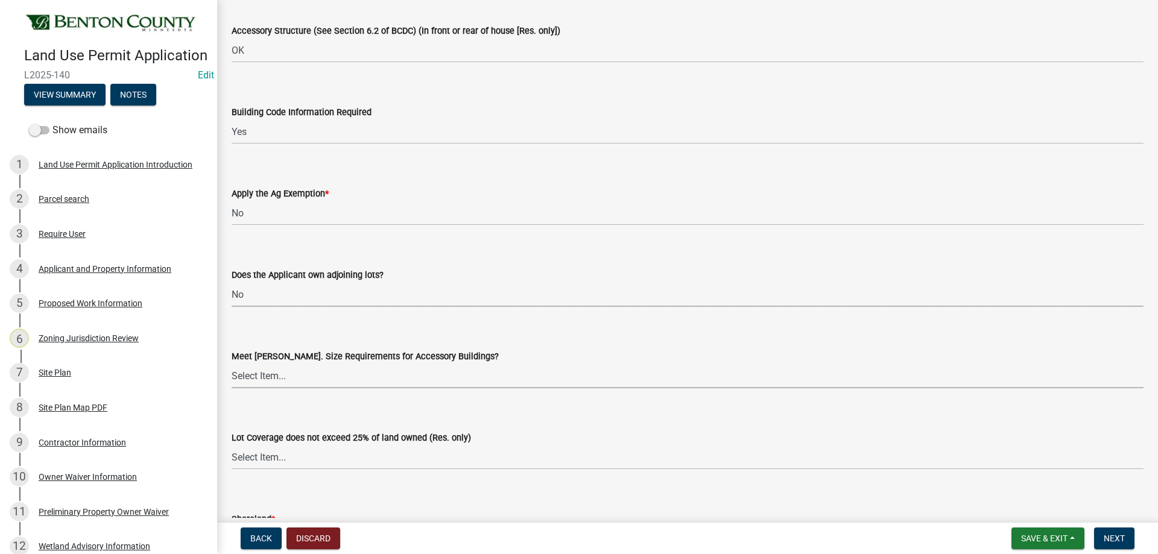
click at [291, 376] on select "Select Item... Yes No OK N/A" at bounding box center [688, 376] width 912 height 25
click at [232, 364] on select "Select Item... Yes No OK N/A" at bounding box center [688, 376] width 912 height 25
select select "29e042a6-806b-4b88-8ad4-222f55a74e1f"
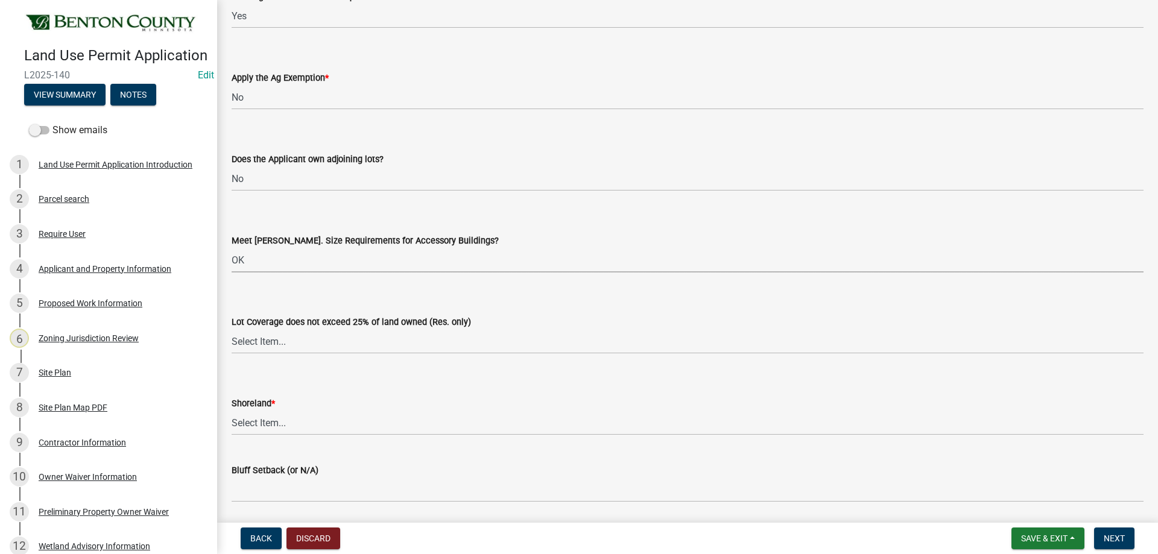
scroll to position [2472, 0]
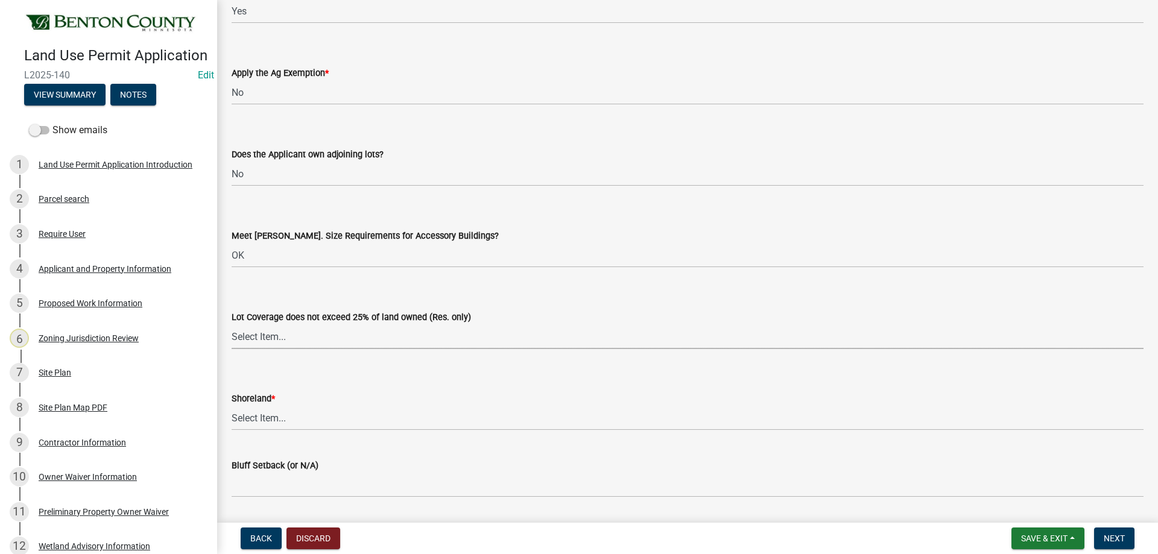
click at [270, 336] on select "Select Item... Yes No OK N/A" at bounding box center [688, 336] width 912 height 25
click at [232, 324] on select "Select Item... Yes No OK N/A" at bounding box center [688, 336] width 912 height 25
select select "29e042a6-806b-4b88-8ad4-222f55a74e1f"
click at [295, 427] on select "Select Item... Yes No OK N/A" at bounding box center [688, 418] width 912 height 25
click at [232, 406] on select "Select Item... Yes No OK N/A" at bounding box center [688, 418] width 912 height 25
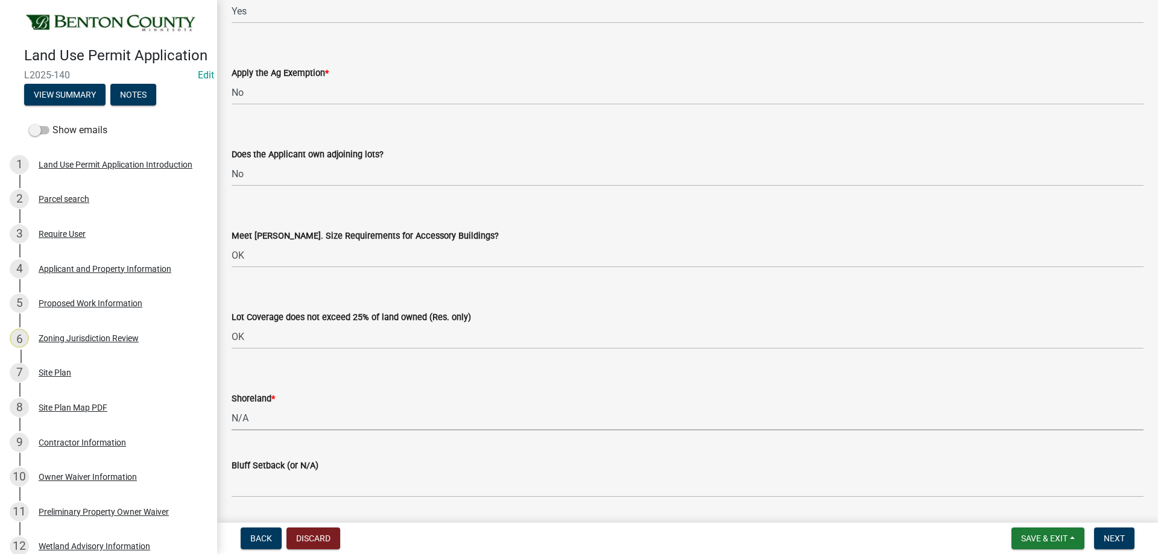
select select "886b3fcf-7535-4eb7-bda7-c47490aa8987"
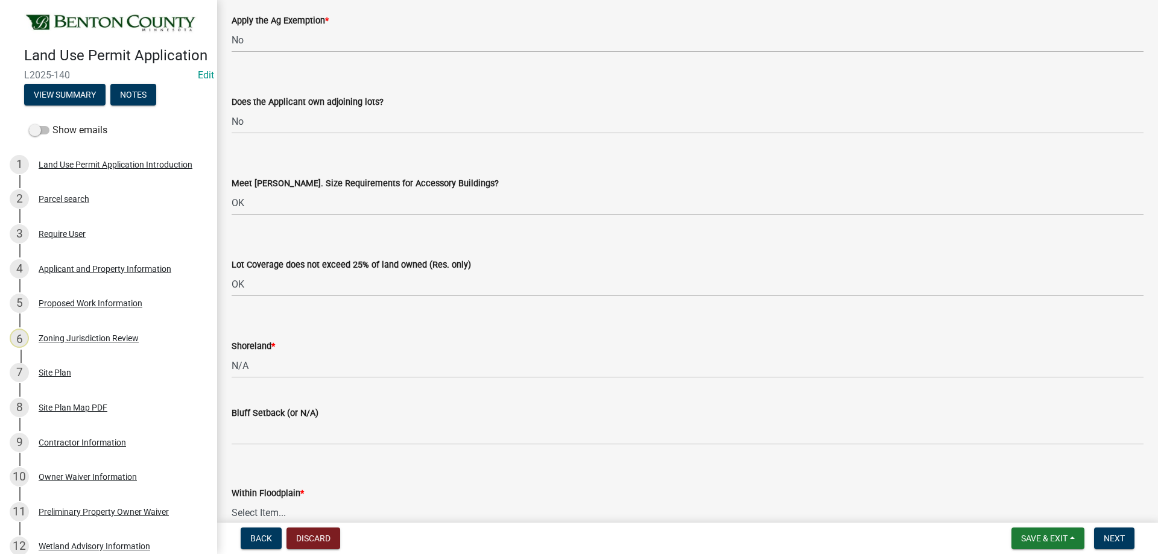
scroll to position [2593, 0]
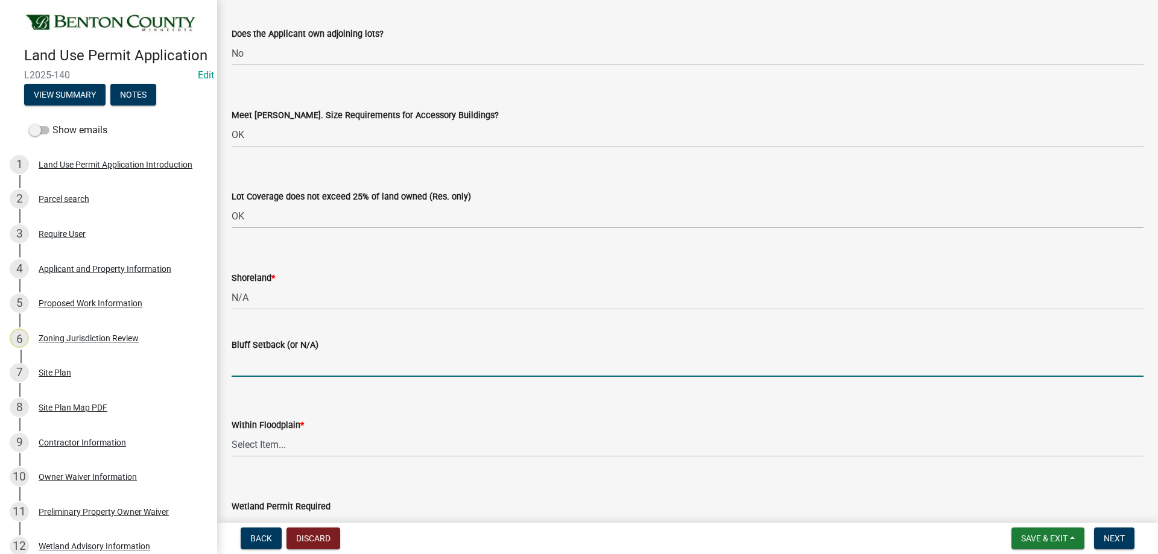
click at [317, 374] on input "Bluff Setback (or N/A)" at bounding box center [688, 364] width 912 height 25
type input "N/A"
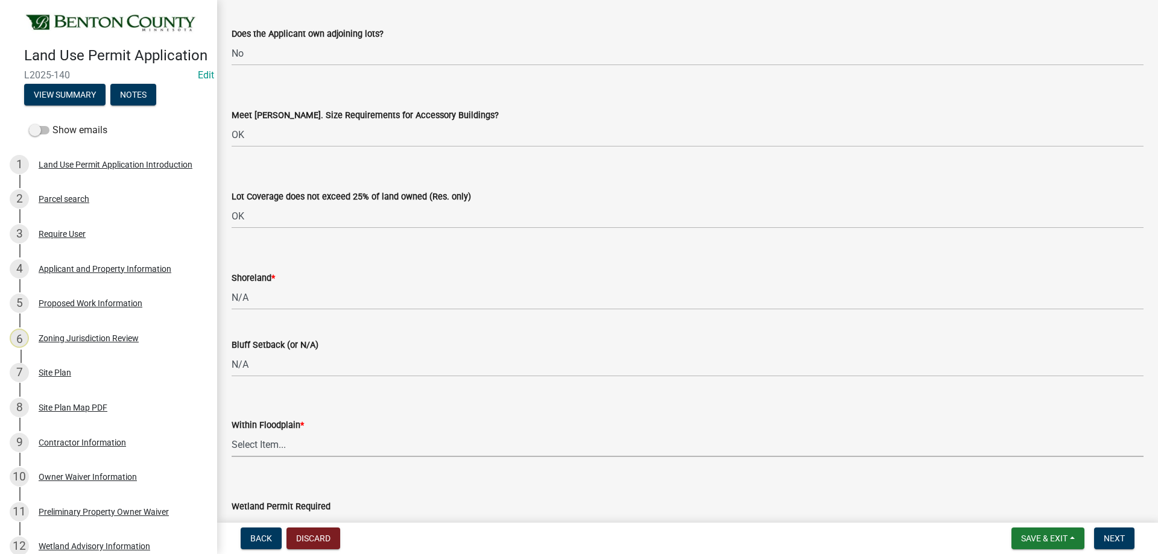
click at [263, 444] on select "Select Item... Yes No OK N/A" at bounding box center [688, 444] width 912 height 25
click at [232, 432] on select "Select Item... Yes No OK N/A" at bounding box center [688, 444] width 912 height 25
select select "445341f5-2b7a-4e9a-a8a7-43788b572440"
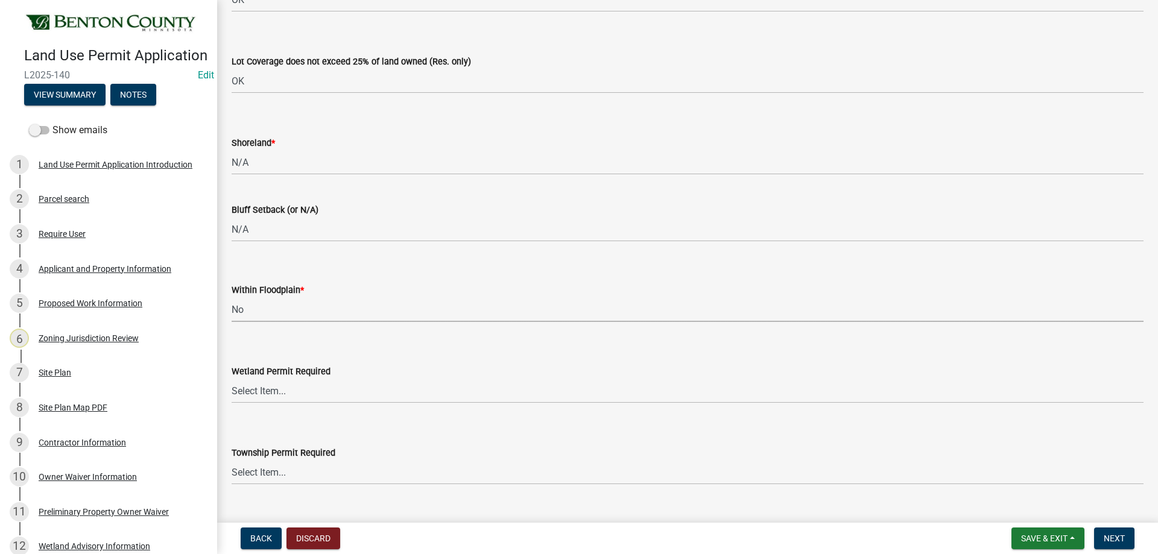
scroll to position [2773, 0]
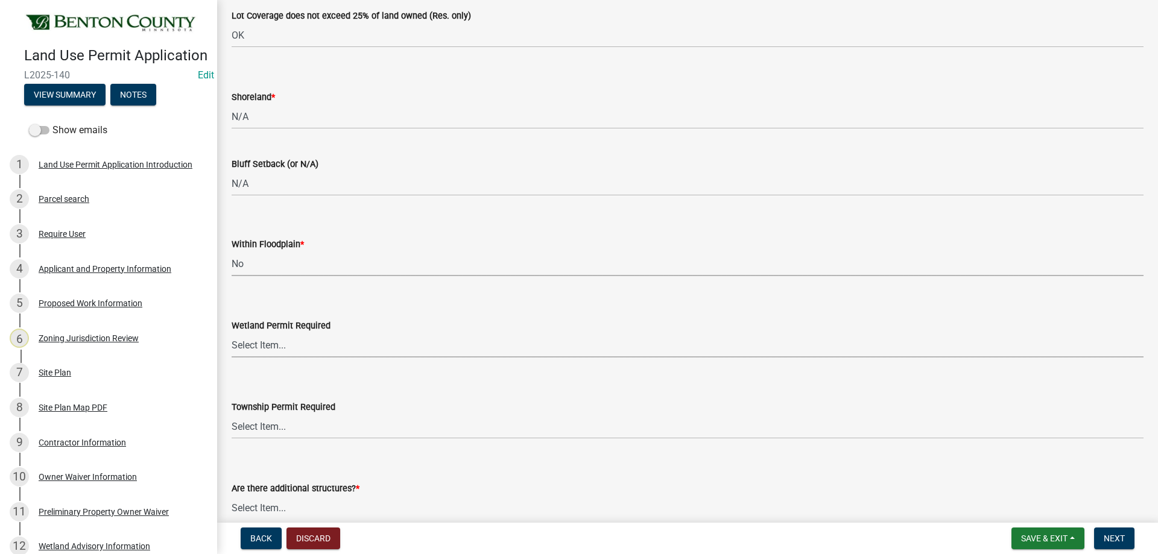
click at [298, 356] on select "Select Item... Yes No" at bounding box center [688, 345] width 912 height 25
click at [232, 333] on select "Select Item... Yes No" at bounding box center [688, 345] width 912 height 25
select select "58818da3-c200-45fa-b10d-5f5c42909306"
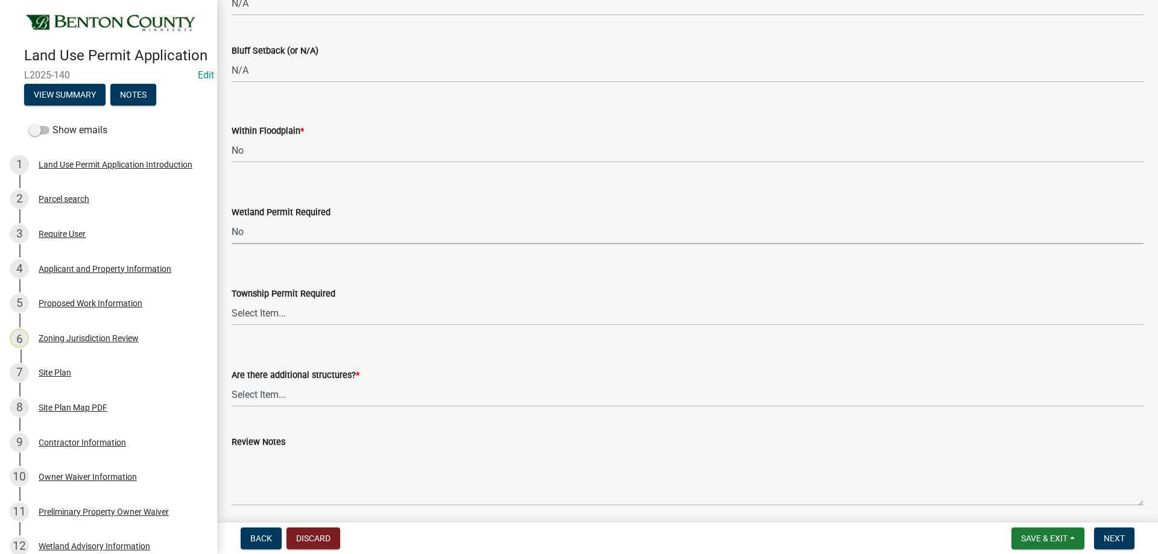
scroll to position [2894, 0]
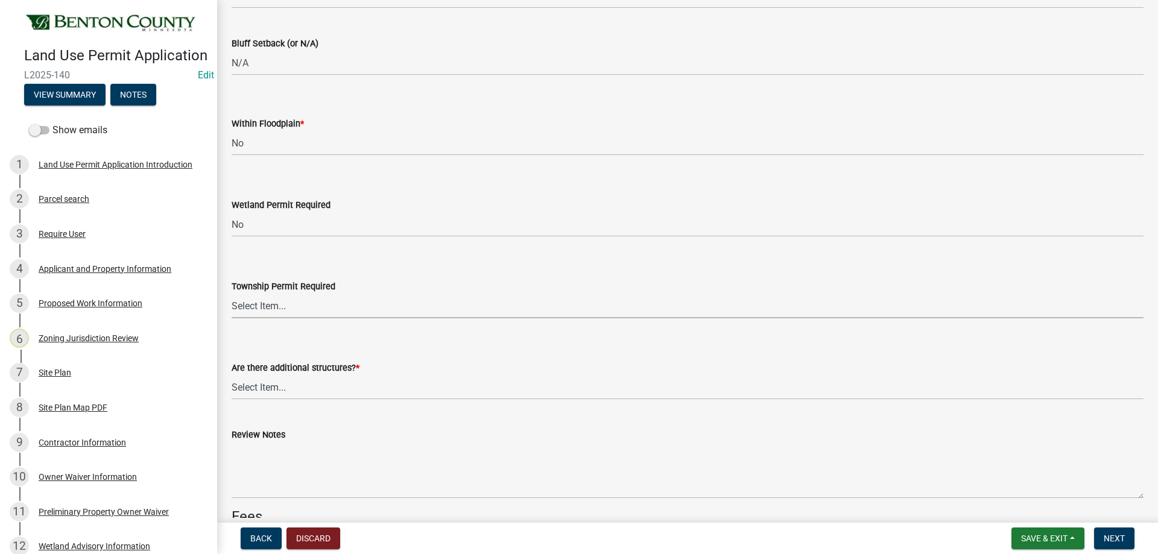
click at [289, 301] on select "Select Item... Yes No" at bounding box center [688, 306] width 912 height 25
click at [232, 294] on select "Select Item... Yes No" at bounding box center [688, 306] width 912 height 25
select select "b3d485fe-2f4a-4244-ab71-e3ff68bf5b58"
click at [257, 396] on select "Select Item... Yes No" at bounding box center [688, 387] width 912 height 25
click at [232, 375] on select "Select Item... Yes No" at bounding box center [688, 387] width 912 height 25
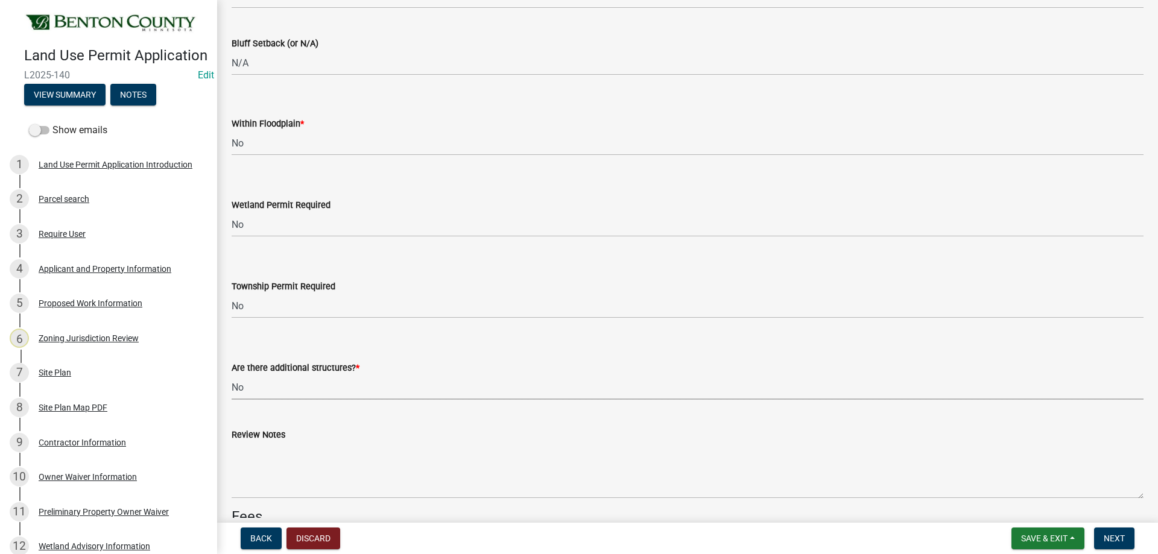
select select "3b637cc4-ed0a-4d27-997c-adf22bb05159"
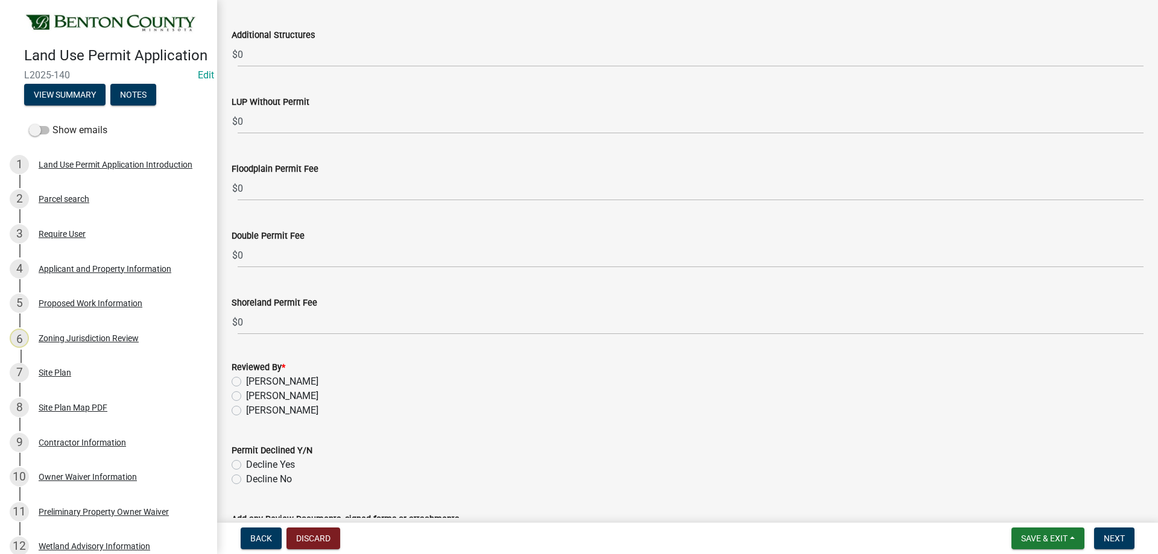
scroll to position [3557, 0]
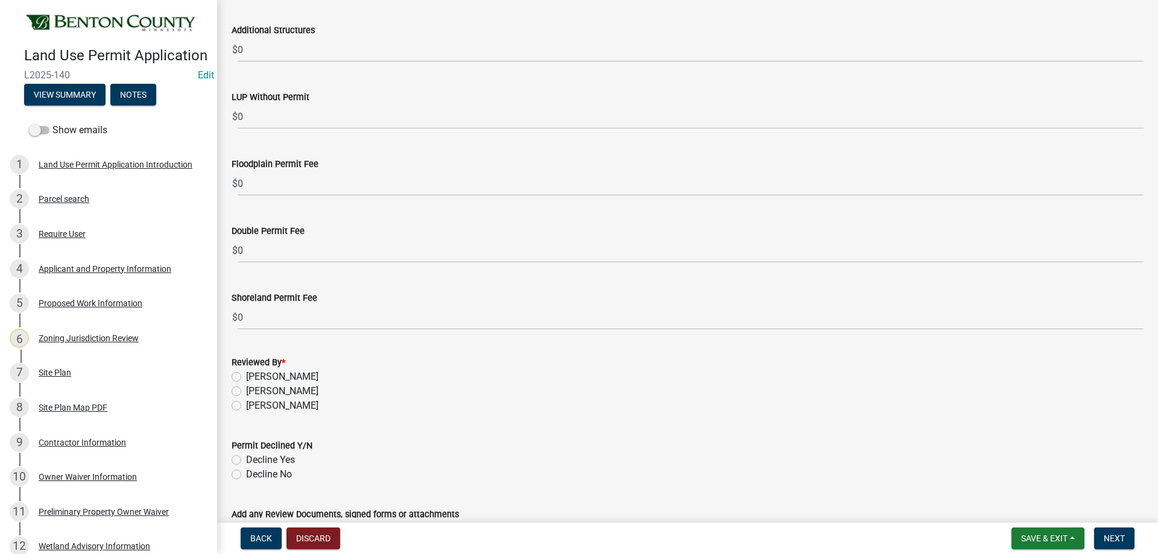
click at [246, 404] on label "Ryan Kolb" at bounding box center [282, 406] width 72 height 14
click at [246, 404] on input "Ryan Kolb" at bounding box center [250, 403] width 8 height 8
radio input "true"
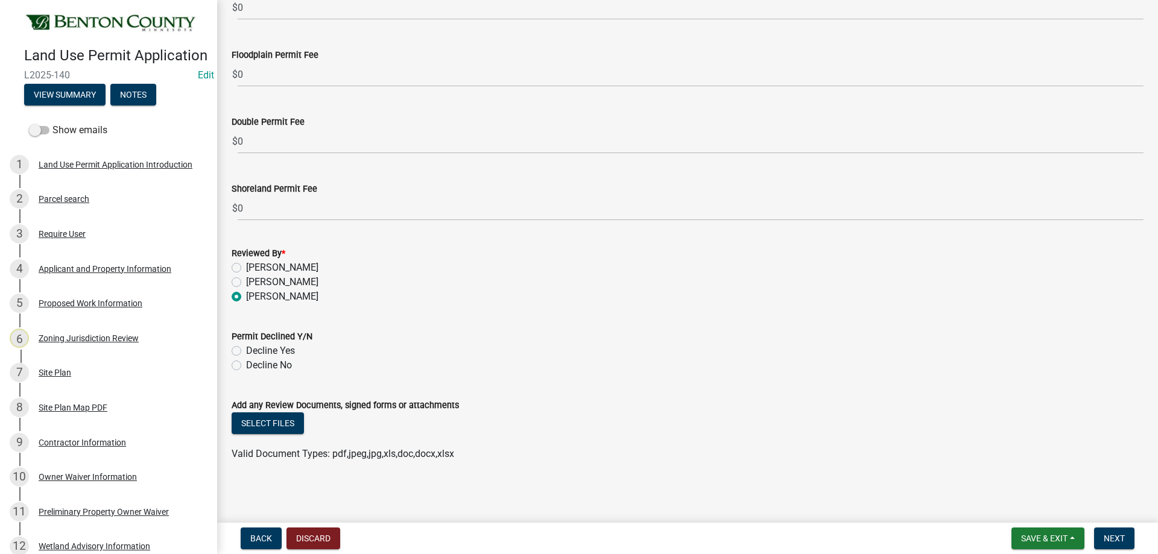
scroll to position [3668, 0]
click at [244, 362] on div "Decline No" at bounding box center [688, 364] width 912 height 14
click at [241, 365] on div "Decline No" at bounding box center [688, 364] width 912 height 14
click at [246, 365] on label "Decline No" at bounding box center [269, 364] width 46 height 14
click at [246, 365] on input "Decline No" at bounding box center [250, 361] width 8 height 8
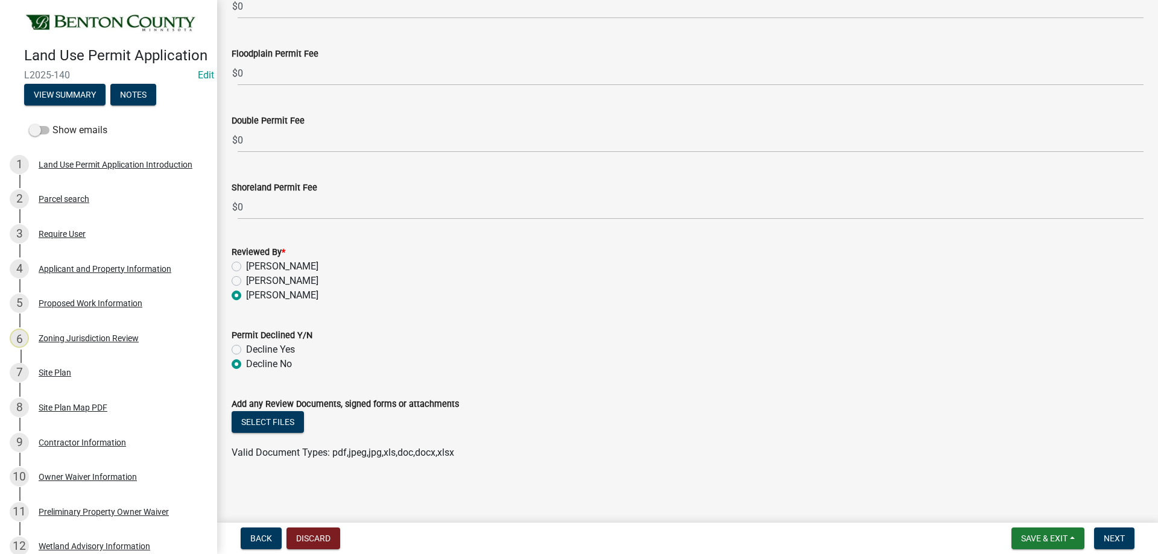
radio input "true"
click at [282, 419] on button "Select files" at bounding box center [268, 422] width 72 height 22
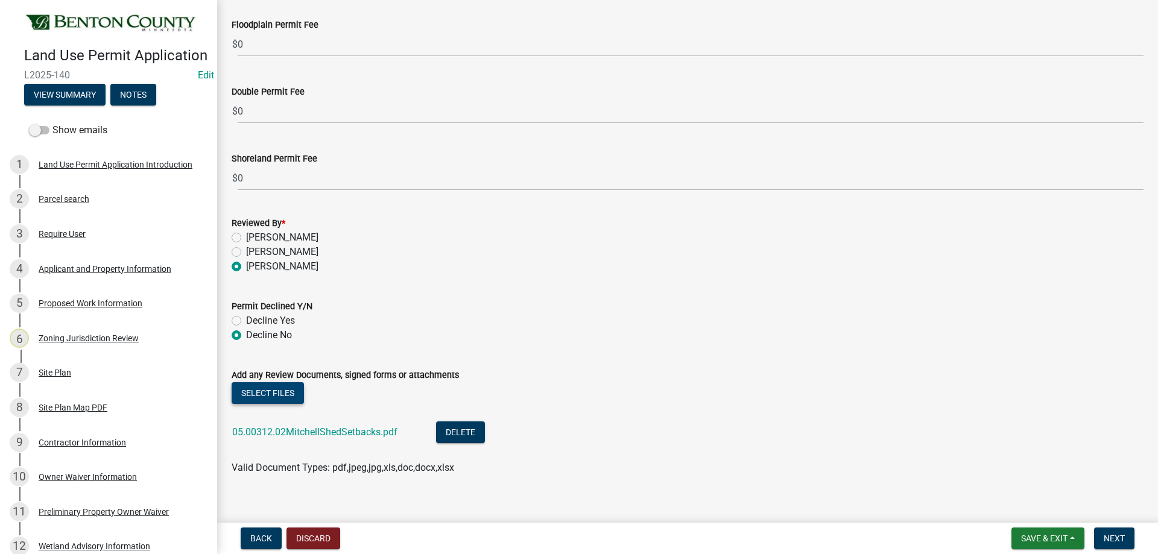
scroll to position [3712, 0]
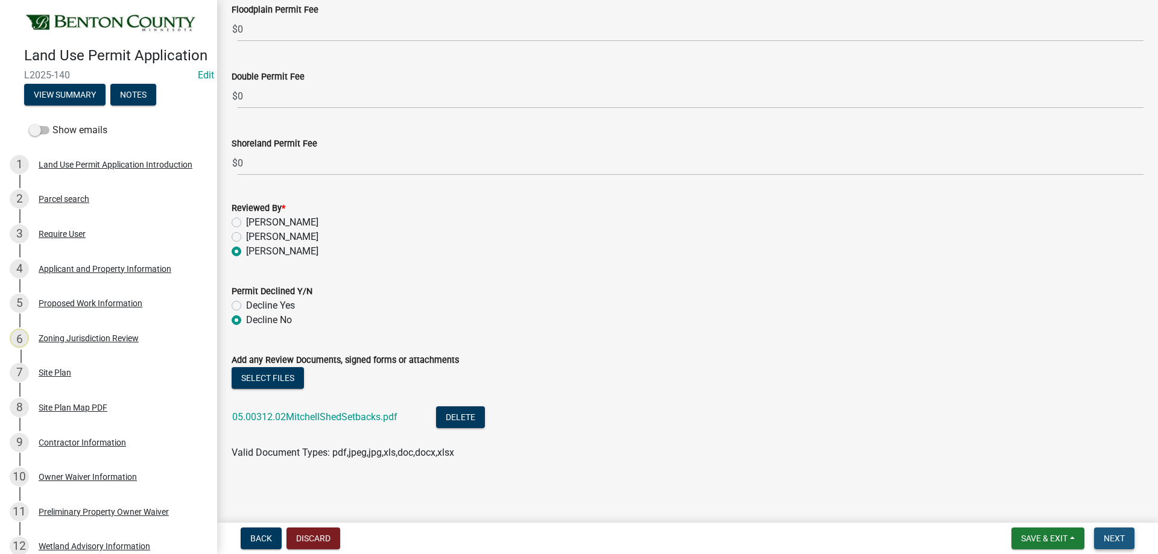
click at [1122, 535] on span "Next" at bounding box center [1113, 539] width 21 height 10
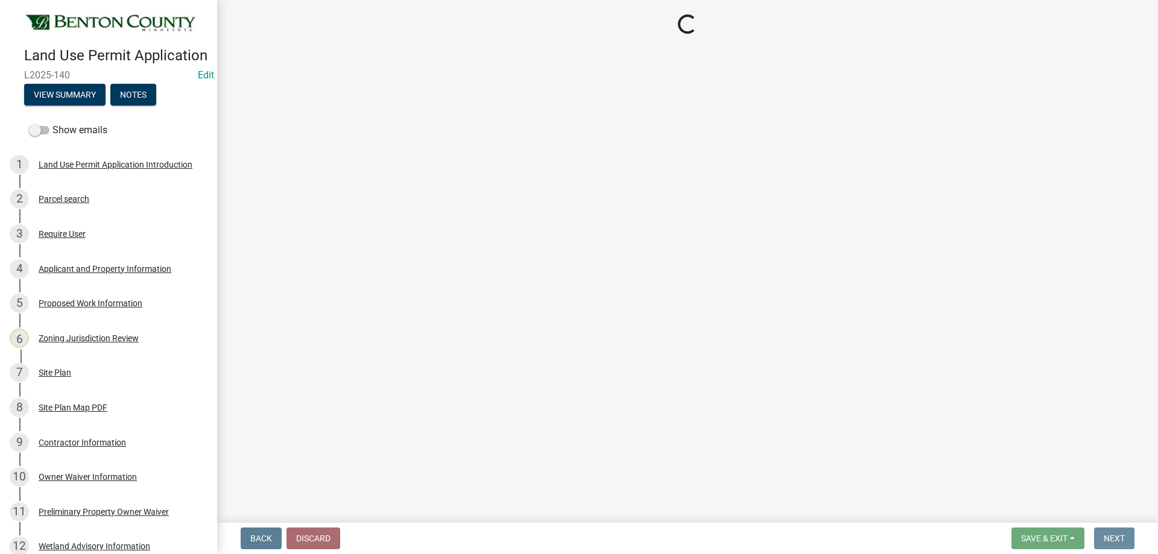
scroll to position [0, 0]
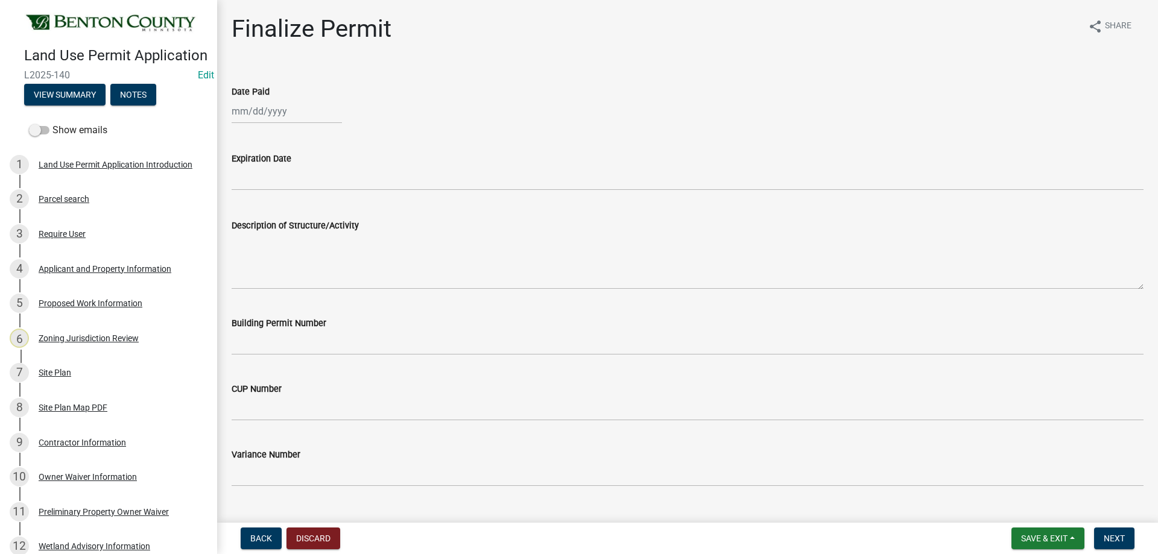
select select "9"
select select "2025"
click at [292, 120] on div "Jan Feb Mar Apr May Jun Jul Aug Sep Oct Nov Dec 1525 1526 1527 1528 1529 1530 1…" at bounding box center [287, 111] width 110 height 25
click at [267, 232] on div "23" at bounding box center [262, 233] width 19 height 19
type input "09/23/2025"
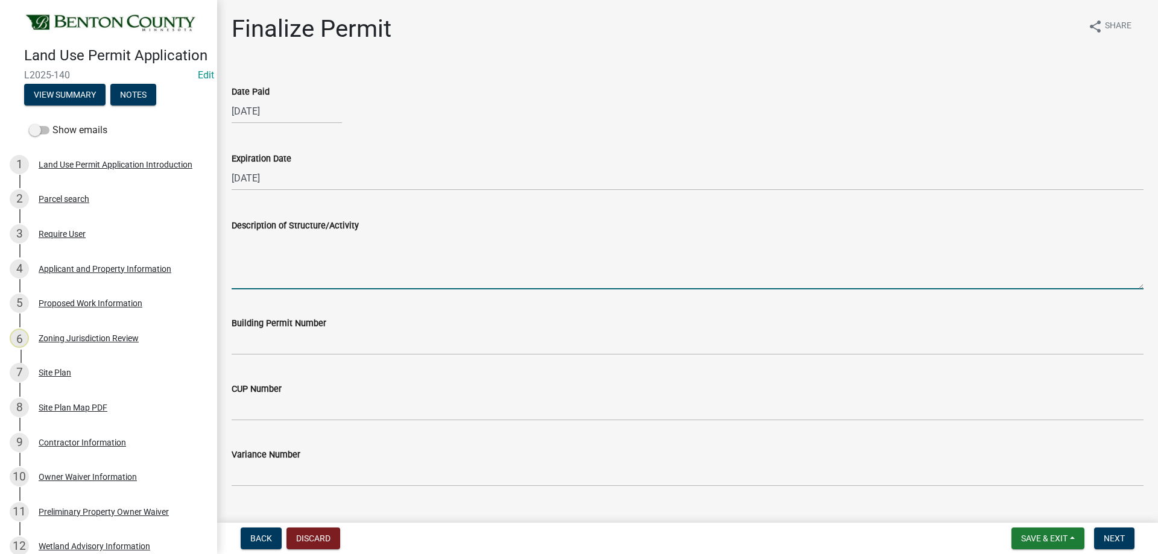
paste textarea "030037900"
type textarea "030037900"
drag, startPoint x: 323, startPoint y: 243, endPoint x: 174, endPoint y: 232, distance: 150.0
click at [174, 233] on div "Land Use Permit Application L2025-140 Edit View Summary Notes Show emails 1 Lan…" at bounding box center [579, 277] width 1158 height 554
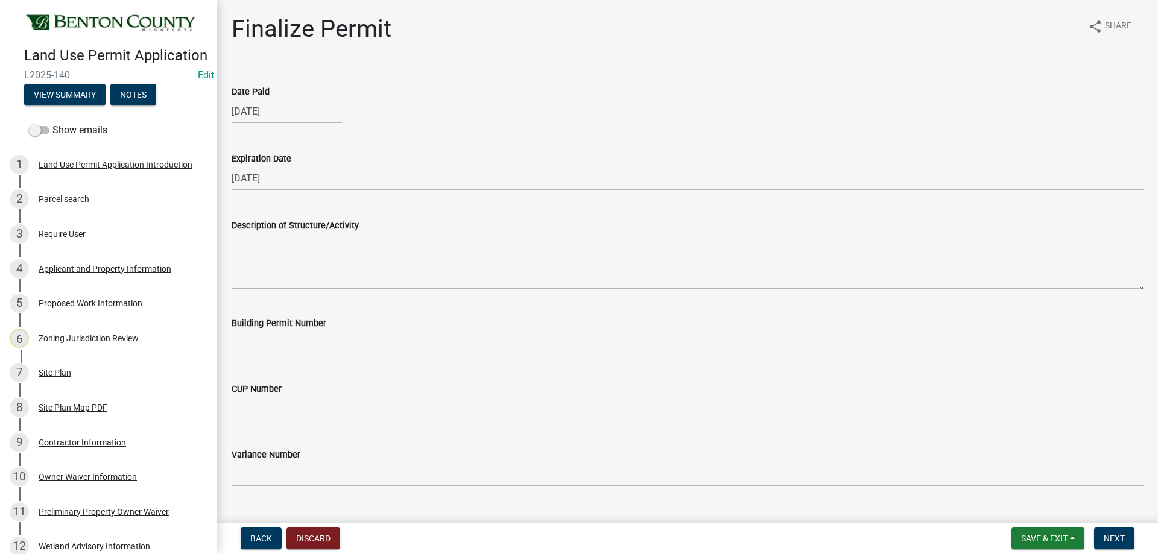
click at [257, 228] on label "Description of Structure/Activity" at bounding box center [295, 226] width 127 height 8
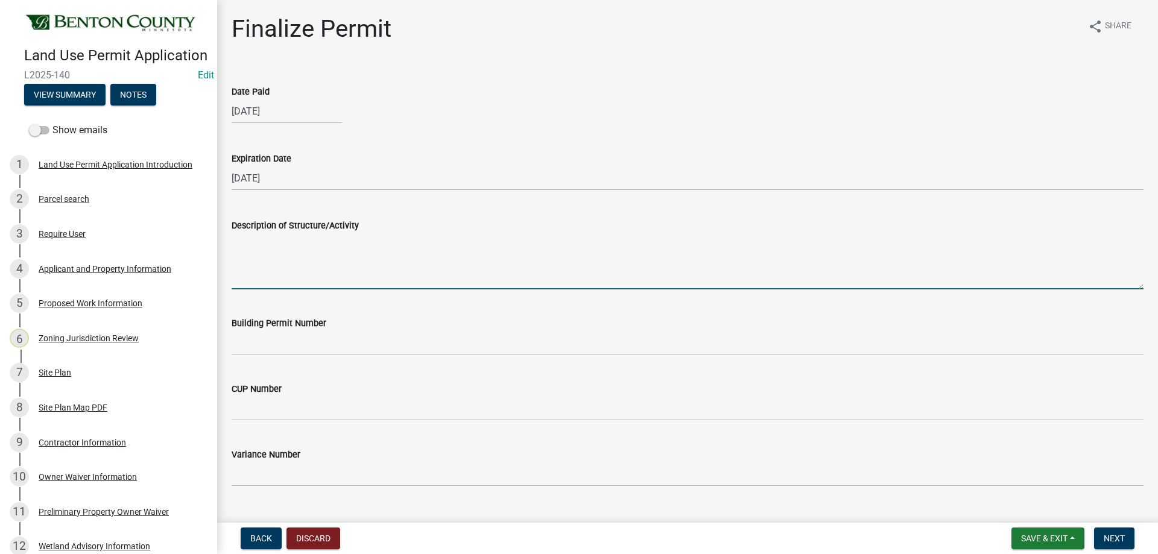
click at [257, 233] on textarea "Description of Structure/Activity" at bounding box center [688, 261] width 912 height 57
click at [248, 244] on textarea "Description of Structure/Activity" at bounding box center [688, 261] width 912 height 57
paste textarea "Construction of a 32’x40’ Pole Shed. MUST MEET MINIMUM REQUIRED PROPERTY SETBAC…"
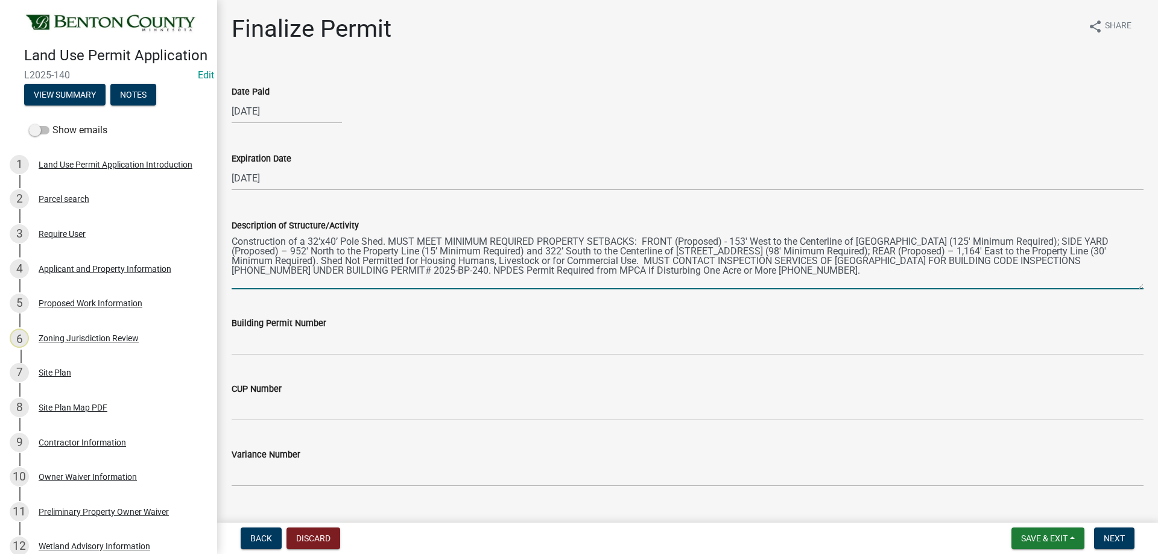
type textarea "Construction of a 32’x40’ Pole Shed. MUST MEET MINIMUM REQUIRED PROPERTY SETBAC…"
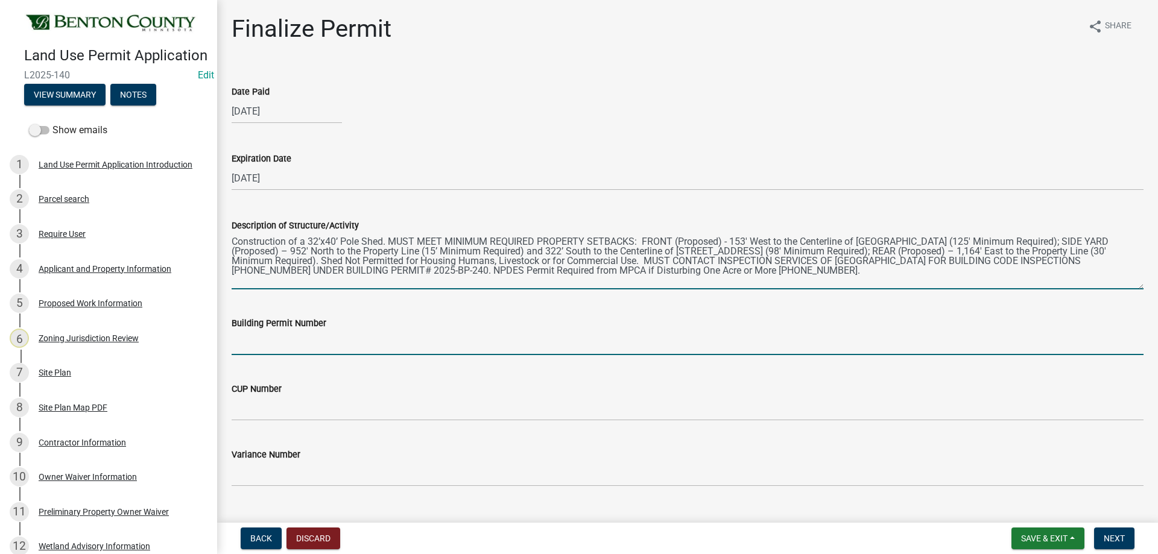
click at [313, 338] on input "Building Permit Number" at bounding box center [688, 342] width 912 height 25
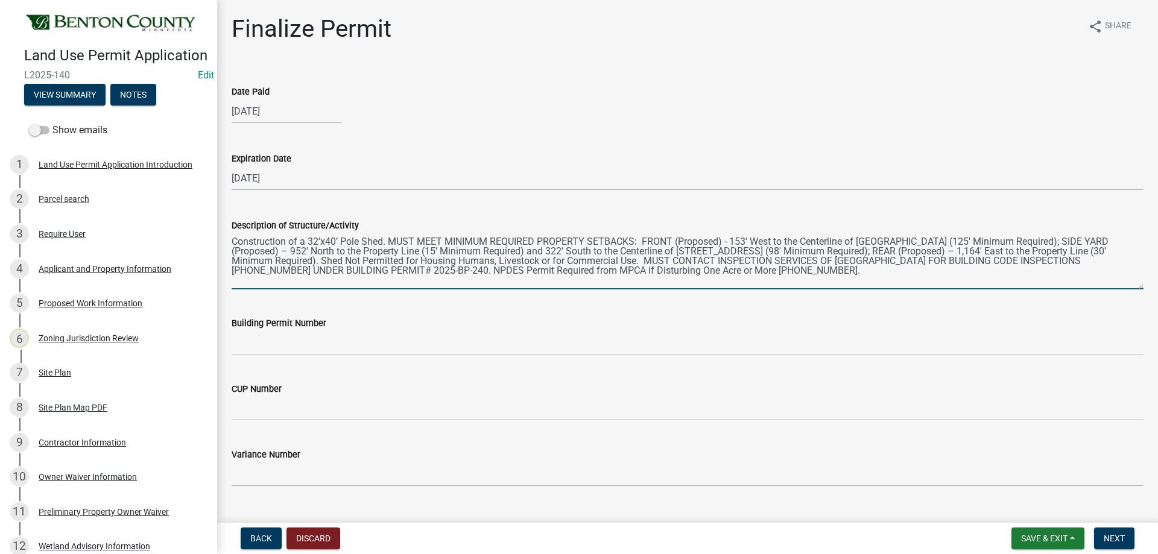
click at [304, 283] on textarea "Construction of a 32’x40’ Pole Shed. MUST MEET MINIMUM REQUIRED PROPERTY SETBAC…" at bounding box center [688, 261] width 912 height 57
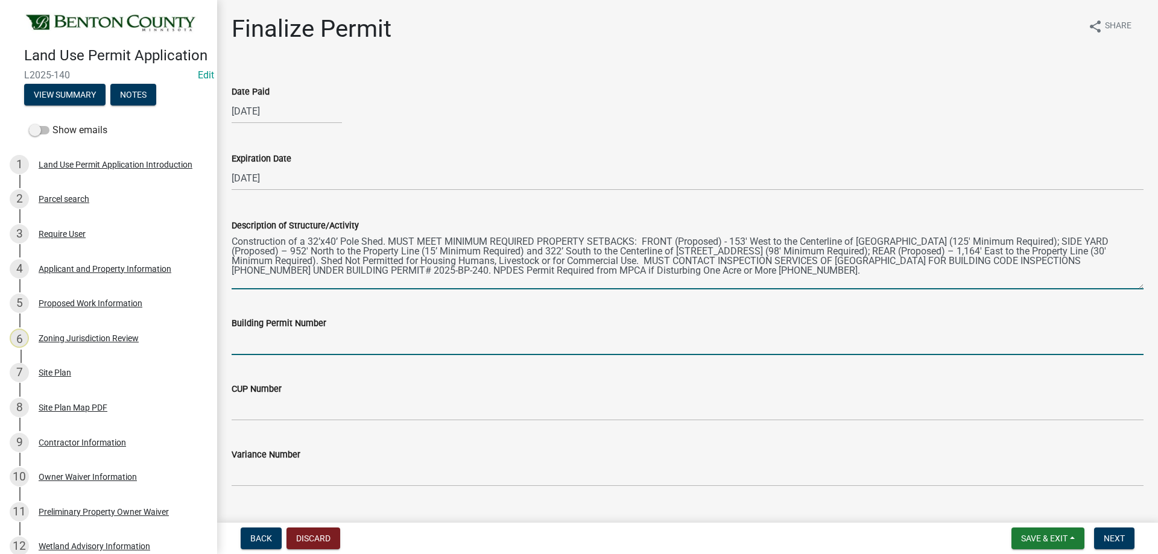
click at [267, 341] on input "Building Permit Number" at bounding box center [688, 342] width 912 height 25
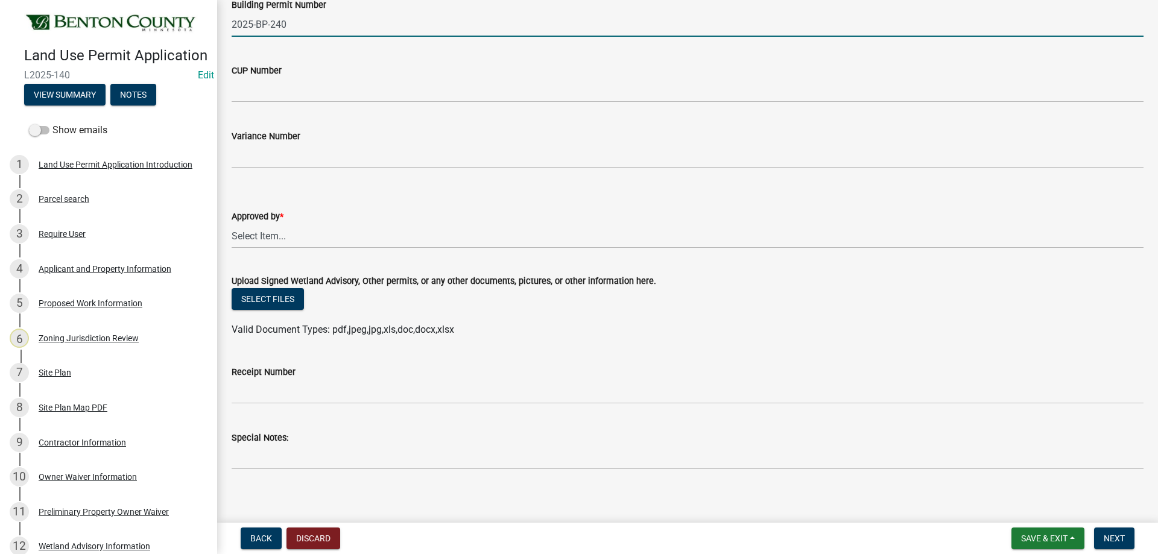
scroll to position [327, 0]
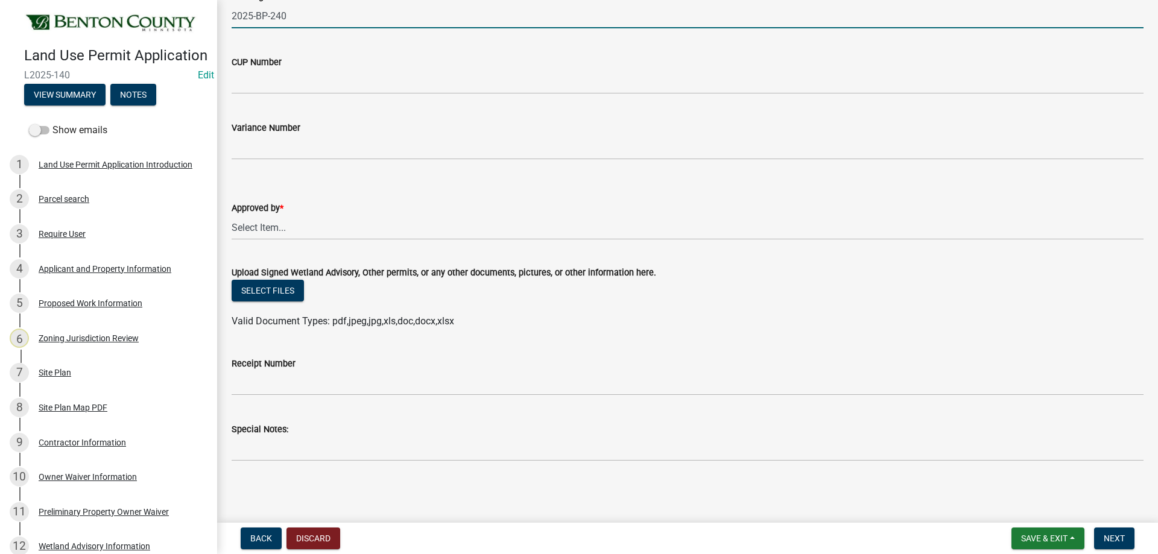
type input "2025-BP-240"
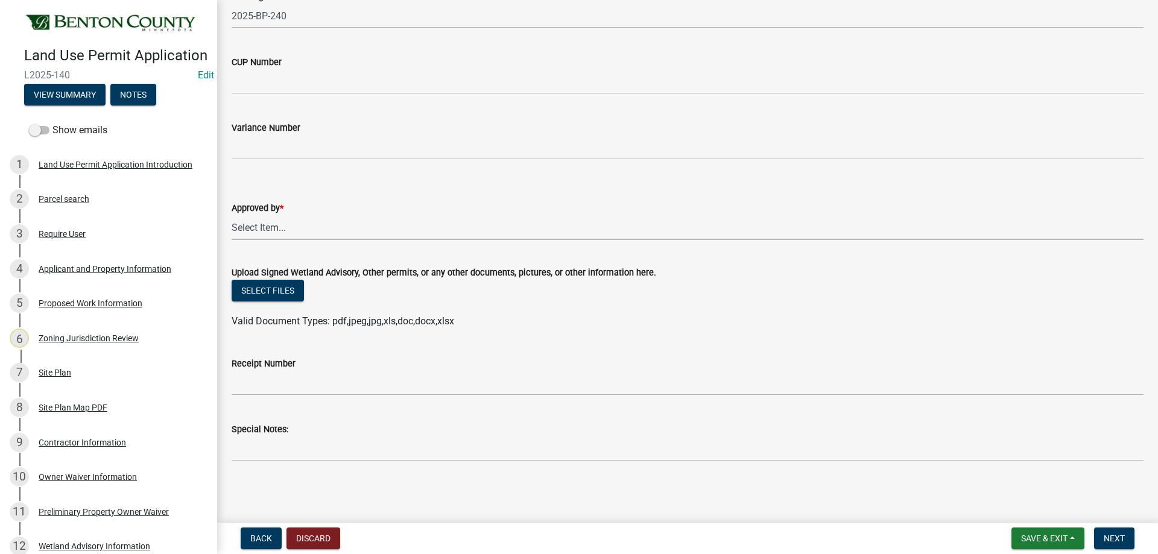
click at [292, 229] on select "Select Item... Roxanne Achman Sean Moe Ryan Kolb" at bounding box center [688, 227] width 912 height 25
click at [232, 215] on select "Select Item... Roxanne Achman Sean Moe Ryan Kolb" at bounding box center [688, 227] width 912 height 25
select select "2873f93f-8df0-4e6b-8434-4300eee57b0f"
click at [1122, 539] on span "Next" at bounding box center [1113, 539] width 21 height 10
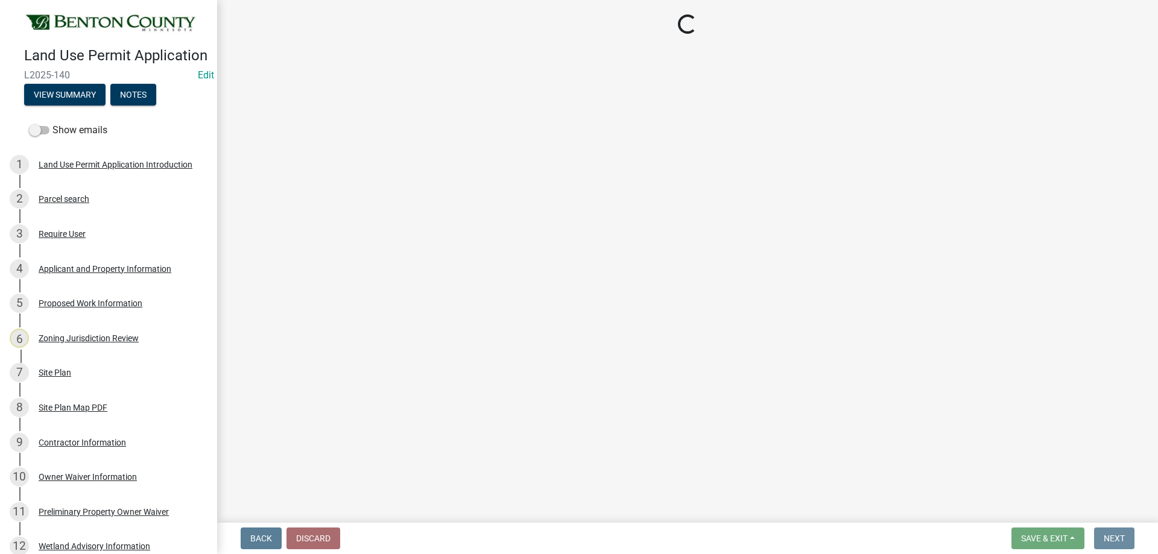
scroll to position [0, 0]
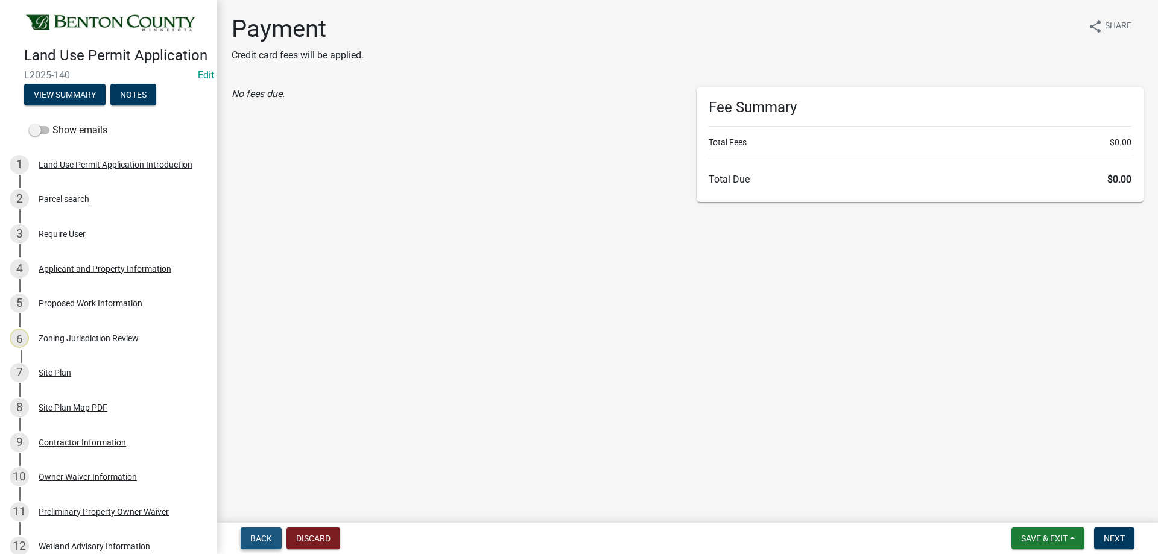
click at [272, 530] on button "Back" at bounding box center [261, 539] width 41 height 22
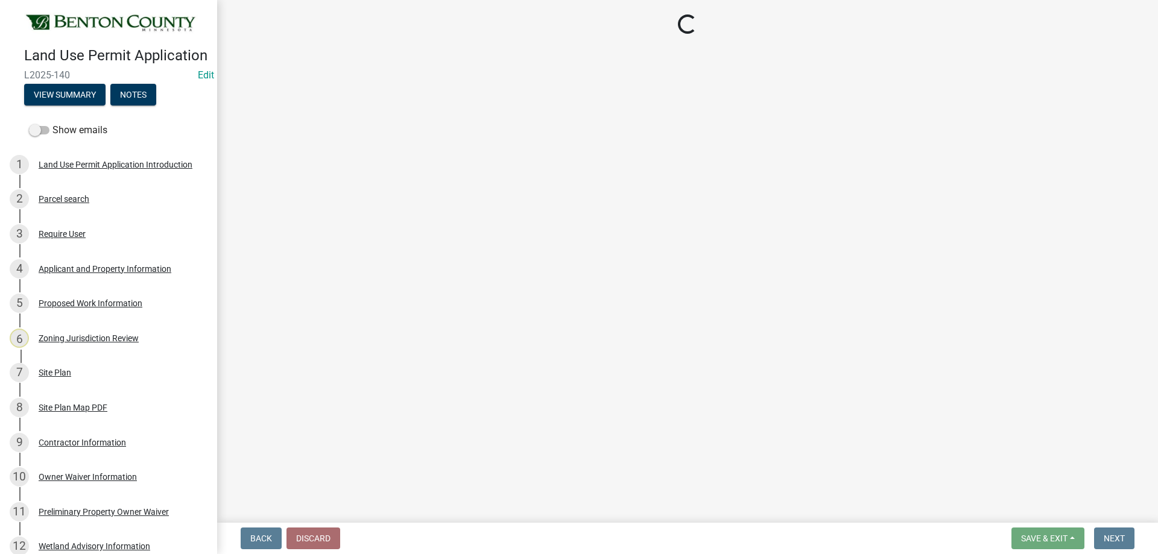
select select "2873f93f-8df0-4e6b-8434-4300eee57b0f"
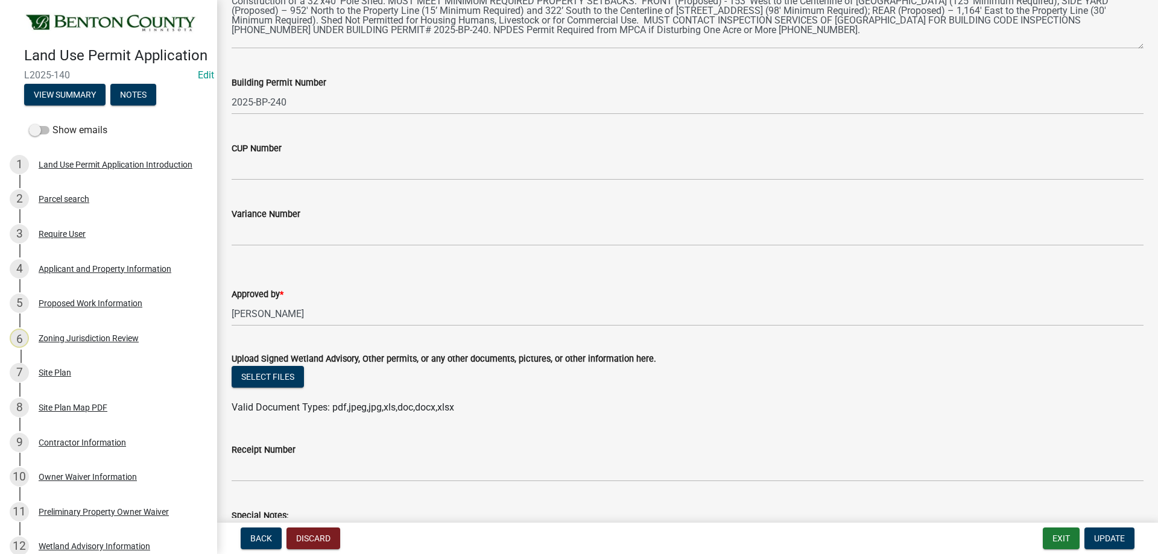
scroll to position [327, 0]
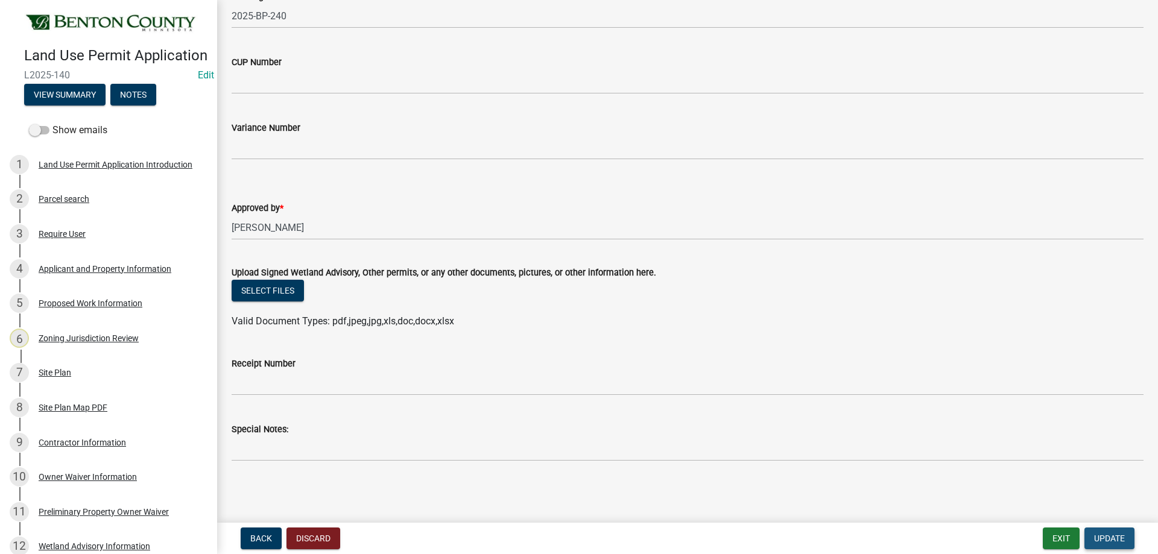
click at [1120, 534] on span "Update" at bounding box center [1109, 539] width 31 height 10
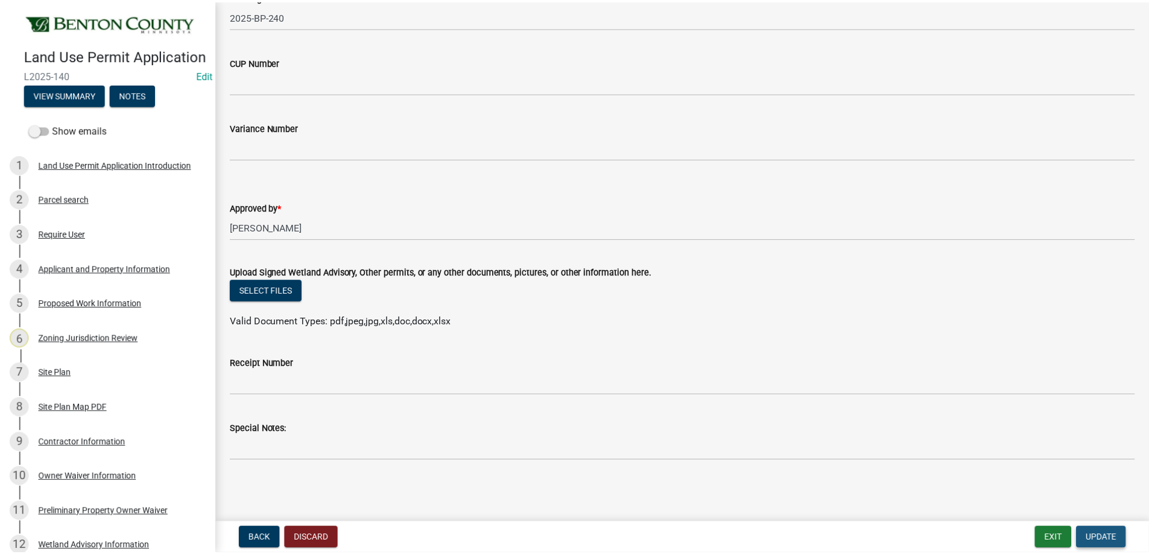
scroll to position [0, 0]
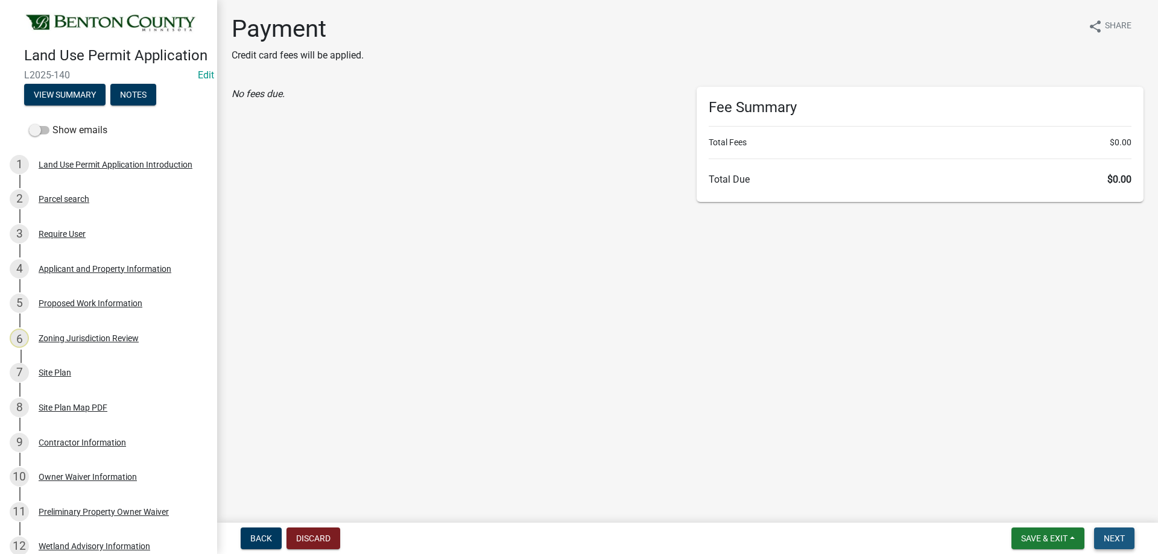
click at [1121, 532] on button "Next" at bounding box center [1114, 539] width 40 height 22
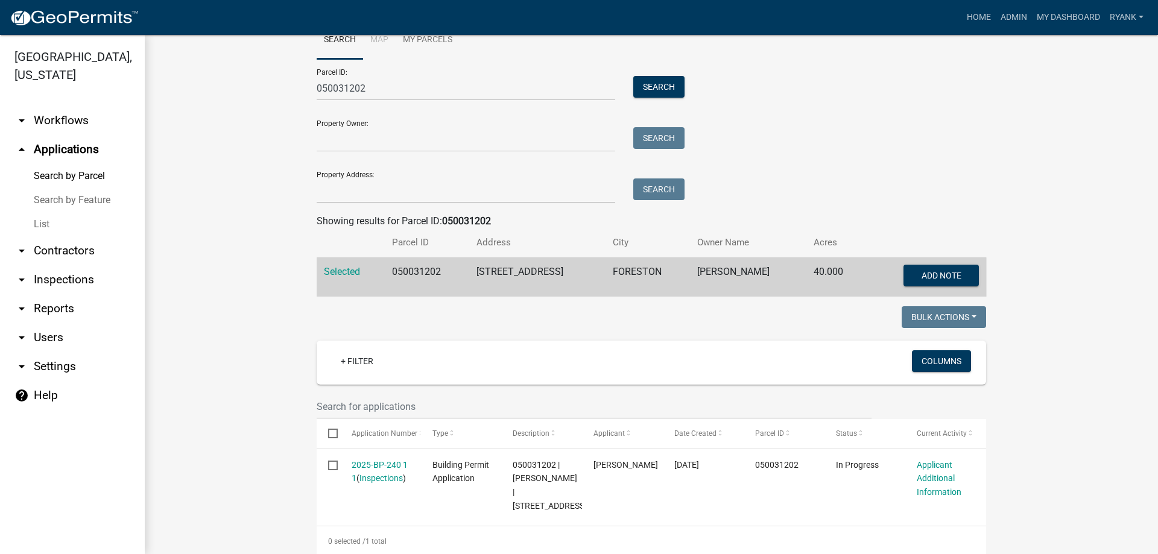
scroll to position [78, 0]
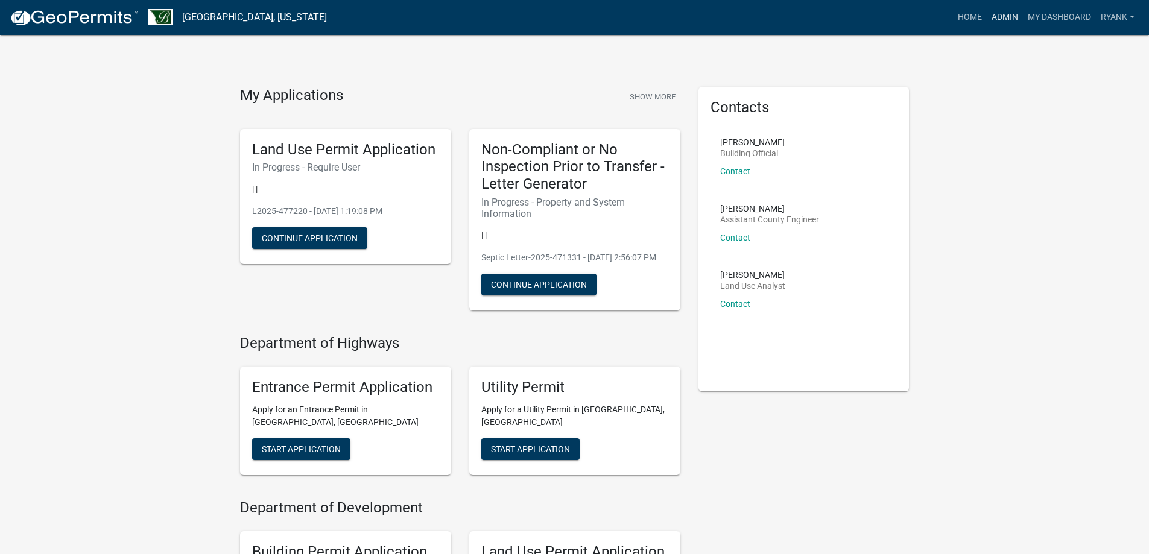
drag, startPoint x: 1008, startPoint y: 20, endPoint x: 1000, endPoint y: 19, distance: 8.5
click at [1007, 20] on link "Admin" at bounding box center [1004, 17] width 36 height 23
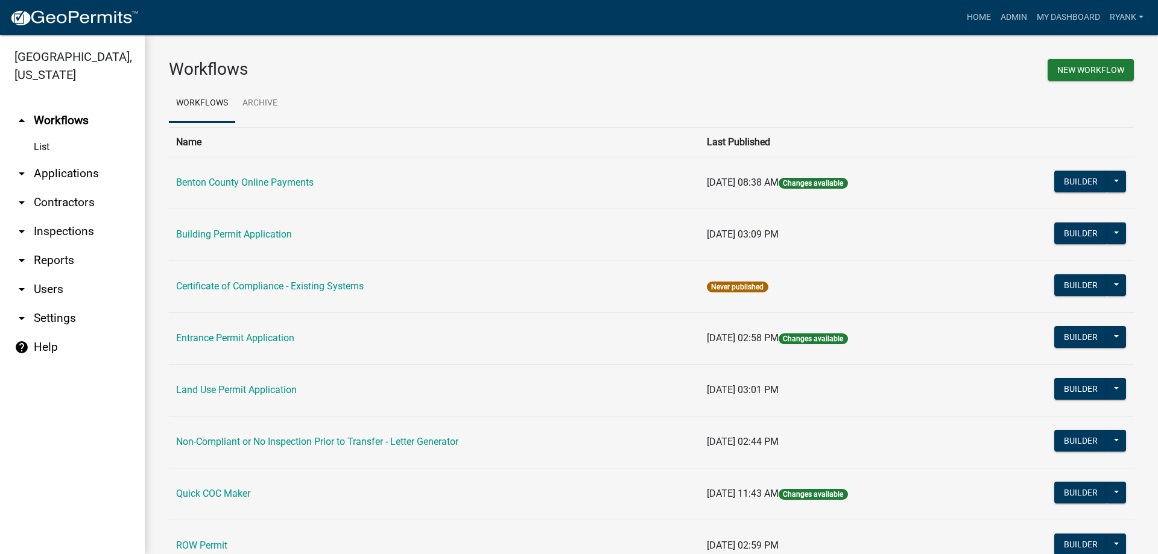
click at [84, 175] on link "arrow_drop_down Applications" at bounding box center [72, 173] width 145 height 29
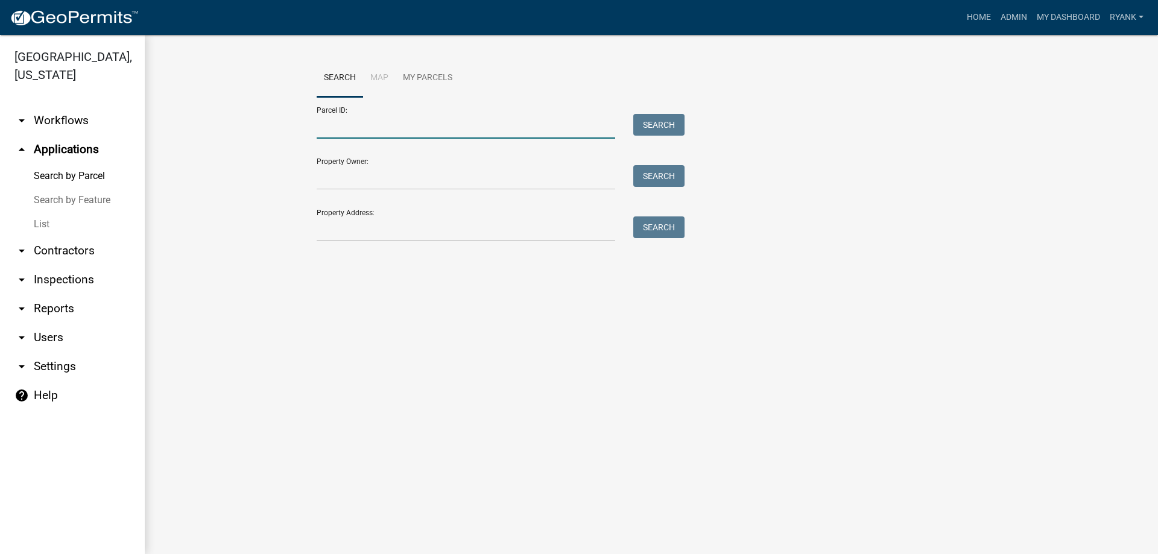
click at [405, 127] on input "Parcel ID:" at bounding box center [466, 126] width 298 height 25
type input "050031202"
drag, startPoint x: 670, startPoint y: 124, endPoint x: 660, endPoint y: 126, distance: 11.0
click at [670, 124] on button "Search" at bounding box center [658, 125] width 51 height 22
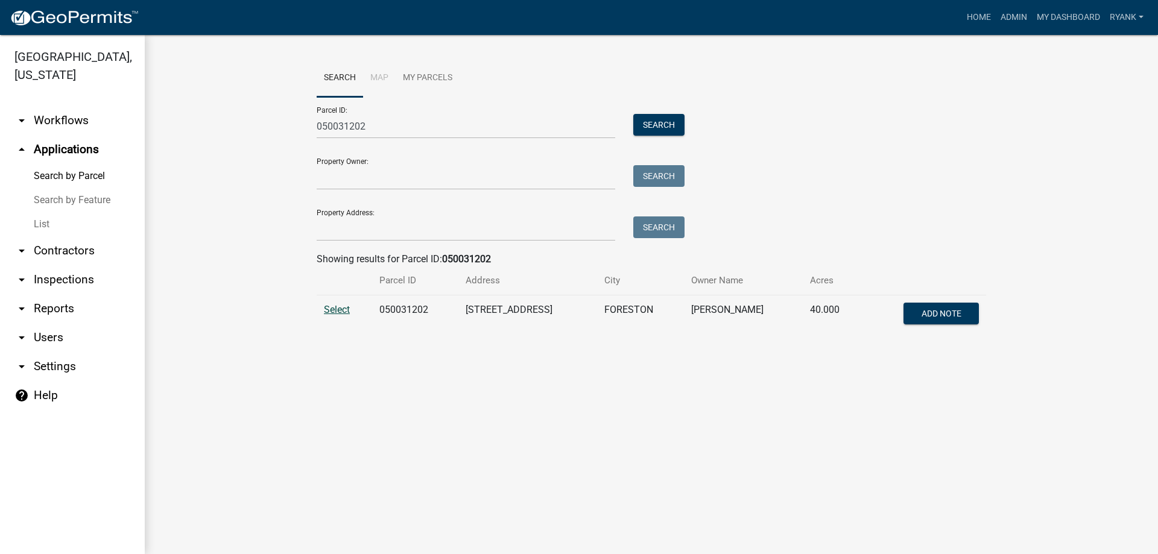
click at [344, 304] on span "Select" at bounding box center [337, 309] width 26 height 11
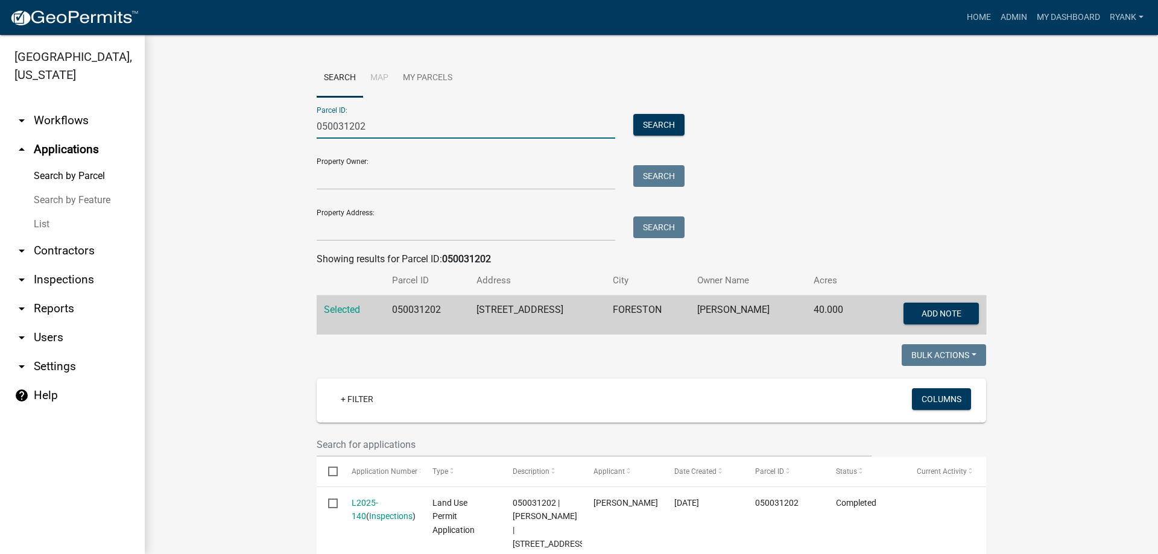
click at [396, 128] on input "050031202" at bounding box center [466, 126] width 298 height 25
click at [59, 11] on img at bounding box center [74, 18] width 129 height 18
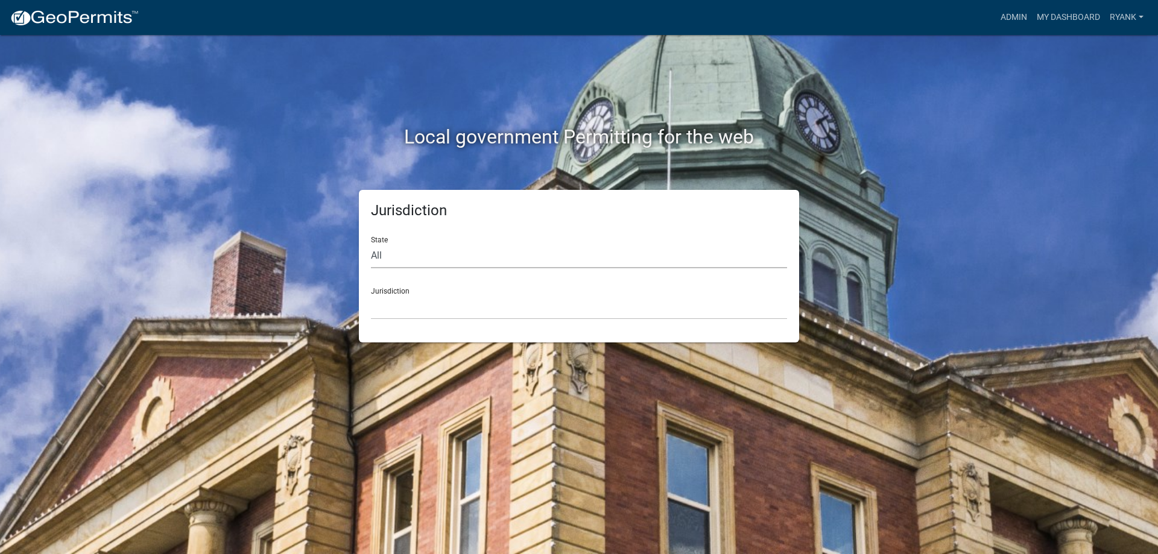
click at [411, 260] on select "All Colorado Georgia Indiana Iowa Kansas Minnesota Ohio South Carolina Wisconsin" at bounding box center [579, 256] width 416 height 25
click at [406, 301] on select "Custer County, Colorado Carroll County, Georgia Cook County, Georgia Crawford C…" at bounding box center [579, 307] width 416 height 25
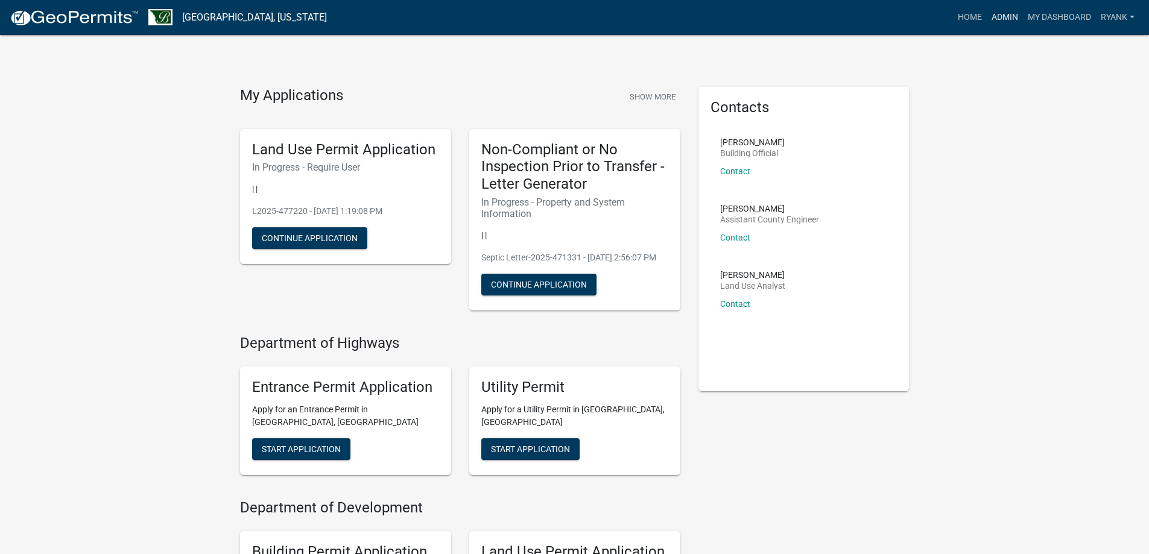
click at [1002, 12] on link "Admin" at bounding box center [1004, 17] width 36 height 23
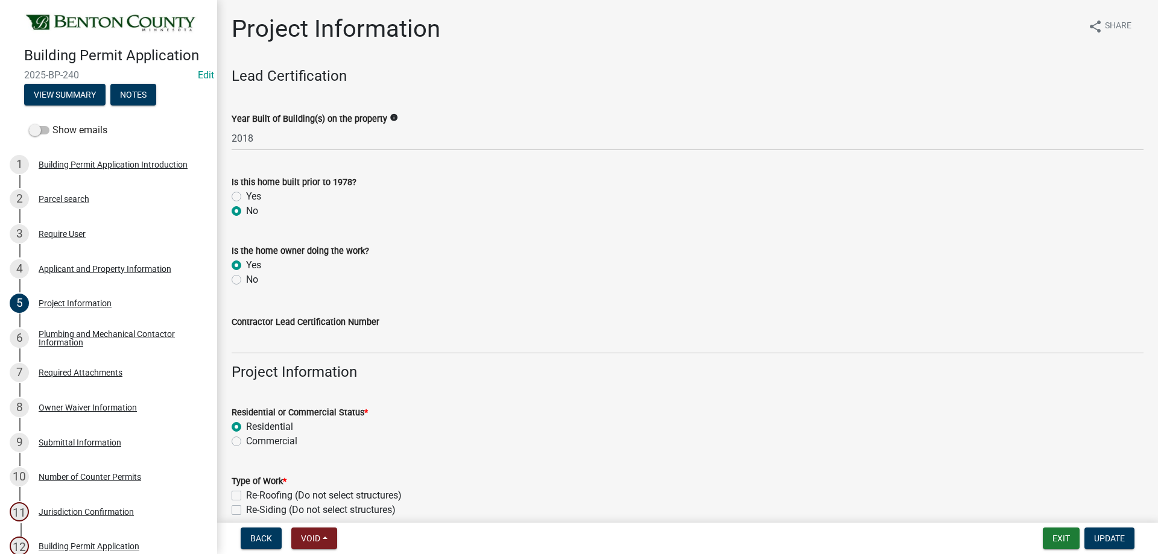
scroll to position [717, 0]
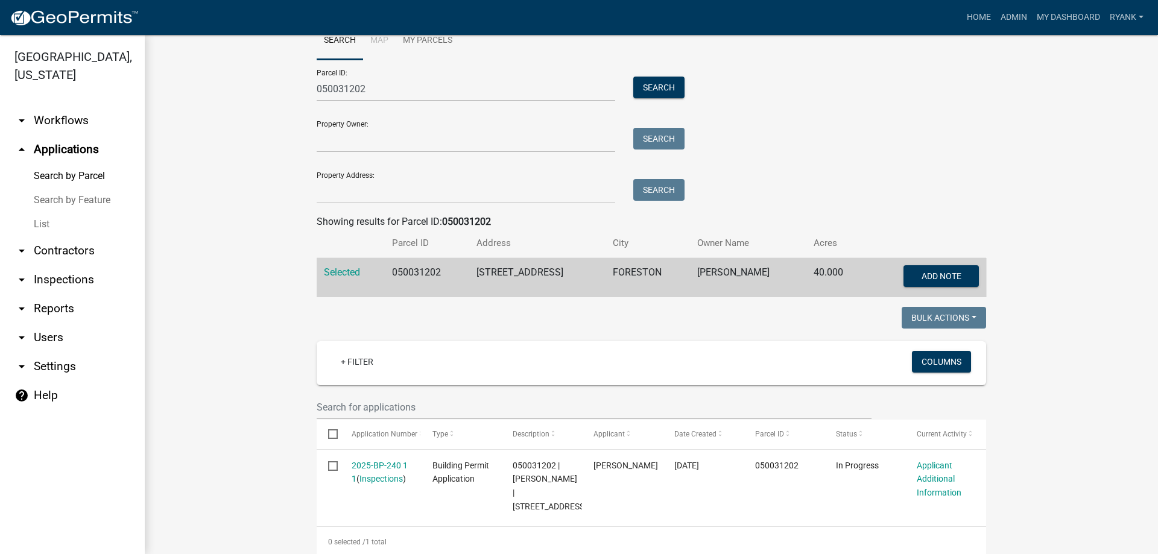
scroll to position [17, 0]
